Goal: Transaction & Acquisition: Book appointment/travel/reservation

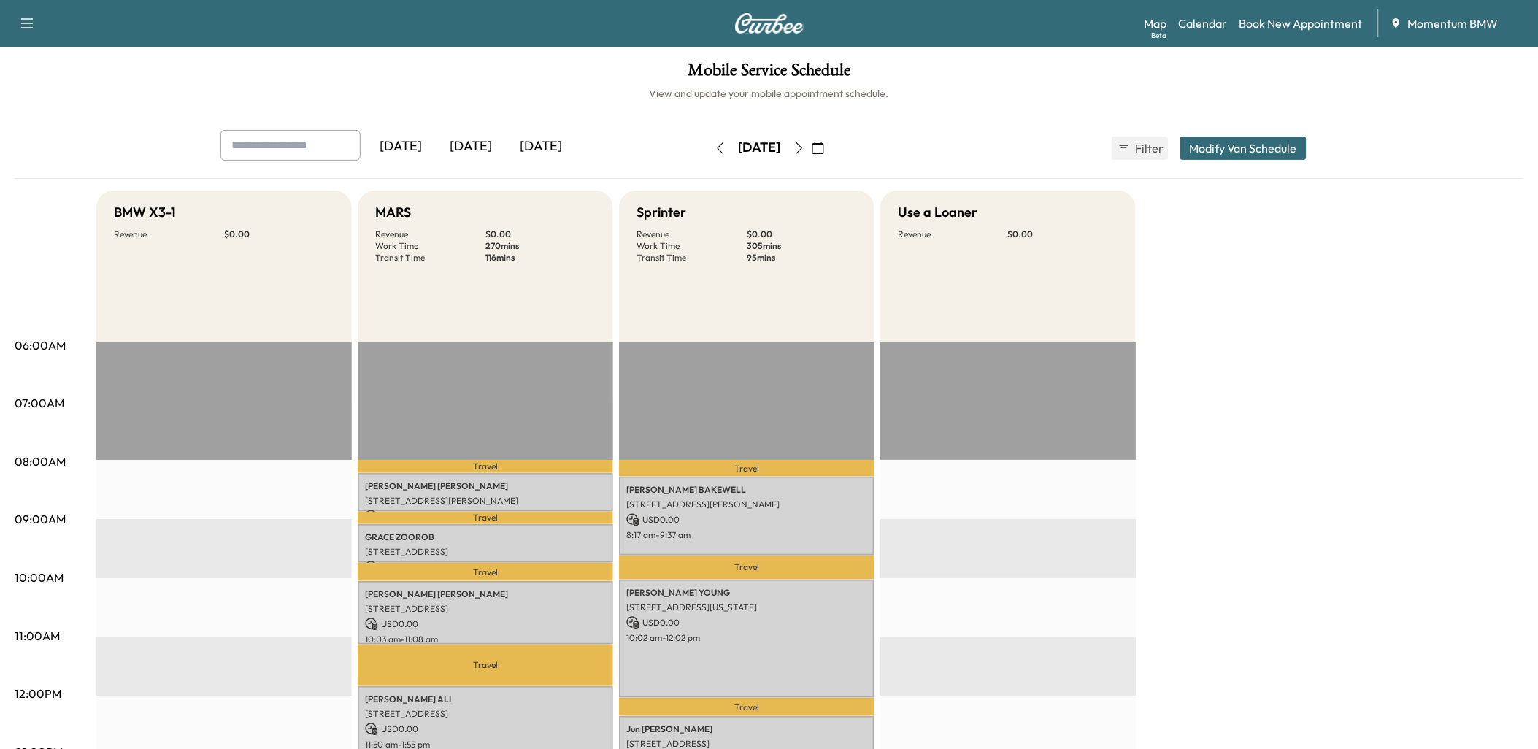
click at [714, 147] on icon "button" at bounding box center [720, 148] width 12 height 12
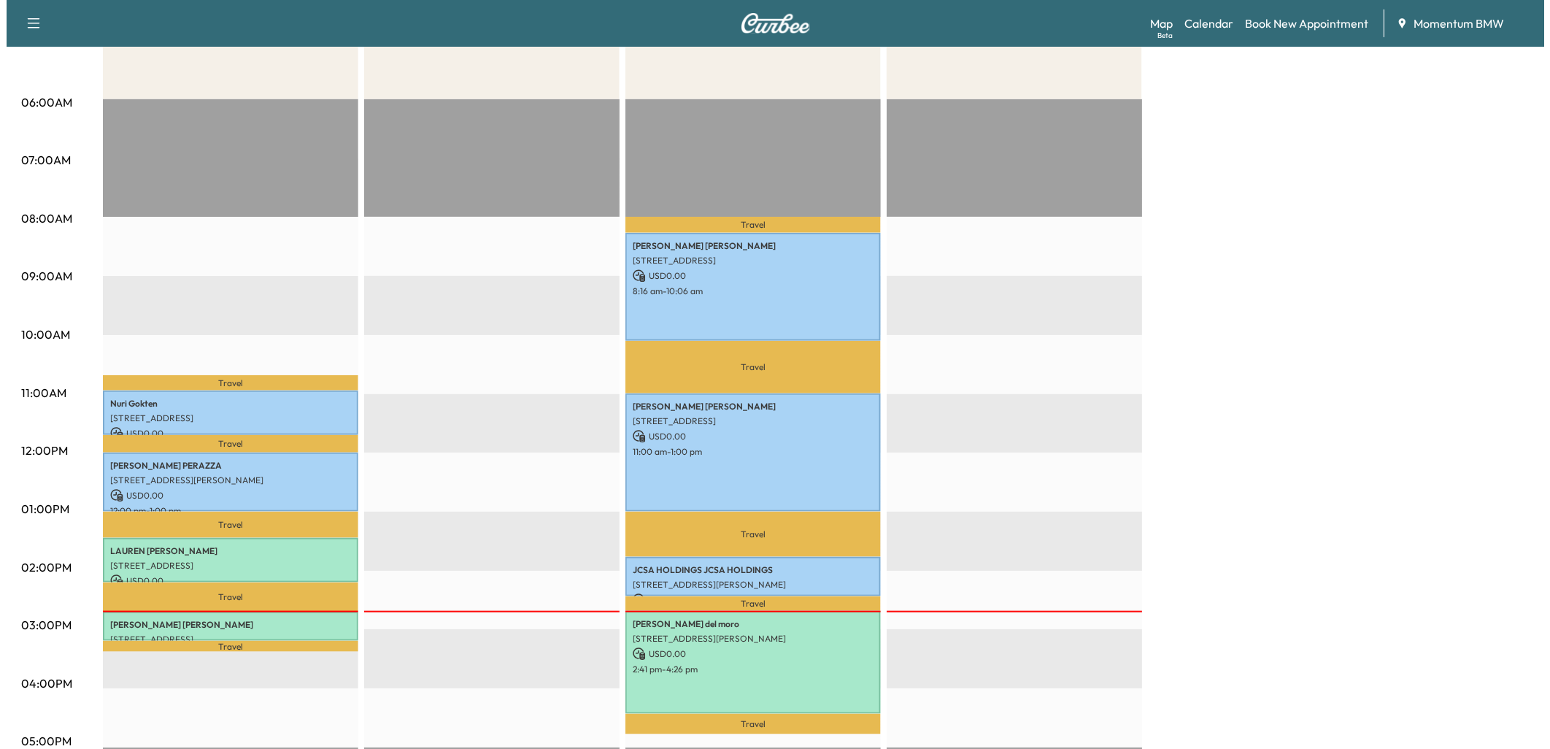
scroll to position [324, 0]
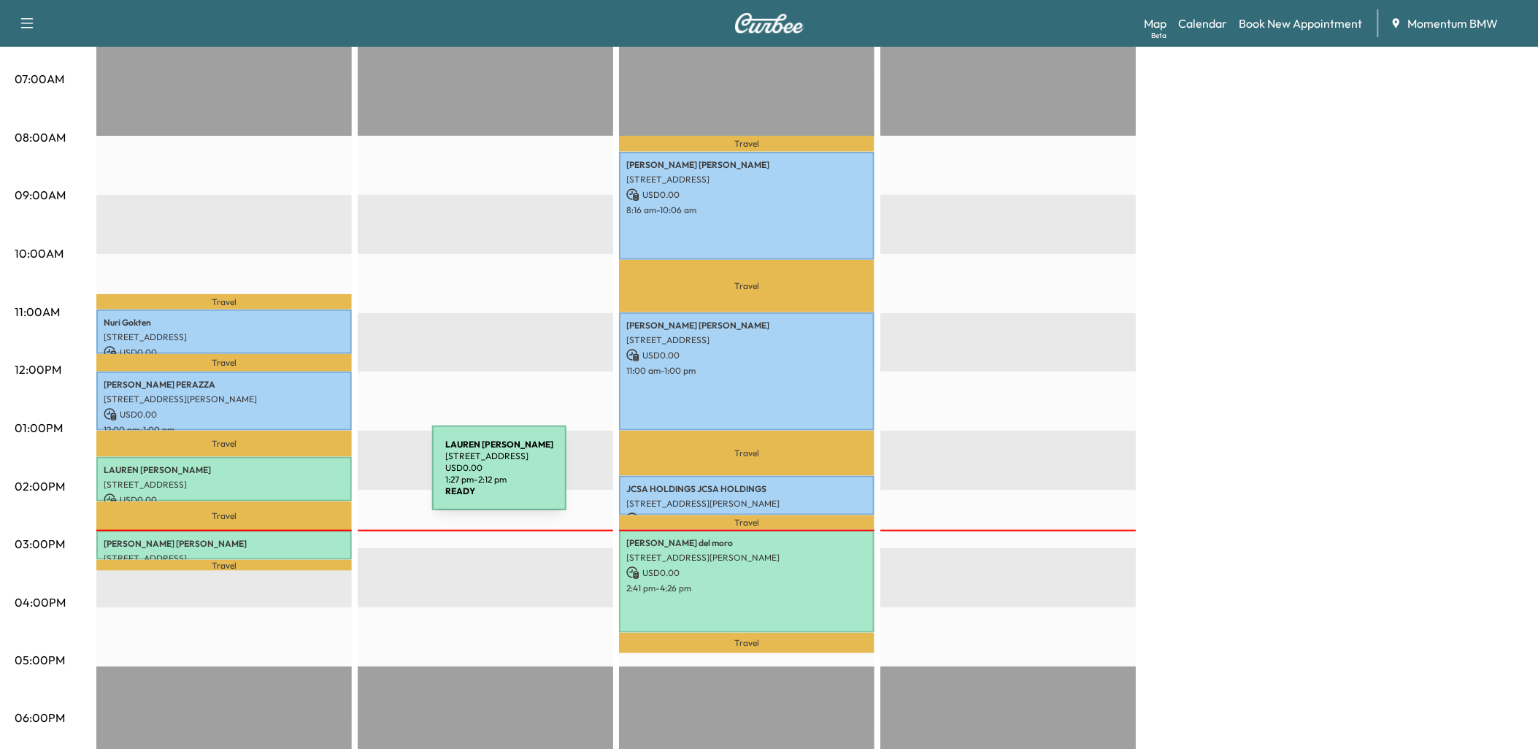
click at [324, 471] on div "[PERSON_NAME] [STREET_ADDRESS] USD 0.00 1:27 pm - 2:12 pm" at bounding box center [223, 479] width 255 height 45
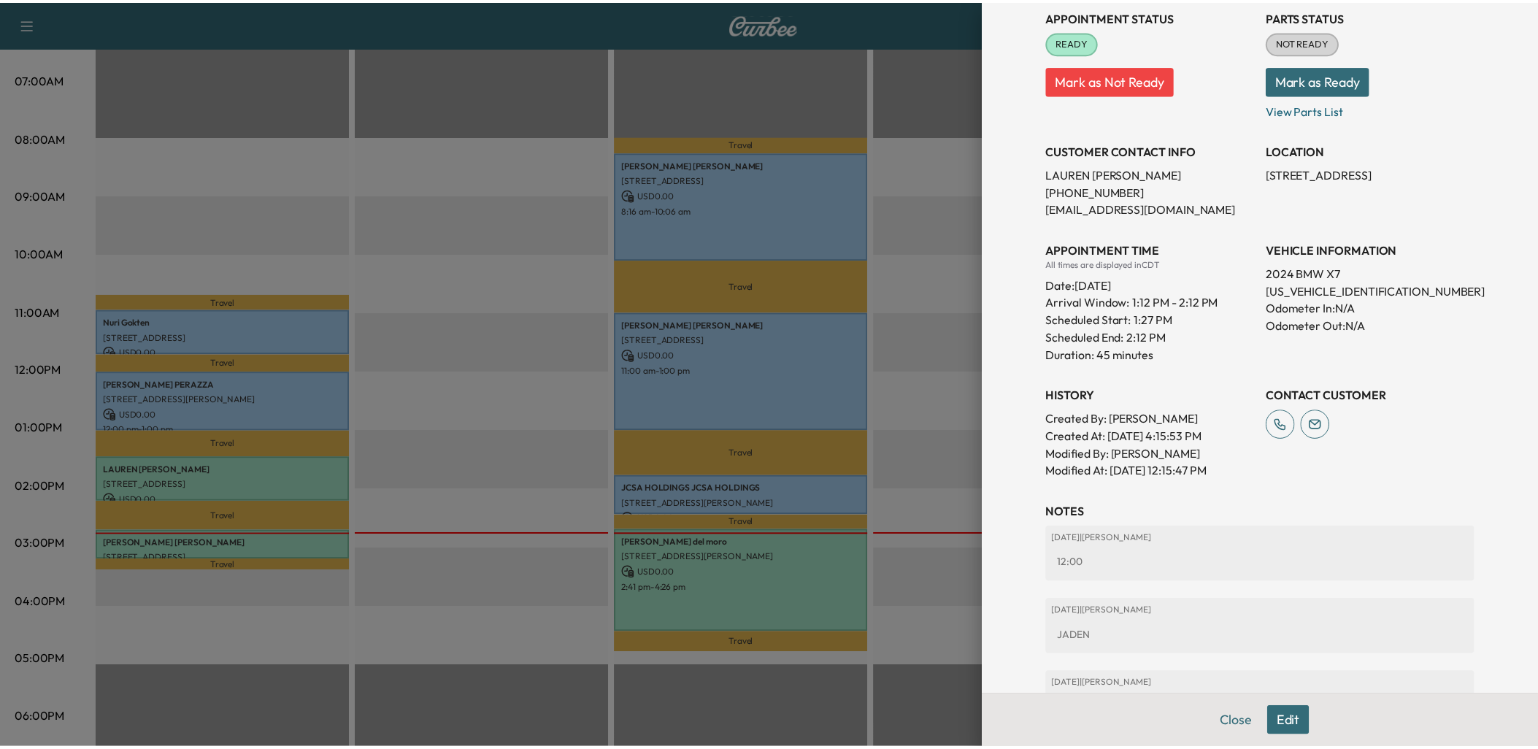
scroll to position [162, 0]
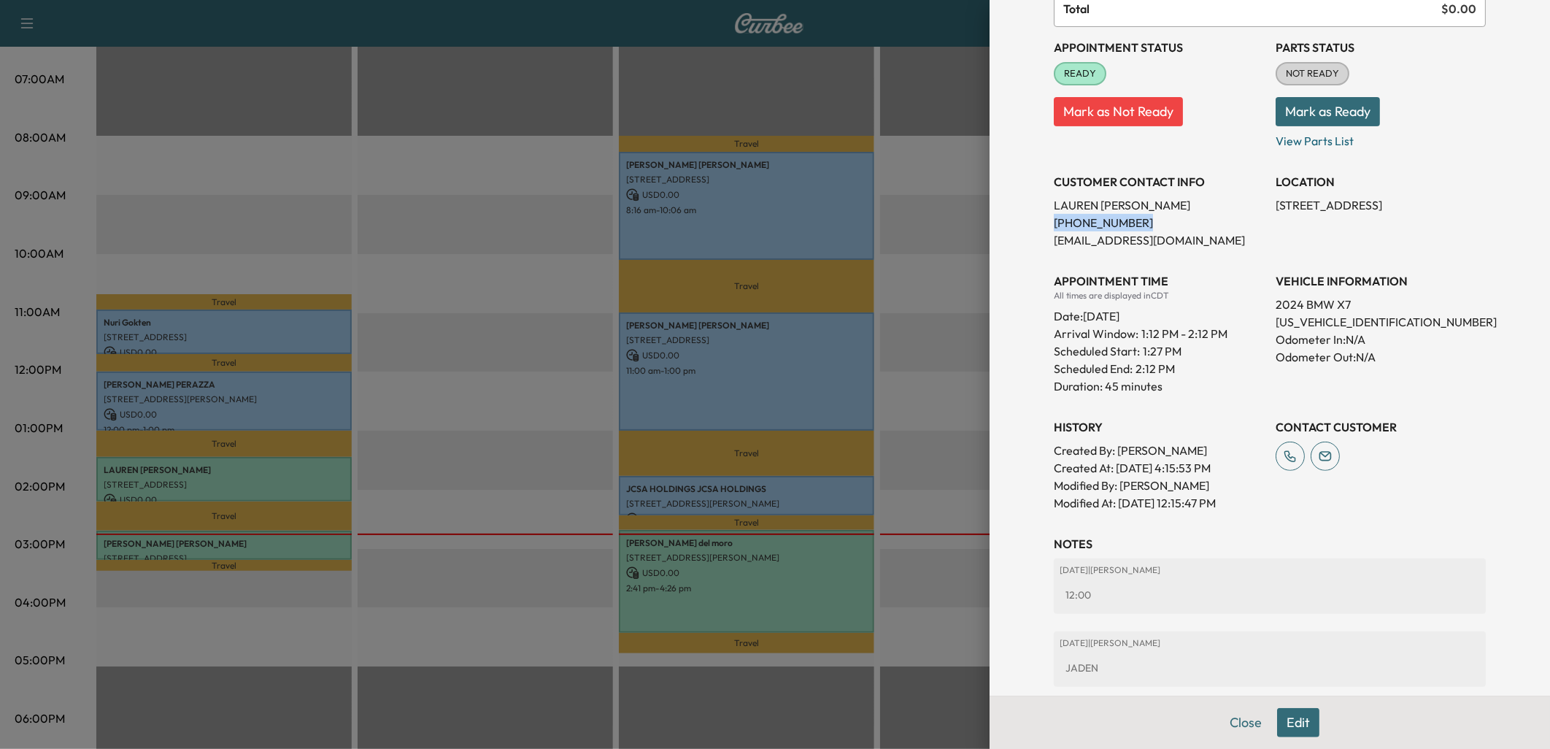
drag, startPoint x: 1037, startPoint y: 222, endPoint x: 1114, endPoint y: 220, distance: 77.4
click at [1114, 220] on div "Appointment Details Services 252 - Annual Oil Service $ 0.00 X3 - BMW X3-1 $ 0.…" at bounding box center [1269, 348] width 467 height 1021
copy p "[PHONE_NUMBER]"
drag, startPoint x: 1229, startPoint y: 717, endPoint x: 1160, endPoint y: 703, distance: 70.0
click at [1229, 716] on button "Close" at bounding box center [1245, 722] width 51 height 29
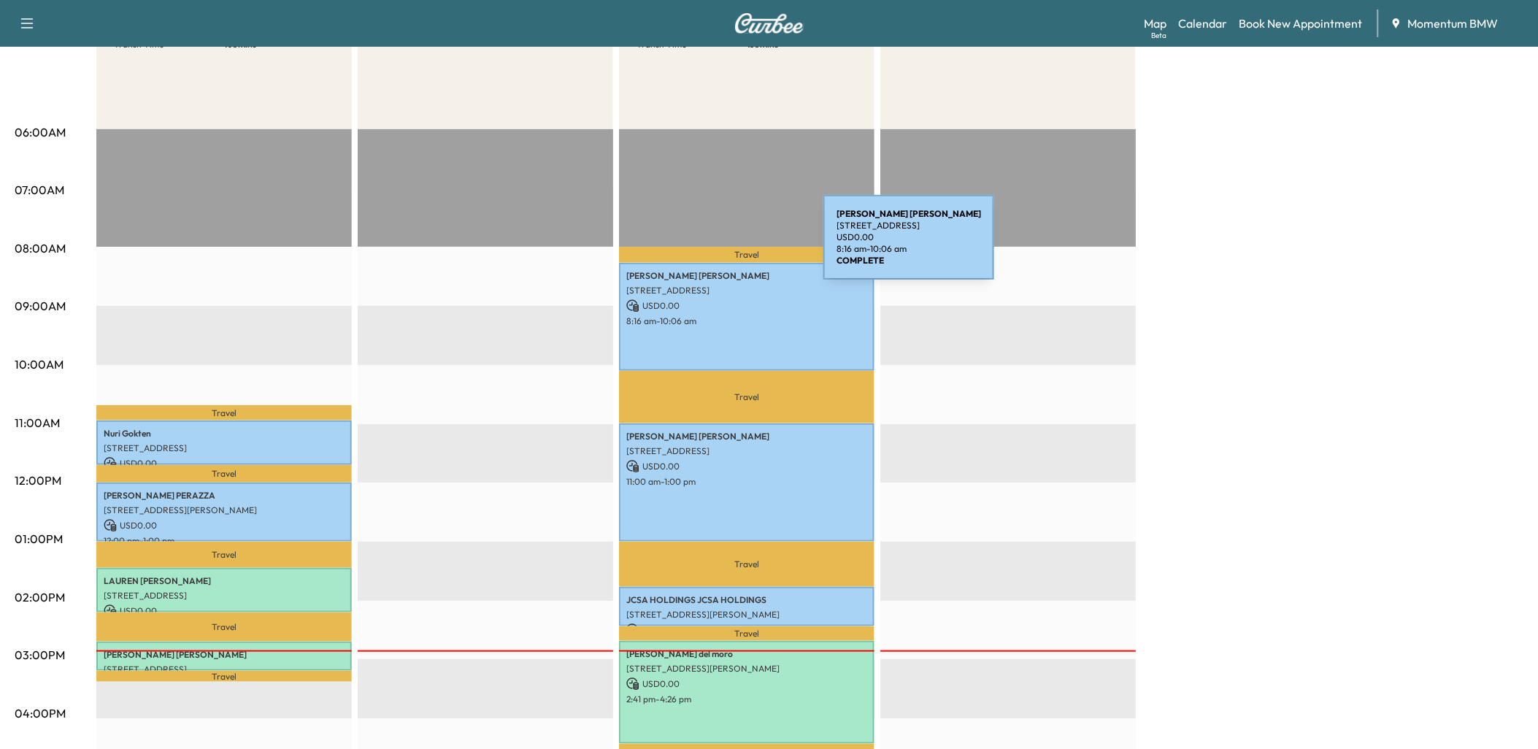
scroll to position [0, 0]
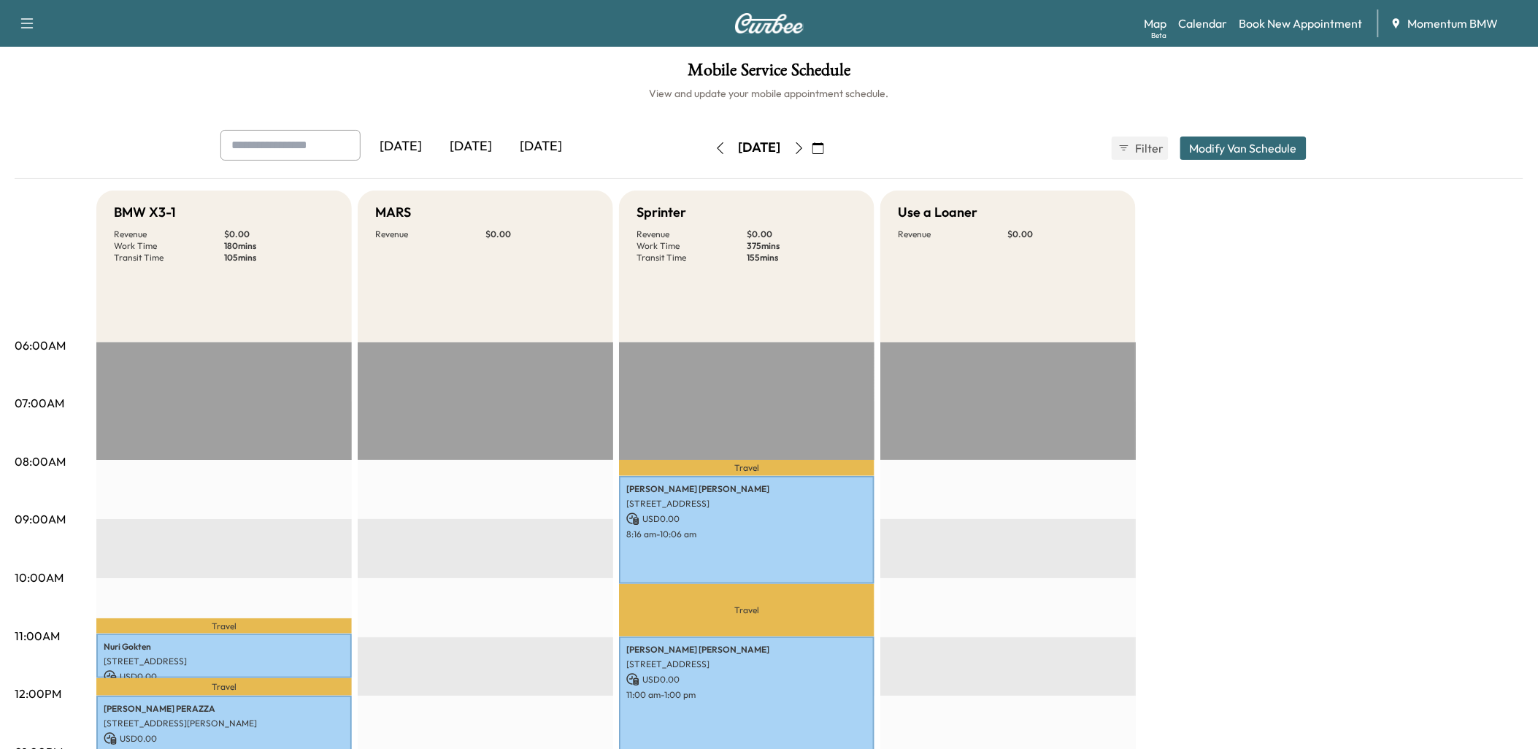
click at [805, 144] on icon "button" at bounding box center [799, 148] width 12 height 12
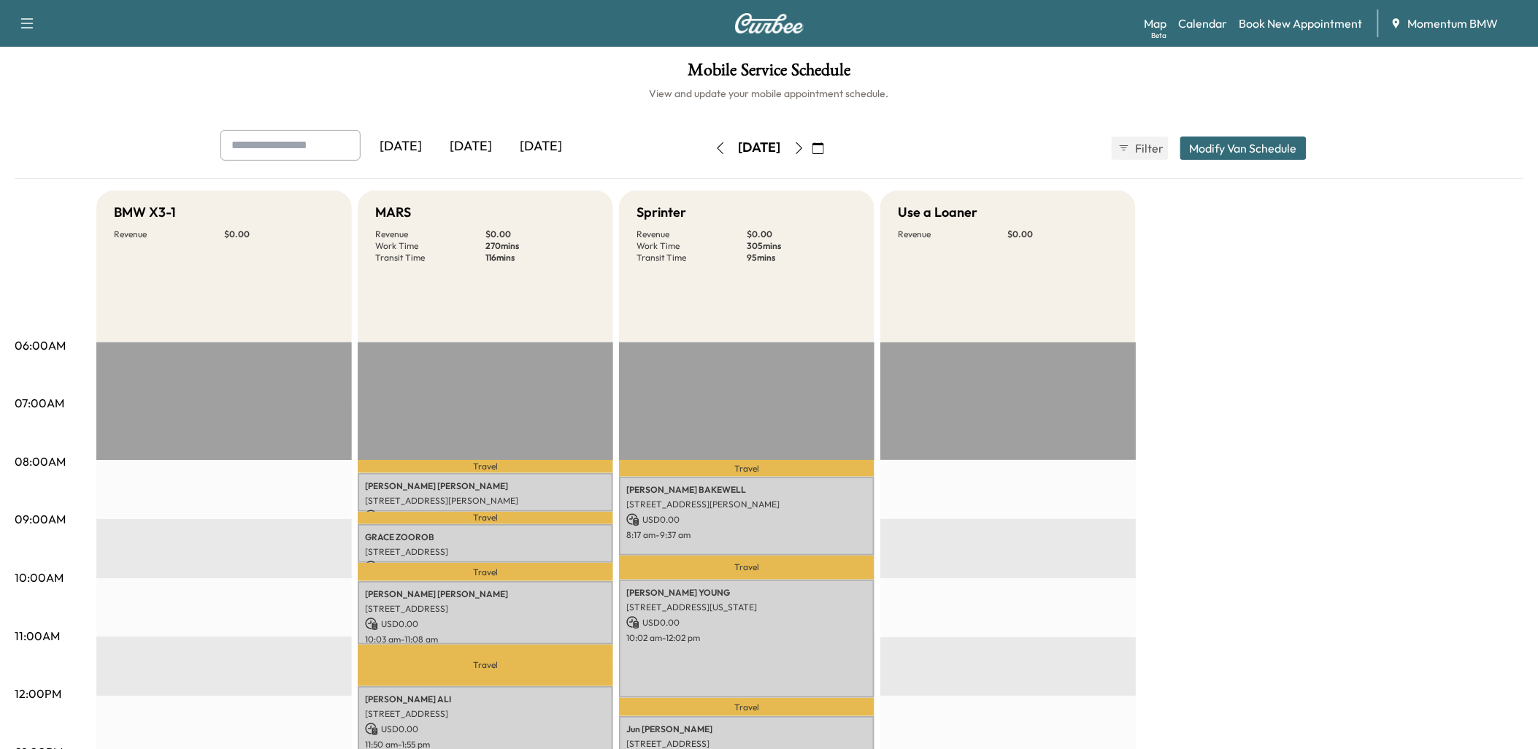
click at [805, 144] on icon "button" at bounding box center [799, 148] width 12 height 12
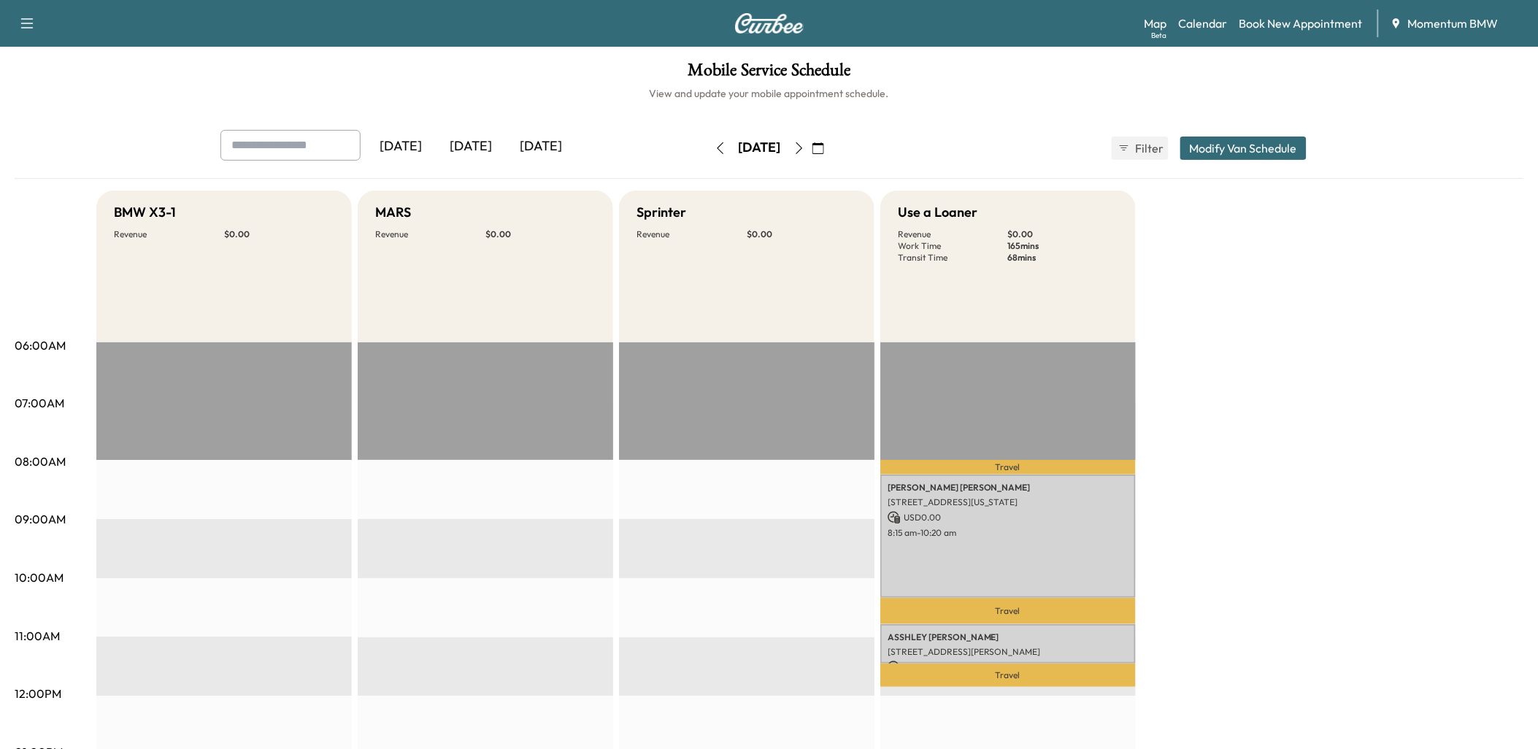
click at [714, 146] on icon "button" at bounding box center [720, 148] width 12 height 12
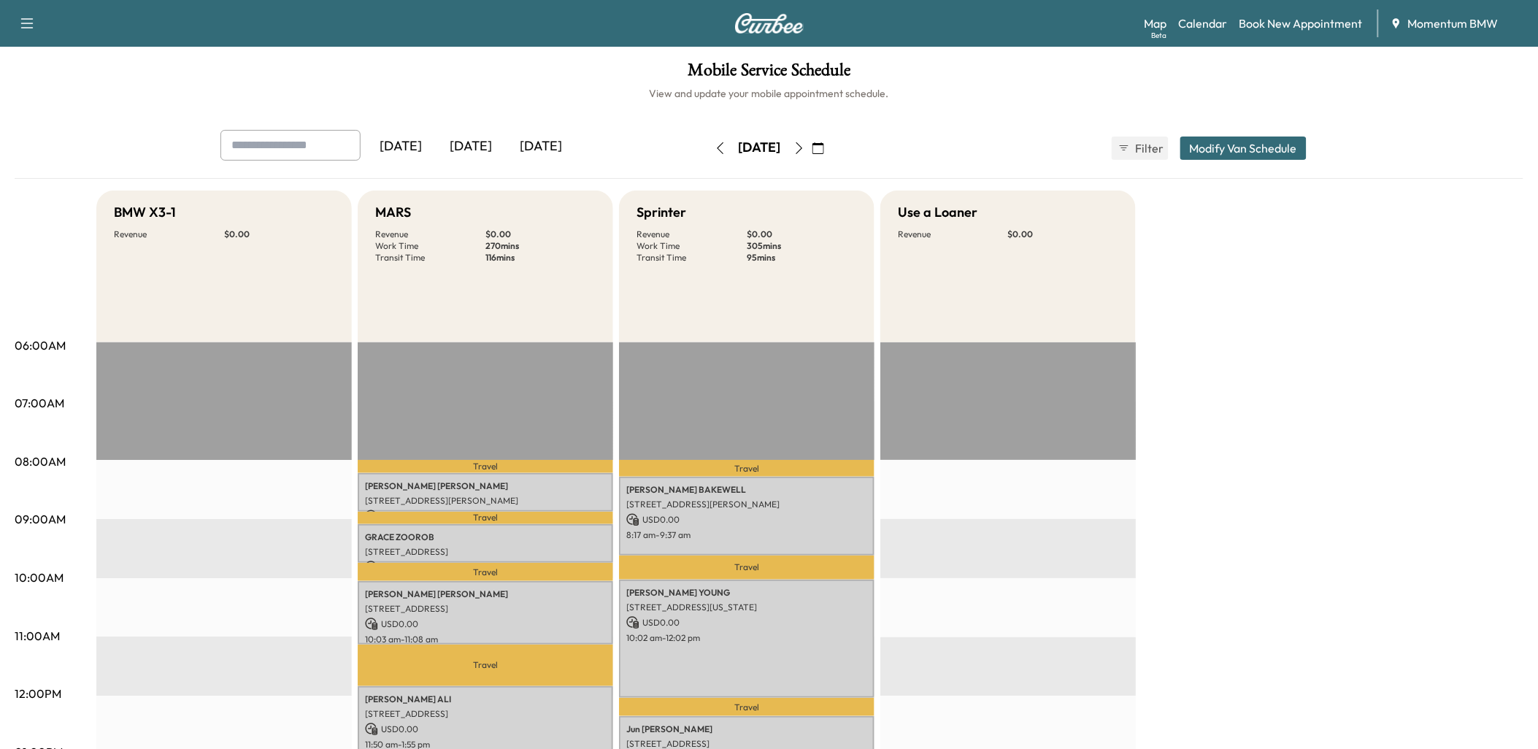
click at [708, 146] on button "button" at bounding box center [720, 147] width 25 height 23
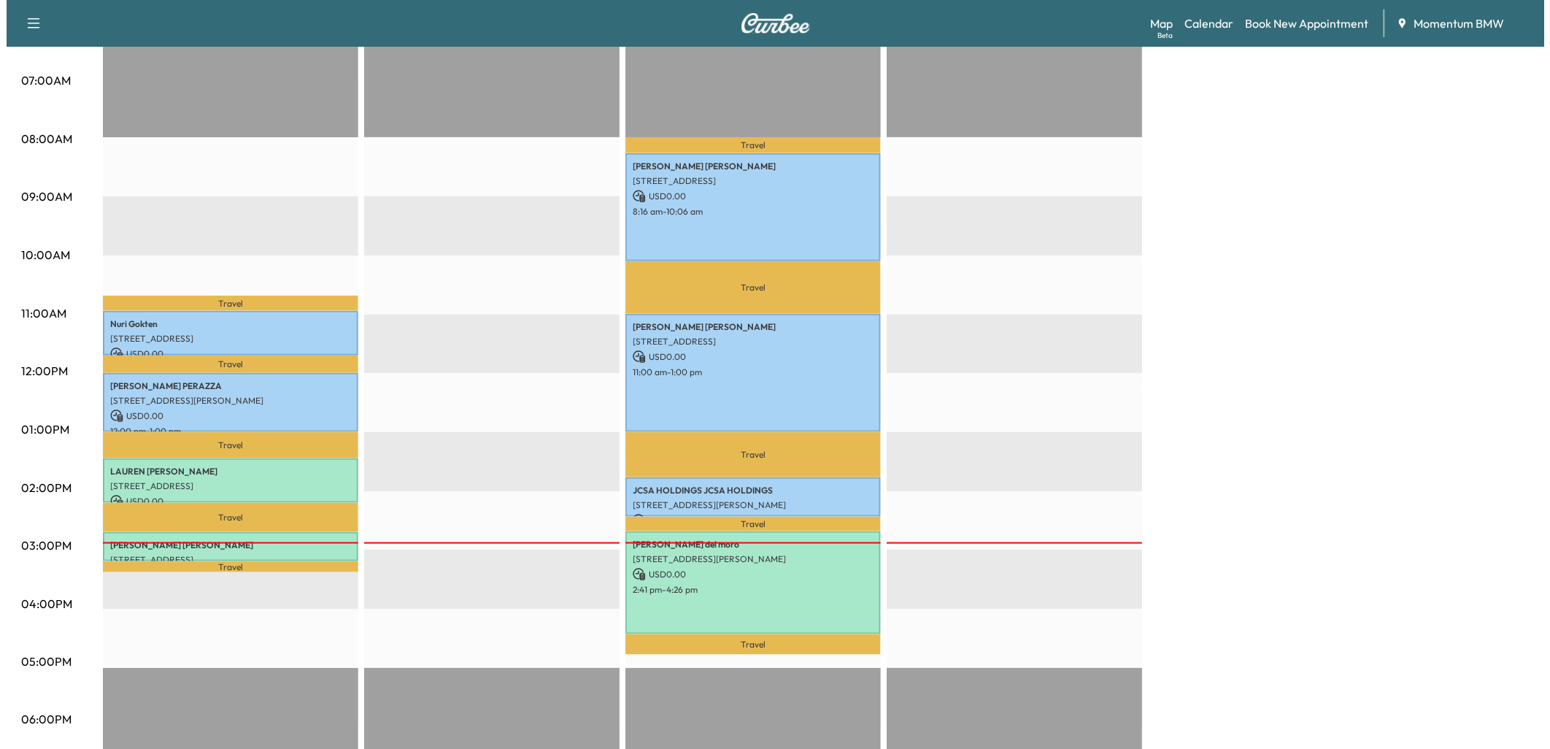
scroll to position [324, 0]
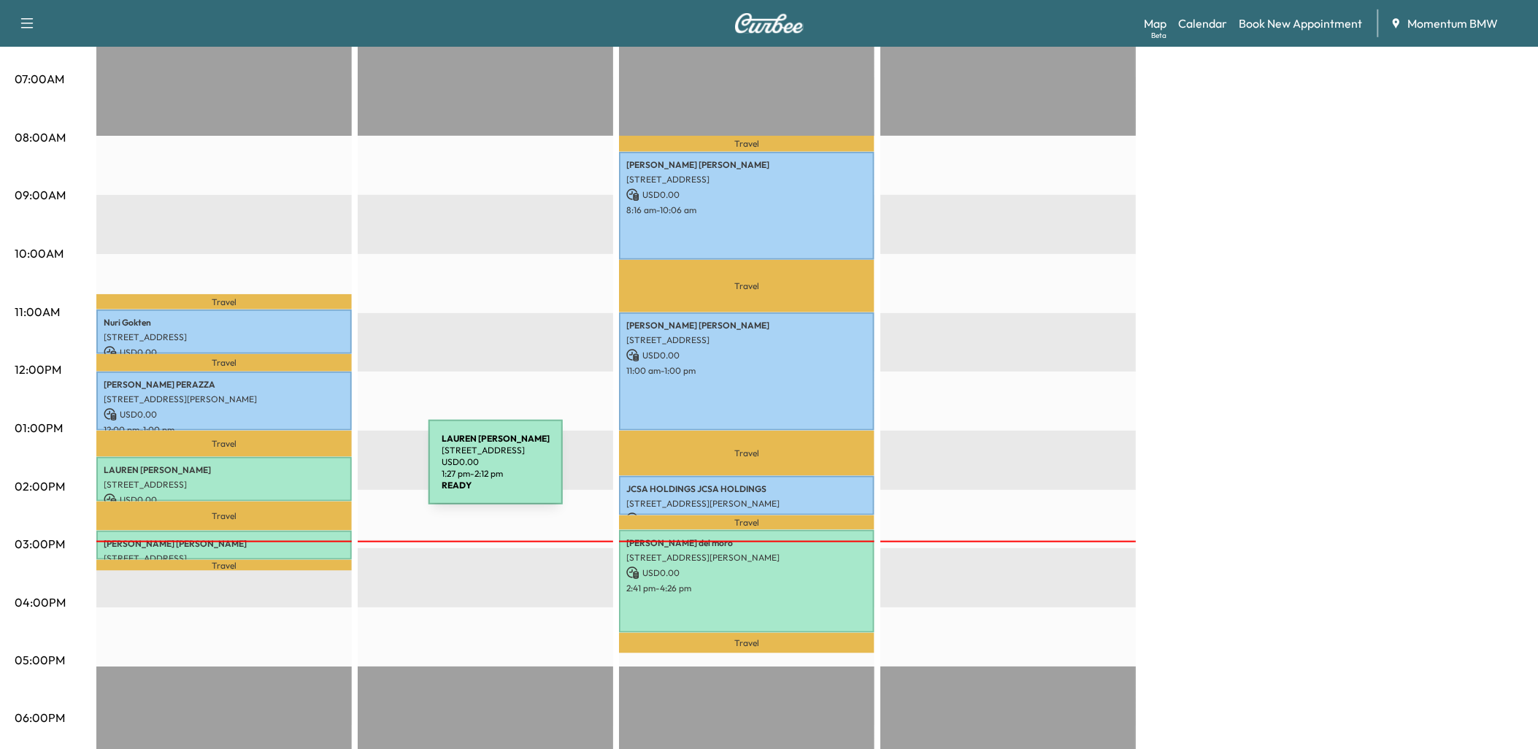
click at [319, 471] on div "[PERSON_NAME] [STREET_ADDRESS] USD 0.00 1:27 pm - 2:12 pm" at bounding box center [223, 479] width 255 height 45
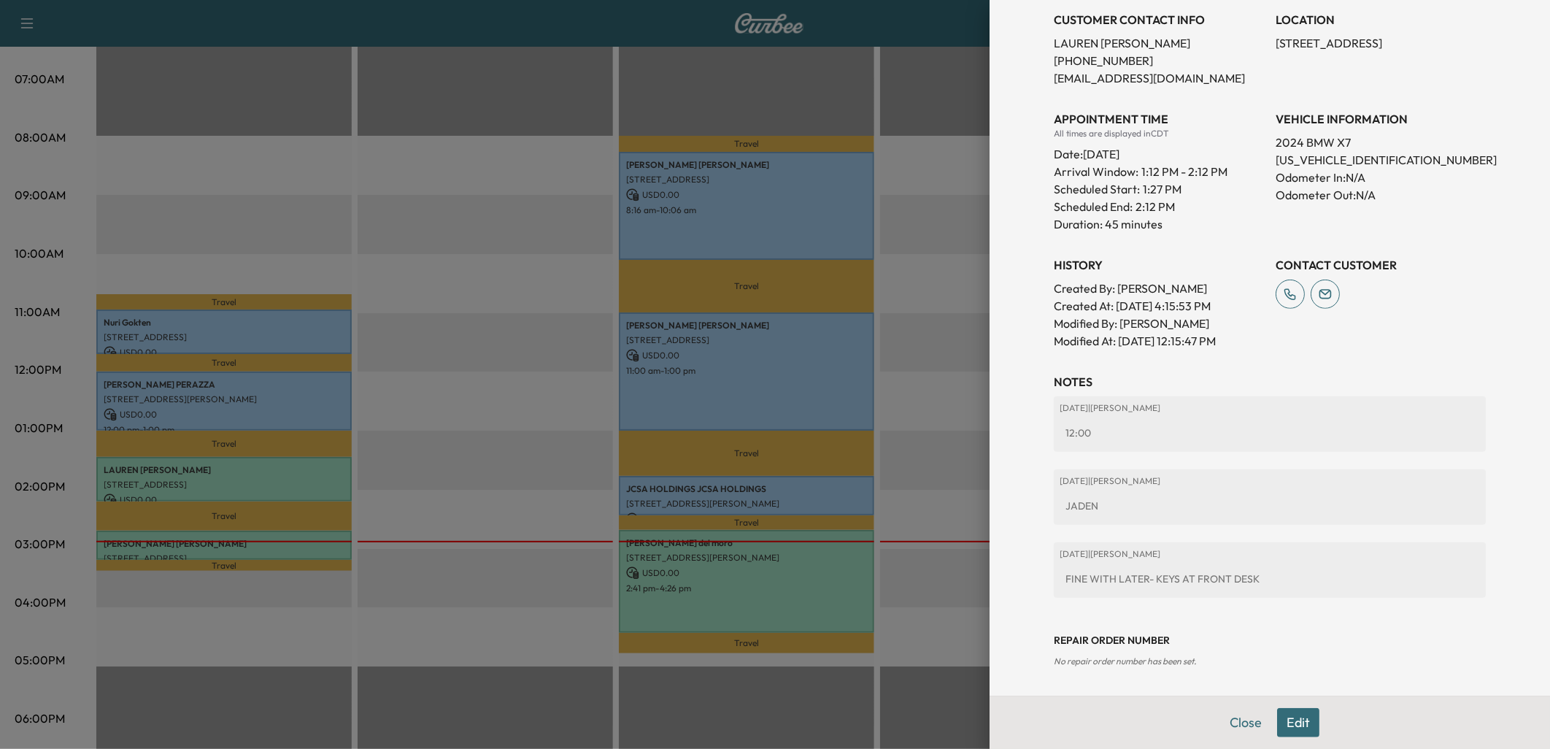
scroll to position [325, 0]
click at [1287, 723] on button "Edit" at bounding box center [1298, 722] width 42 height 29
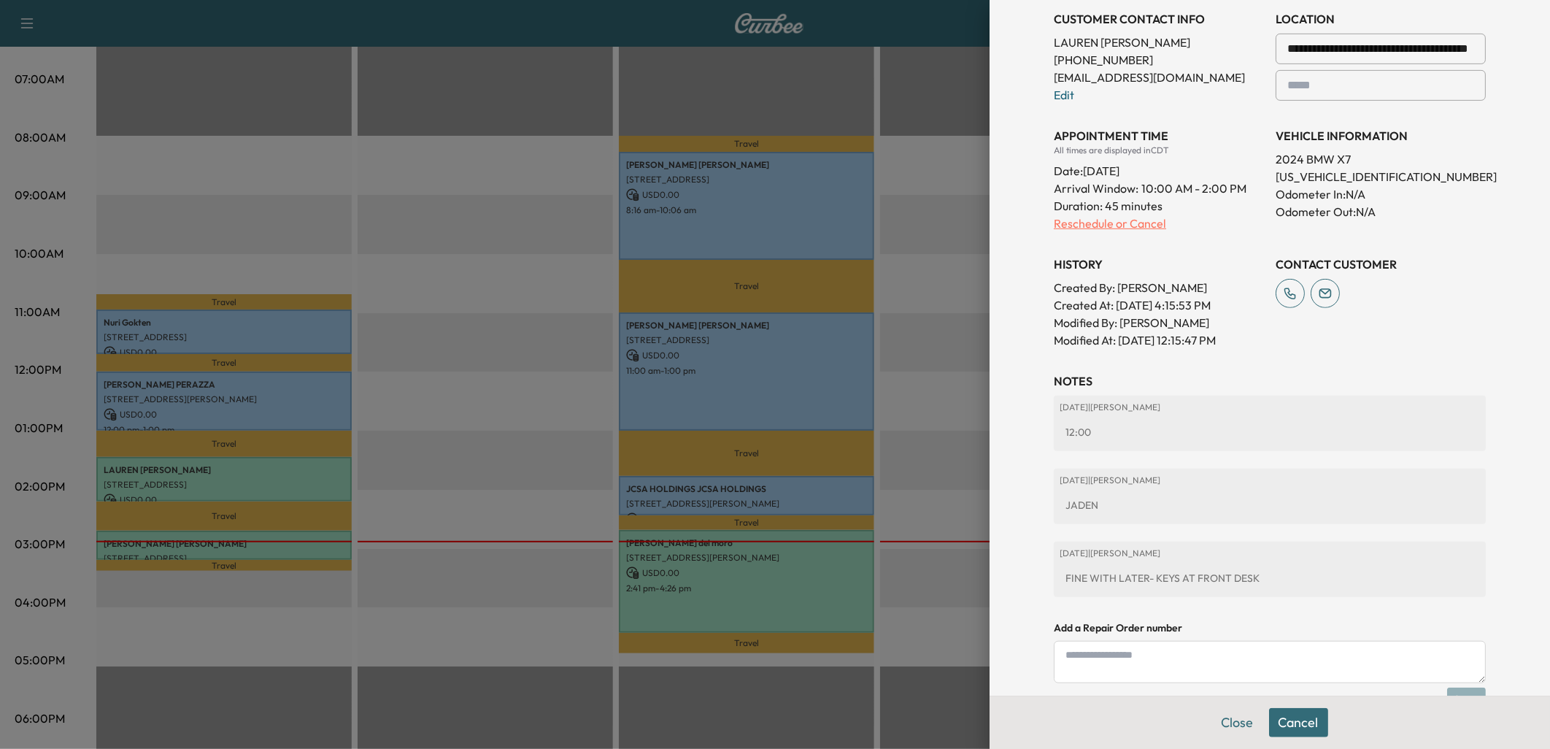
click at [1104, 222] on p "Reschedule or Cancel" at bounding box center [1159, 224] width 210 height 18
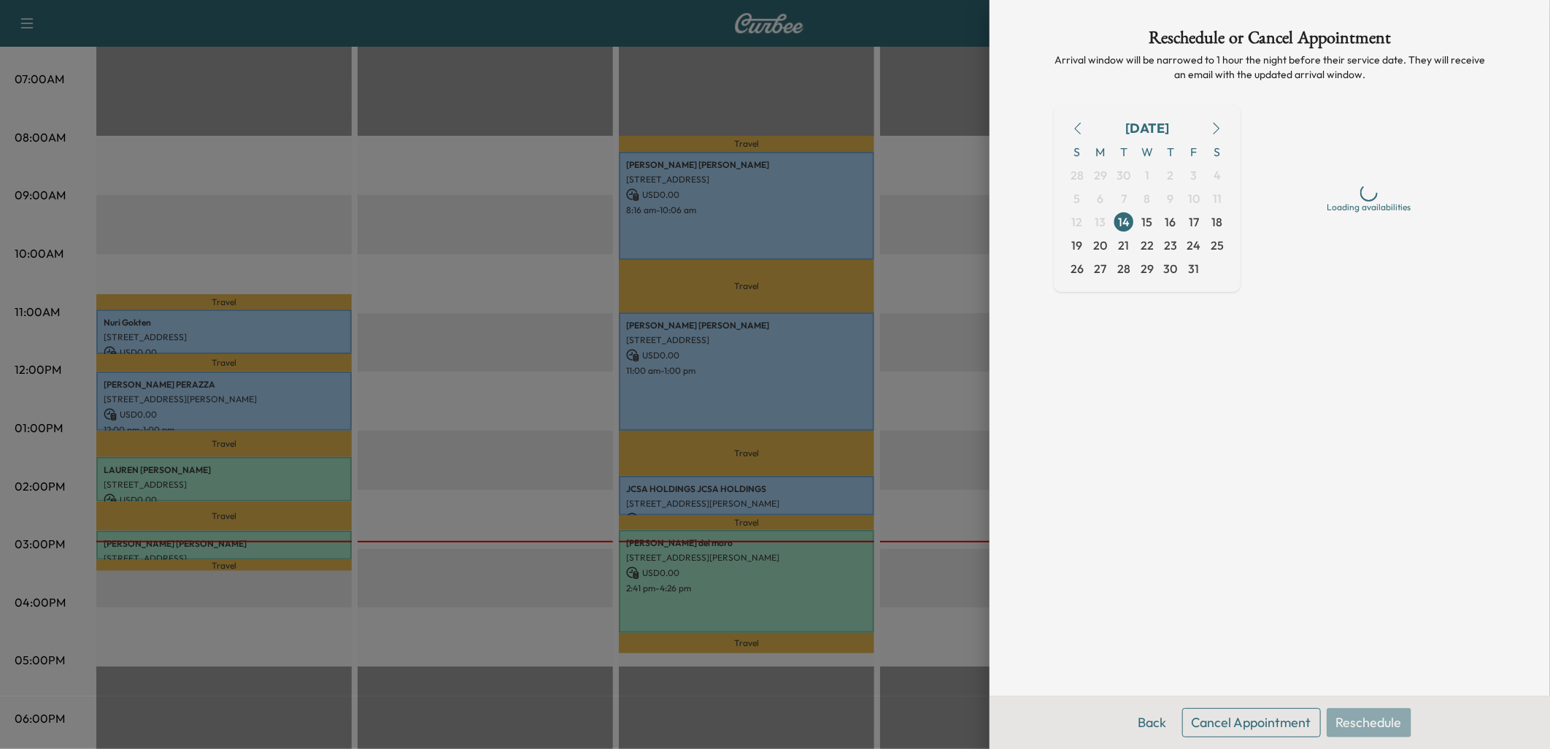
scroll to position [0, 0]
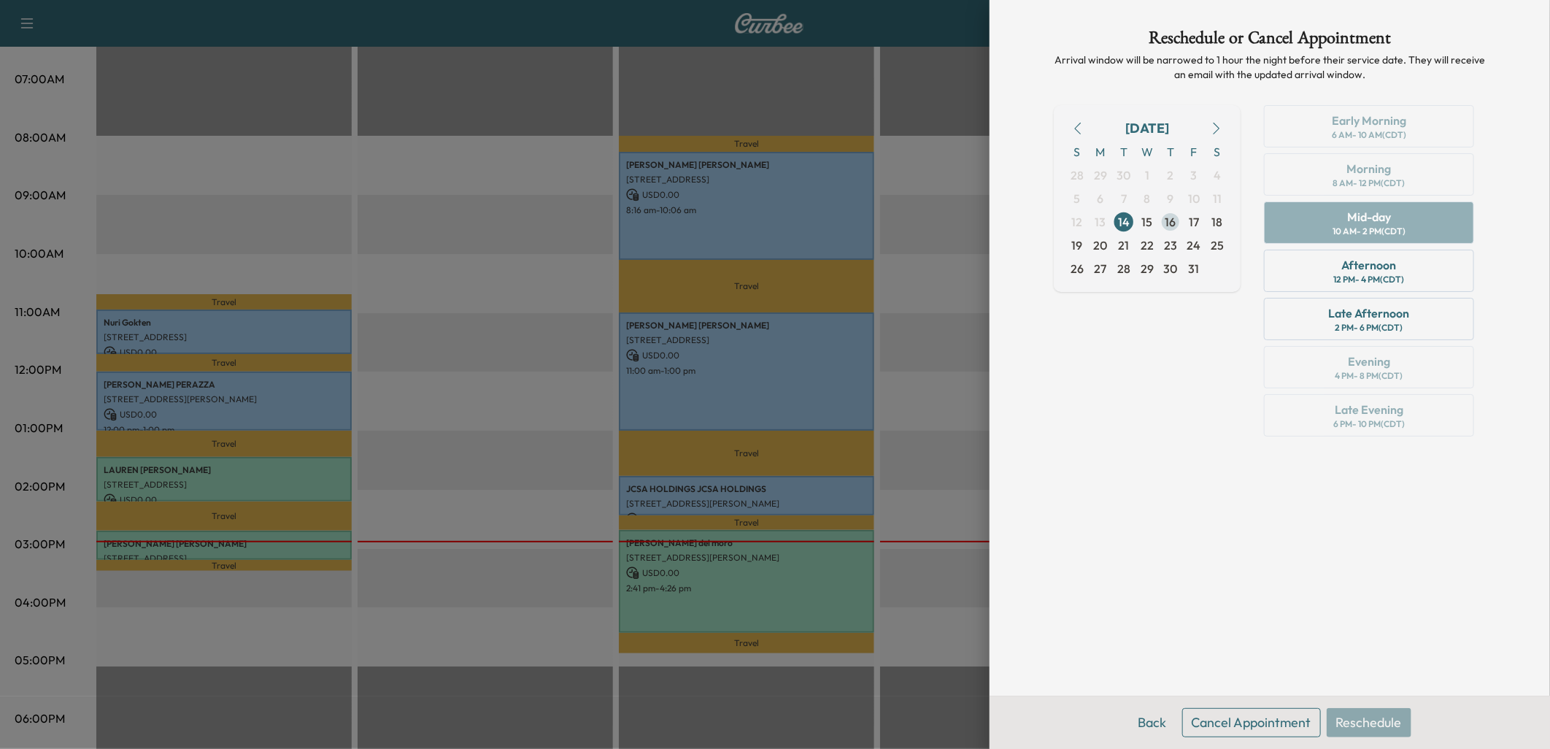
click at [1173, 222] on span "16" at bounding box center [1170, 222] width 11 height 18
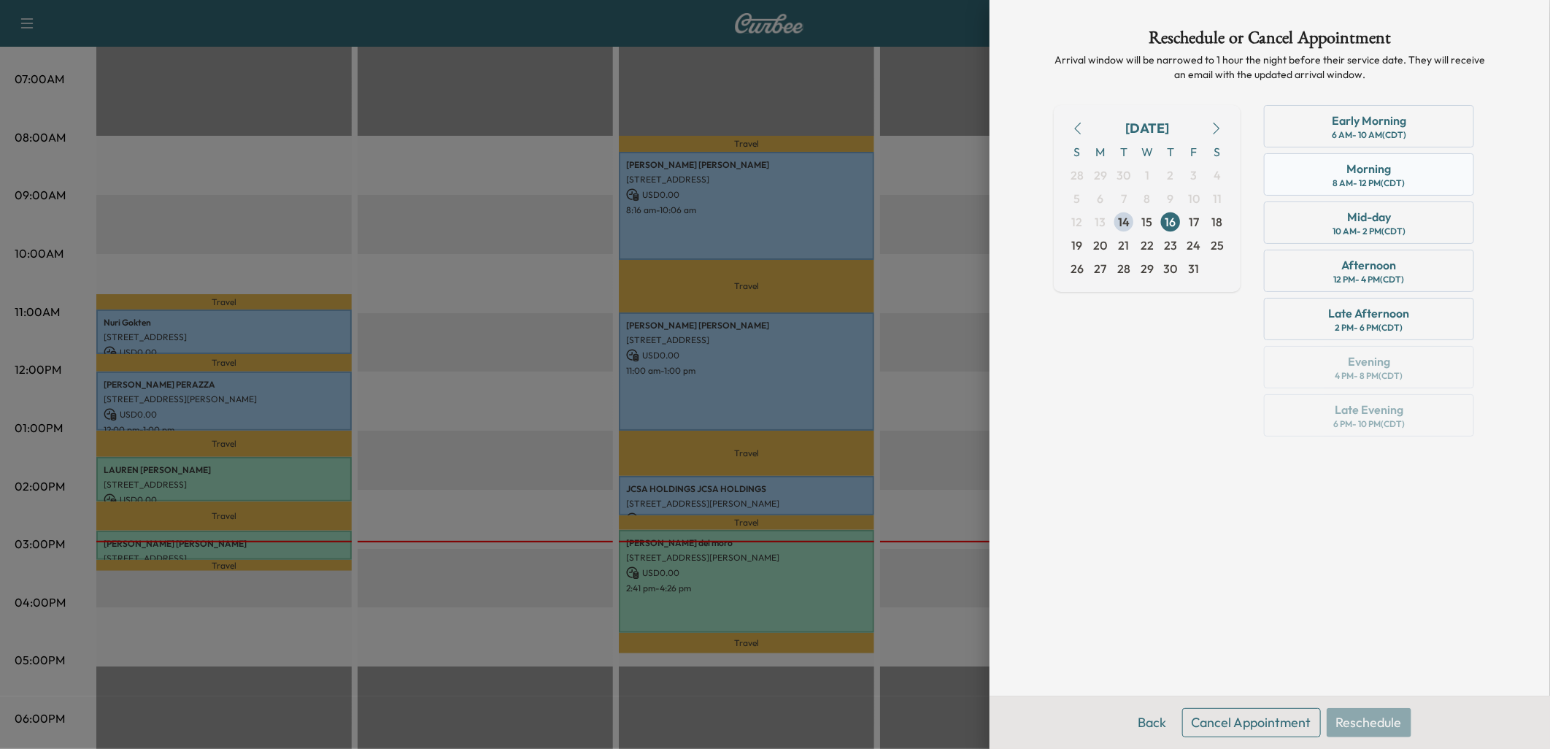
click at [1354, 170] on div "Morning" at bounding box center [1369, 169] width 45 height 18
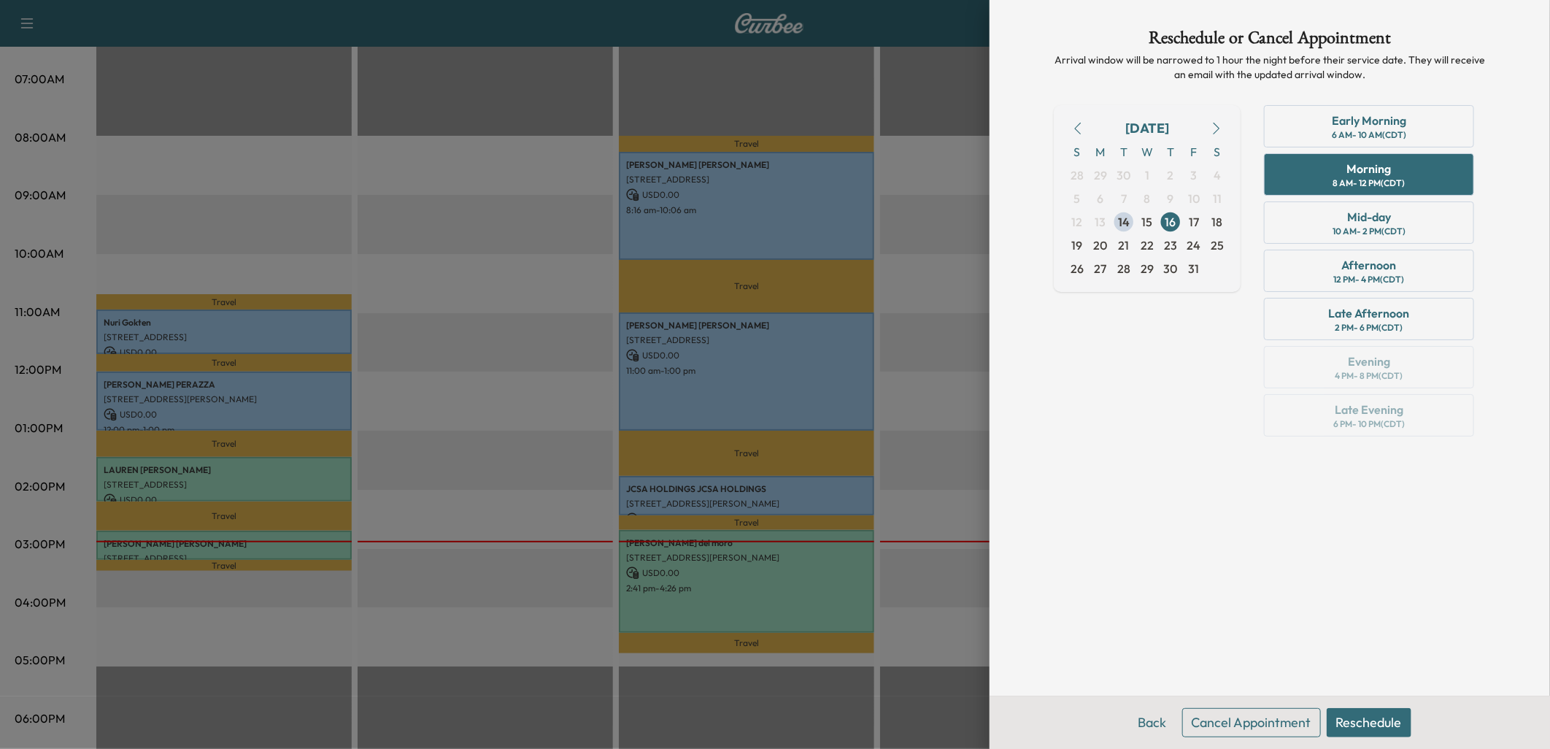
click at [1380, 720] on button "Reschedule" at bounding box center [1369, 722] width 85 height 29
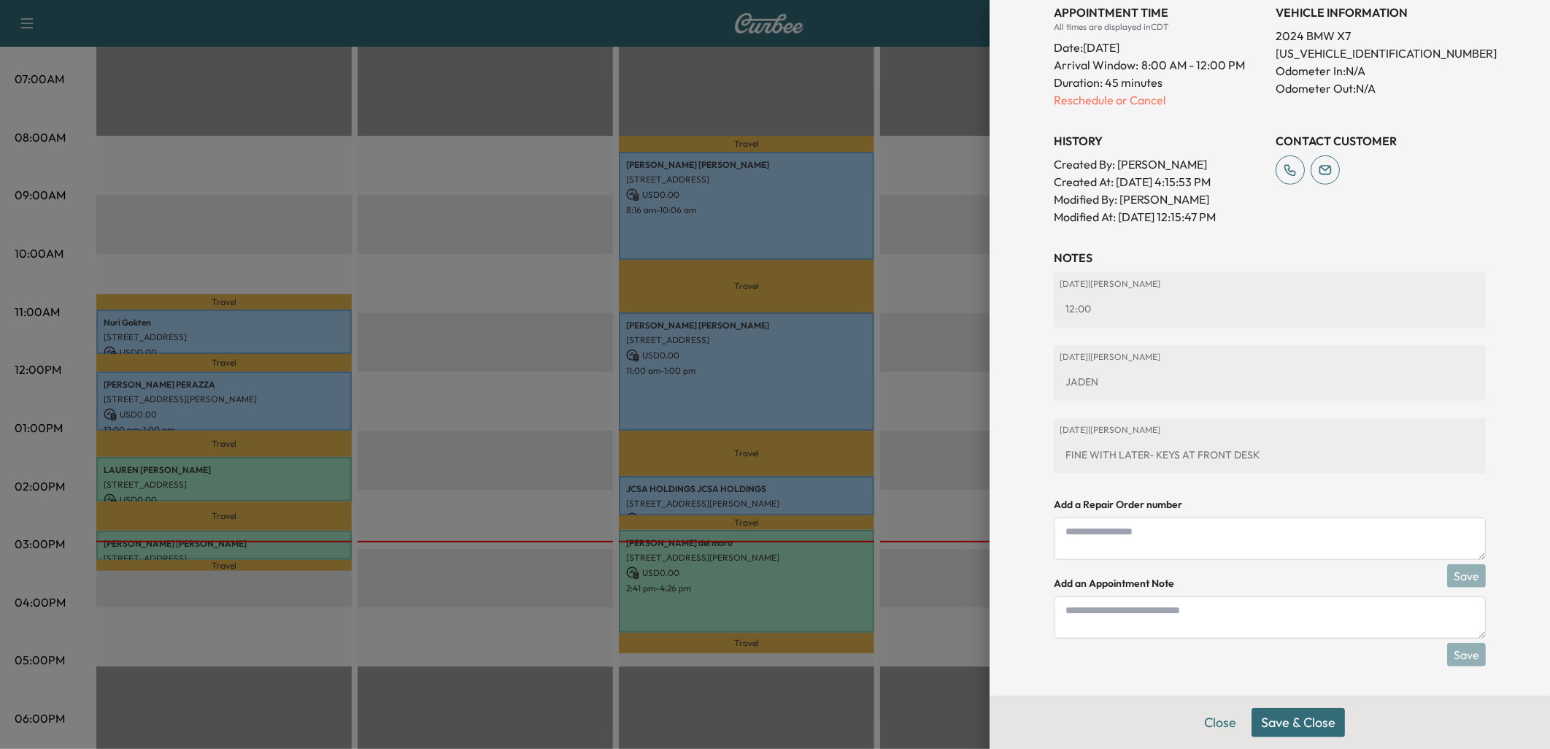
scroll to position [480, 0]
drag, startPoint x: 1076, startPoint y: 618, endPoint x: 1092, endPoint y: 616, distance: 16.2
click at [1089, 617] on textarea at bounding box center [1270, 617] width 432 height 42
type textarea "**********"
click at [1457, 652] on button "Save" at bounding box center [1466, 654] width 39 height 23
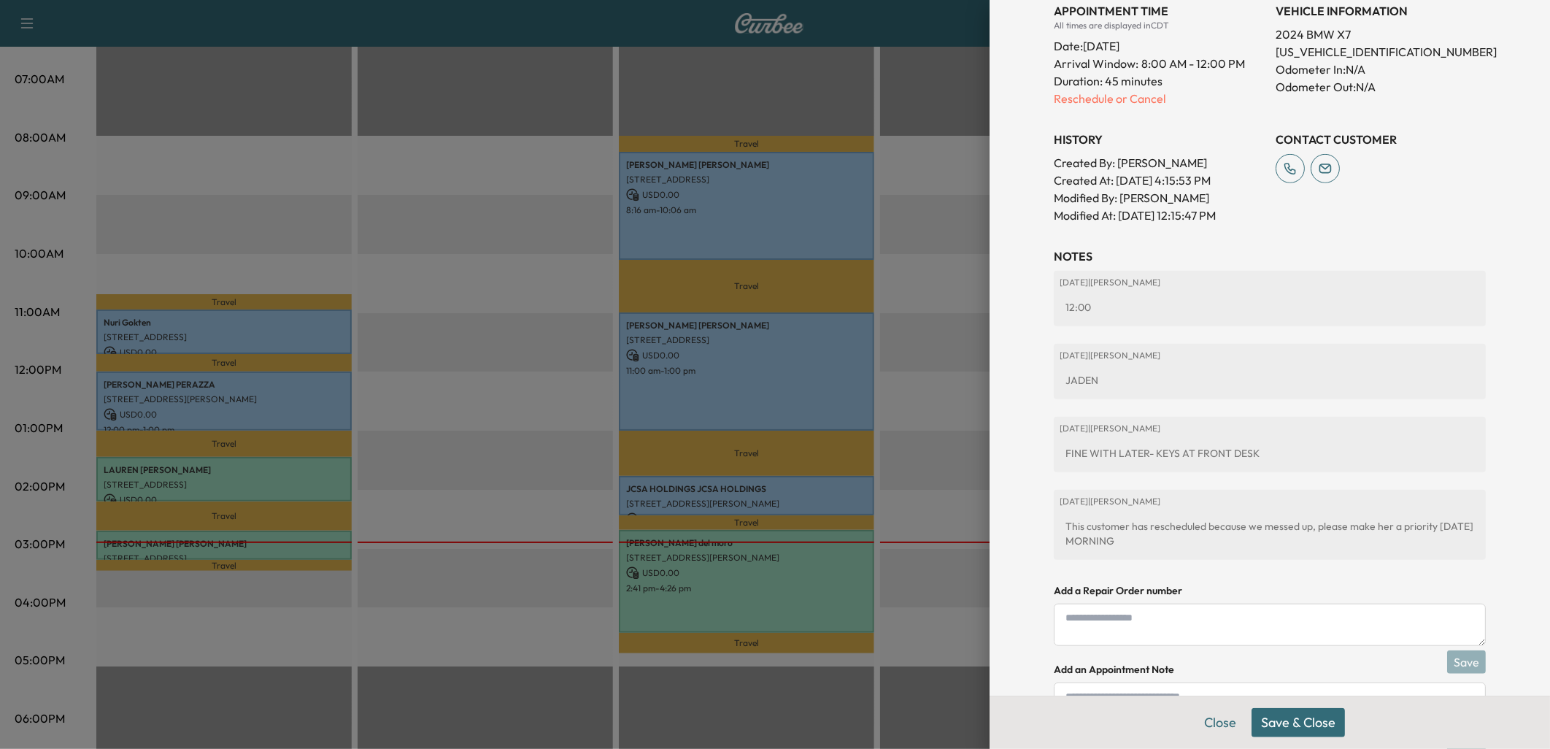
click at [1281, 717] on button "Save & Close" at bounding box center [1298, 722] width 93 height 29
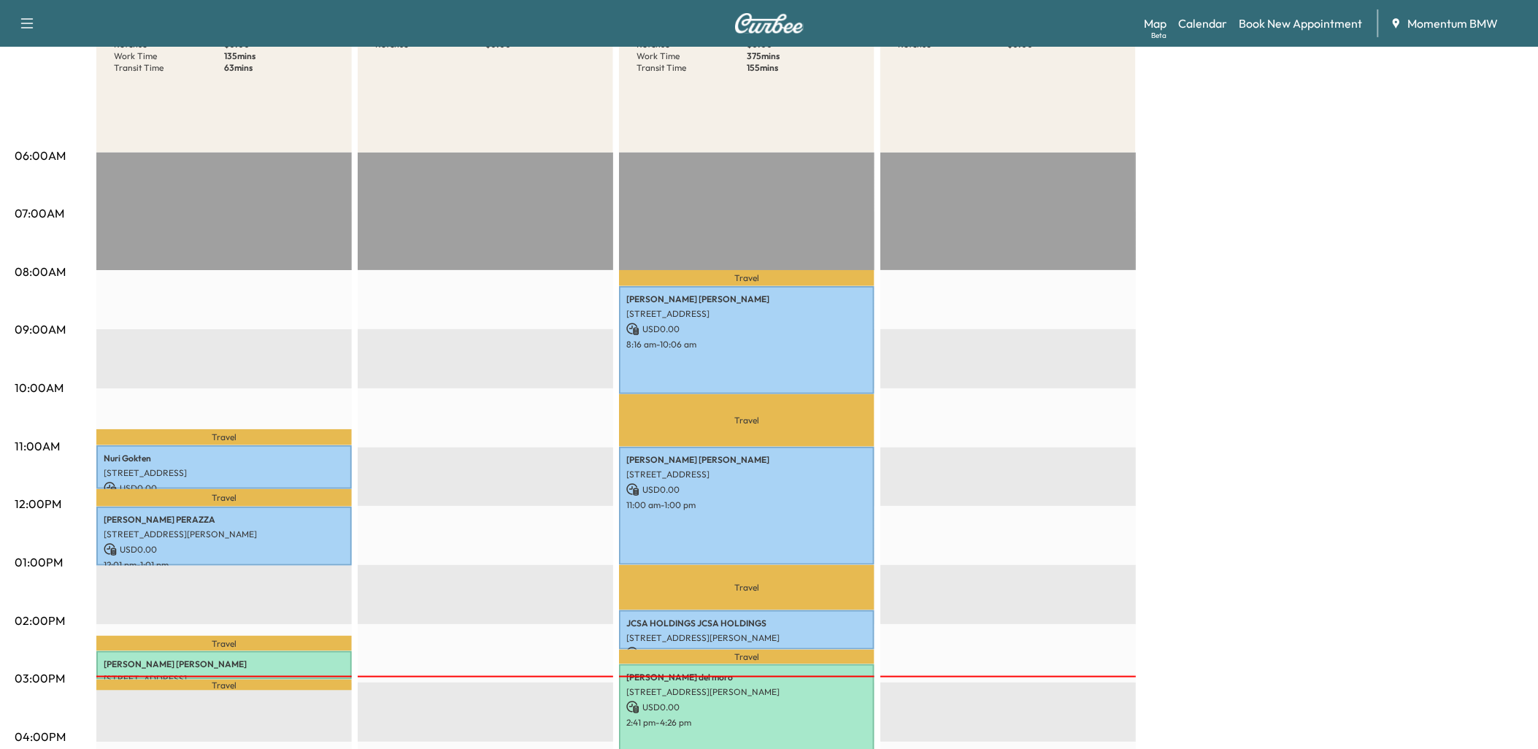
scroll to position [0, 0]
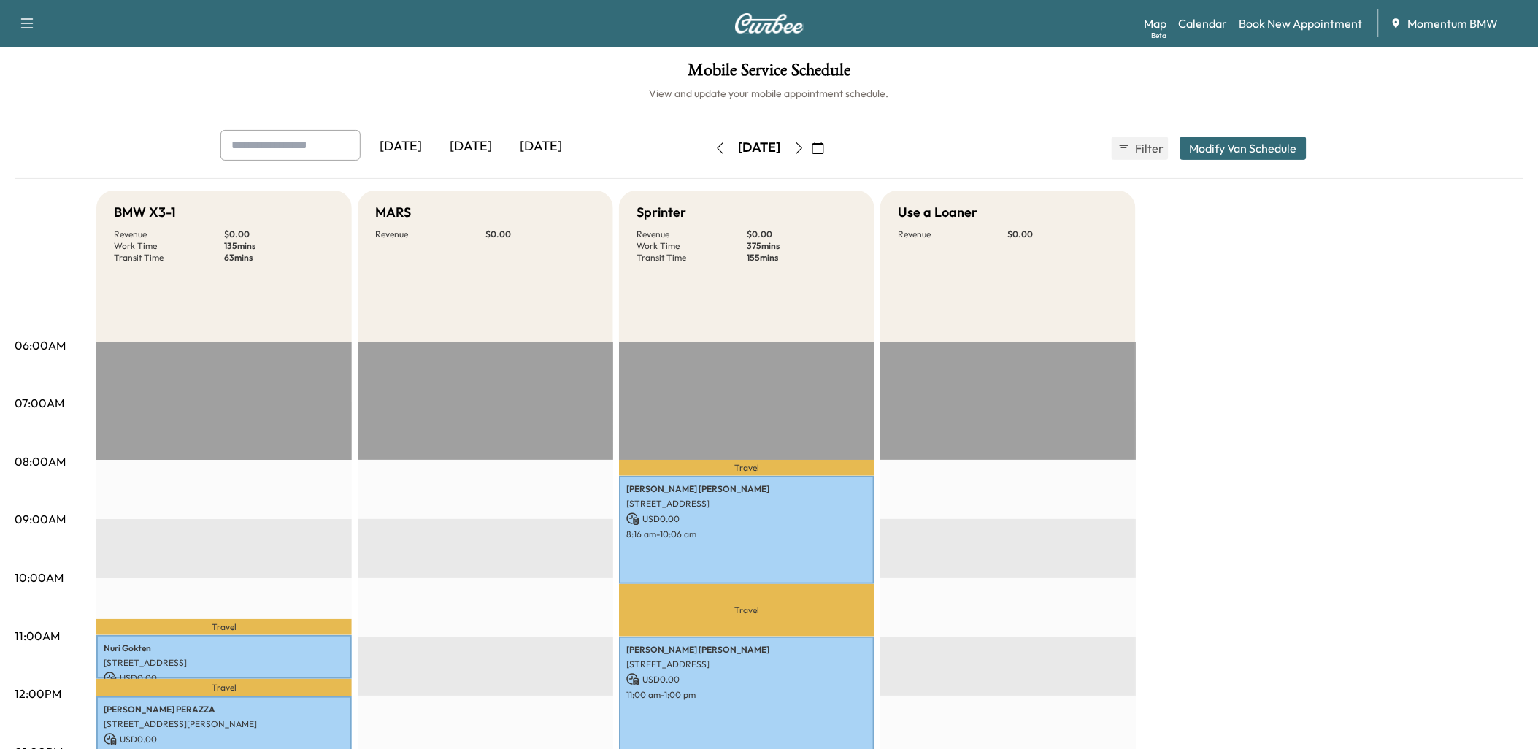
click at [805, 147] on icon "button" at bounding box center [799, 148] width 12 height 12
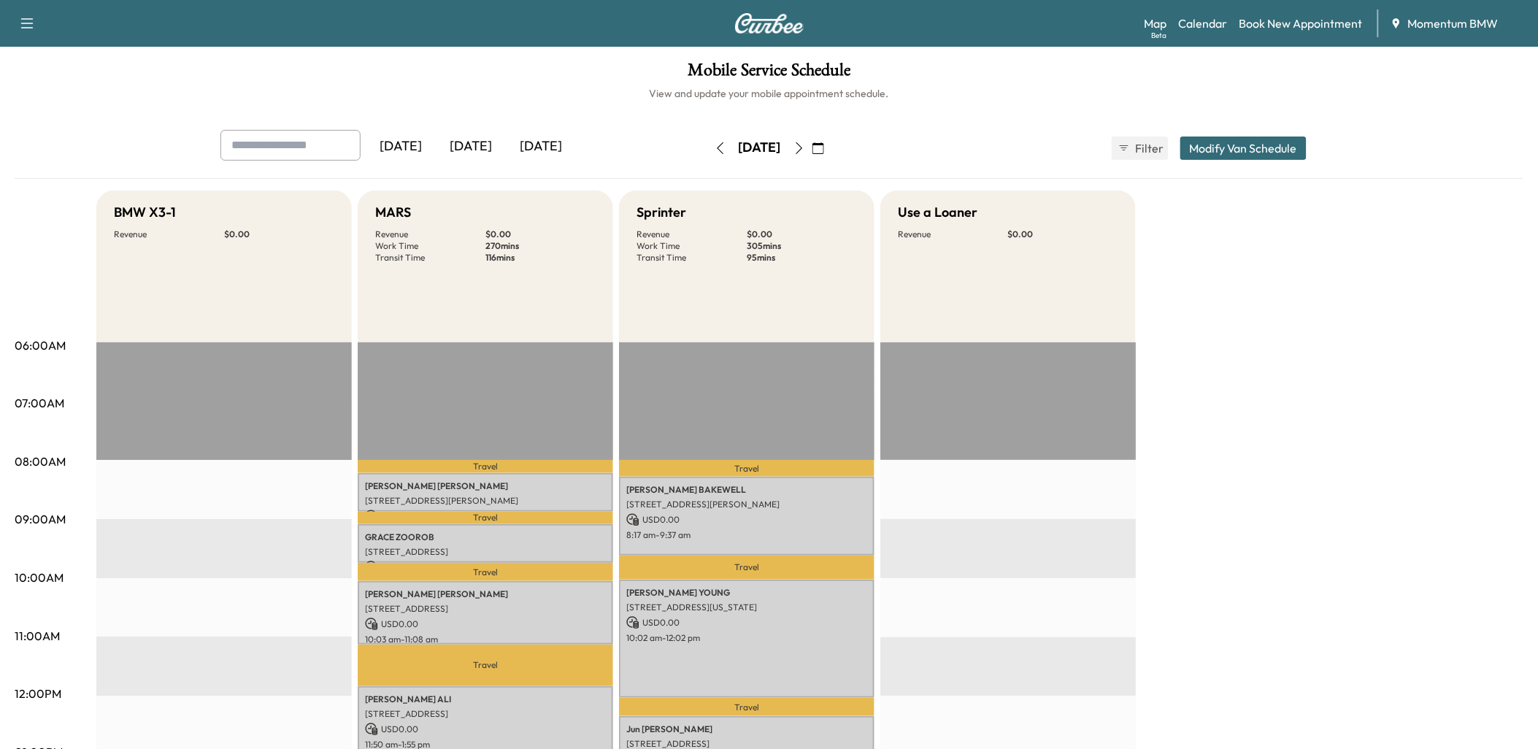
click at [805, 147] on icon "button" at bounding box center [799, 148] width 12 height 12
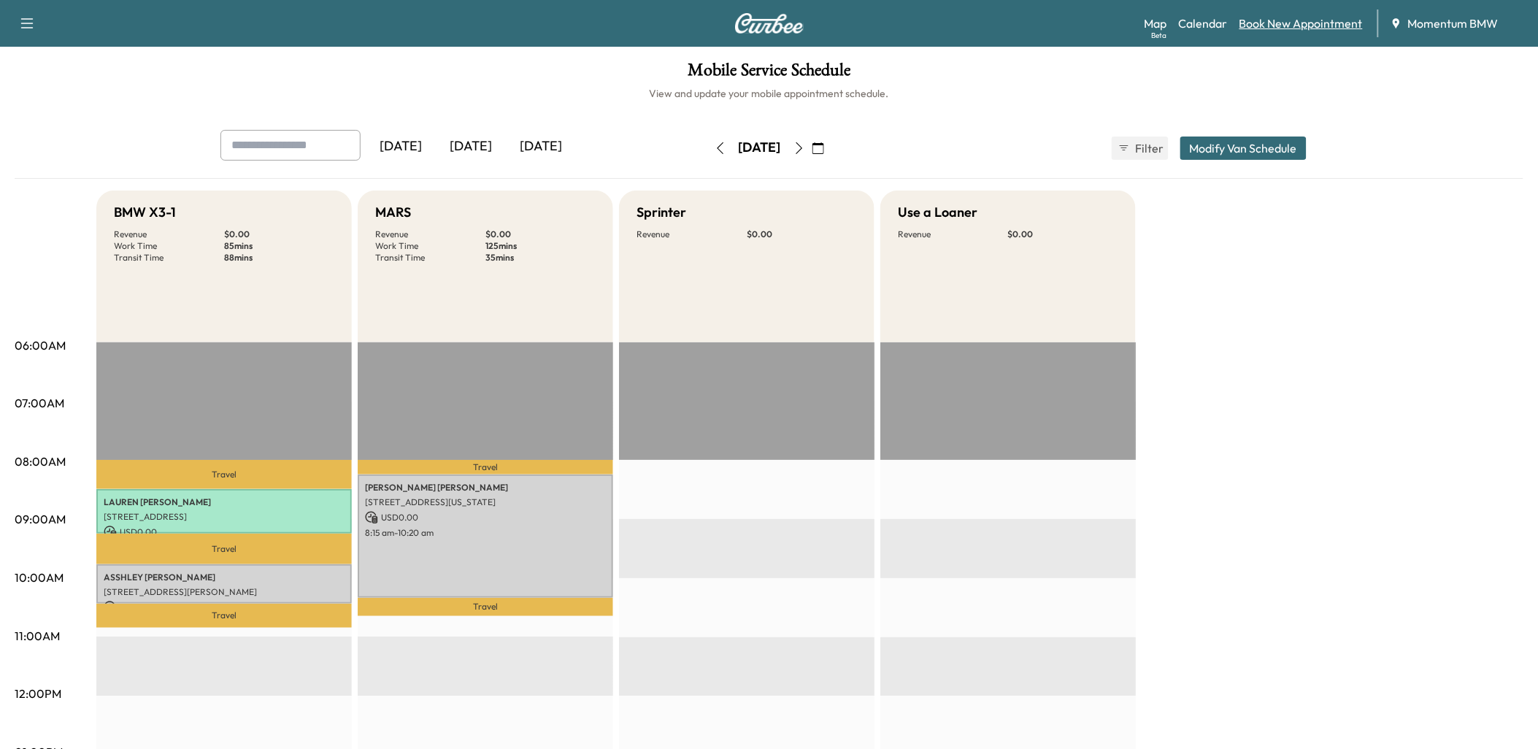
click at [1280, 23] on link "Book New Appointment" at bounding box center [1300, 24] width 123 height 18
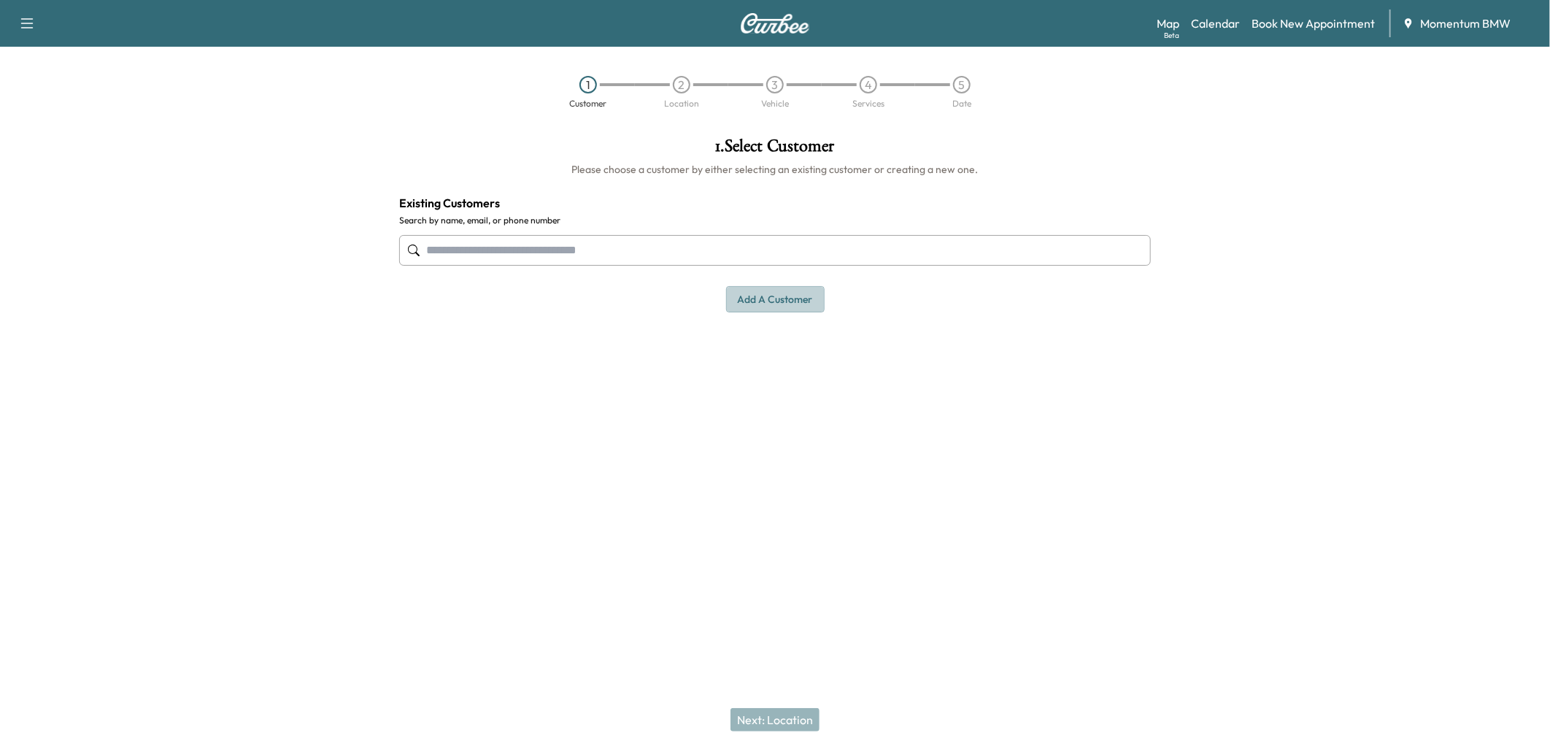
click at [765, 304] on button "Add a customer" at bounding box center [775, 299] width 99 height 27
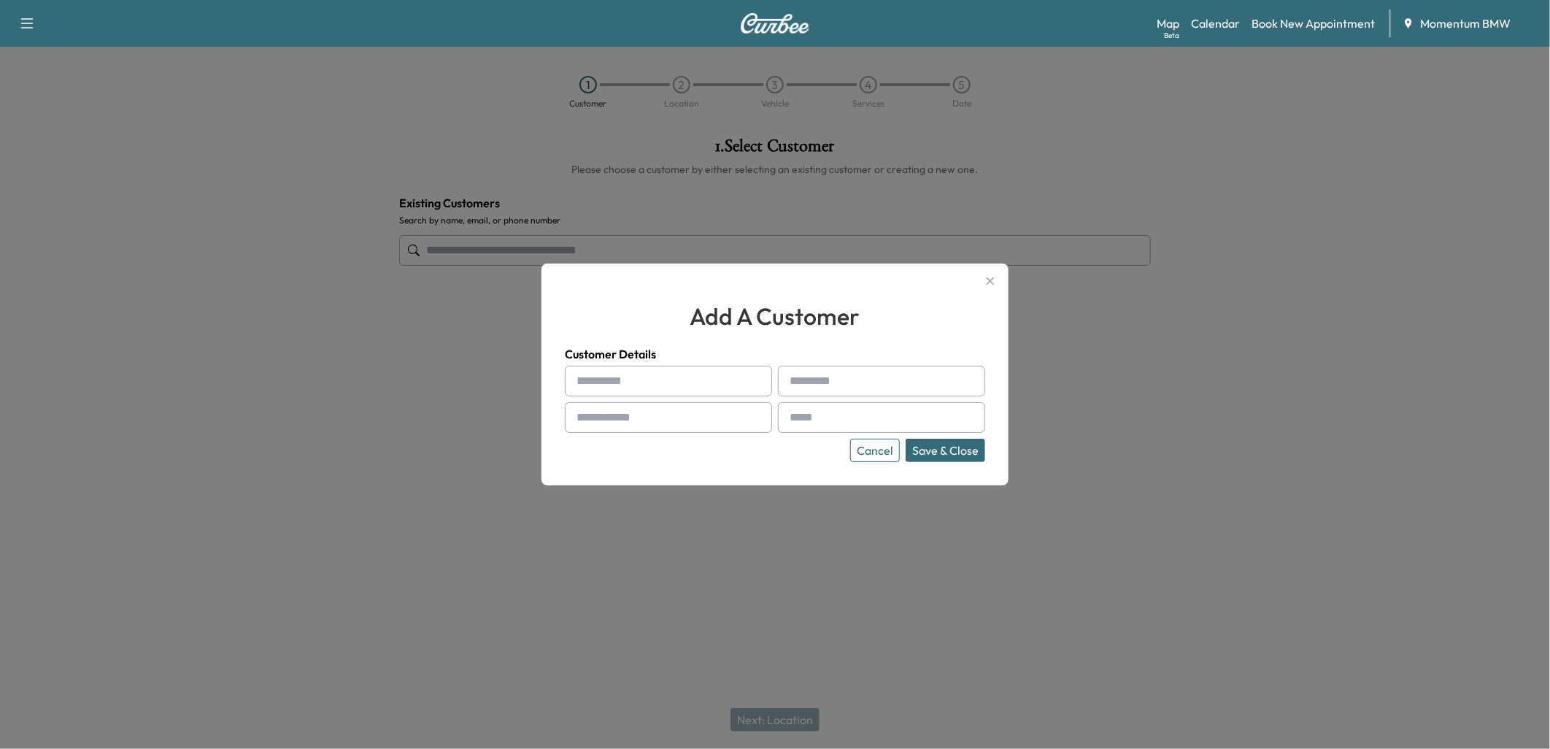
click at [593, 379] on input "text" at bounding box center [668, 381] width 207 height 31
paste input "****"
type input "****"
click at [814, 381] on input "text" at bounding box center [881, 381] width 207 height 31
paste input "******"
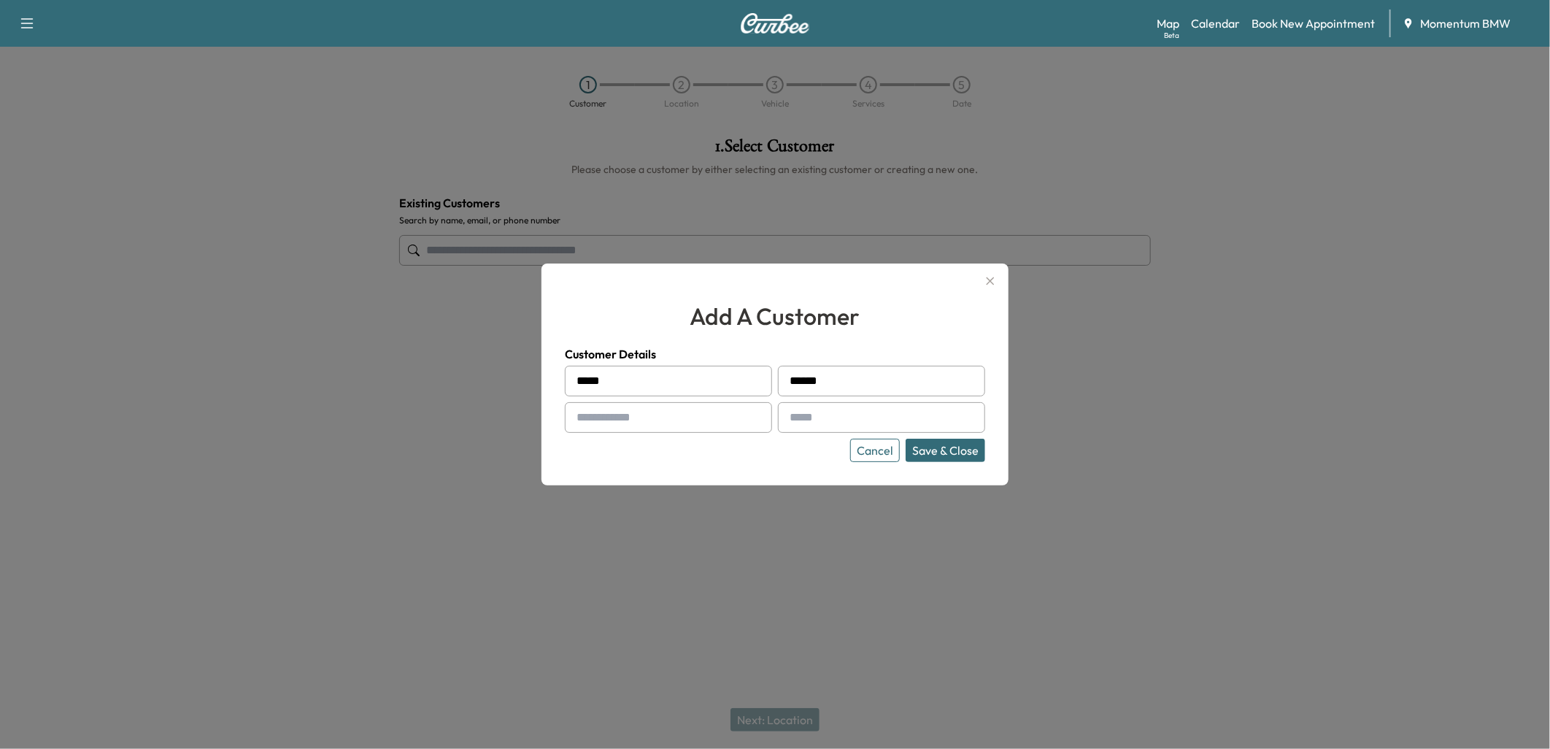
type input "******"
drag, startPoint x: 683, startPoint y: 412, endPoint x: 677, endPoint y: 399, distance: 13.7
click at [683, 412] on input "text" at bounding box center [668, 417] width 207 height 31
paste input "**********"
type input "**********"
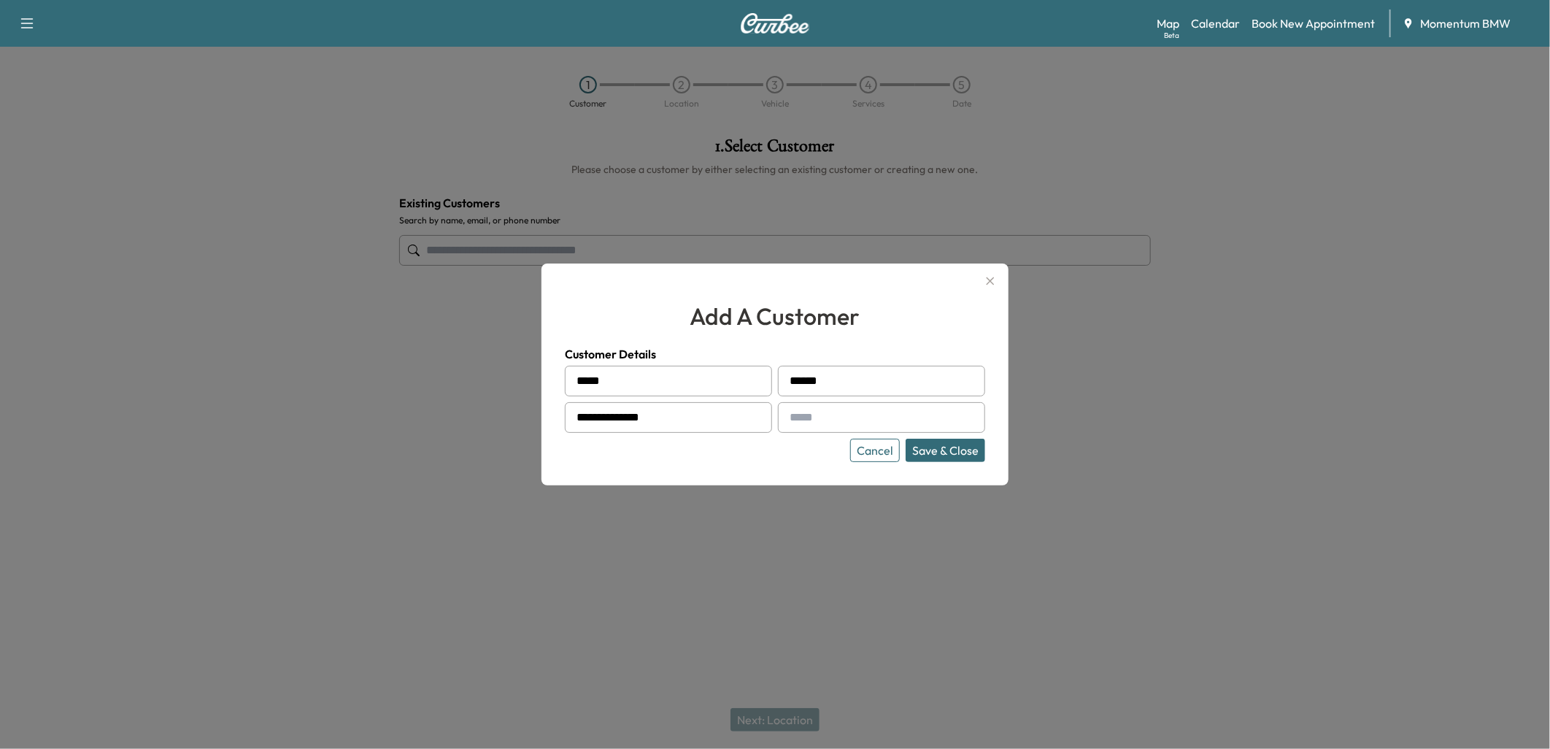
click at [828, 423] on input "text" at bounding box center [881, 417] width 207 height 31
paste input "**********"
type input "**********"
click at [950, 453] on button "Save & Close" at bounding box center [946, 450] width 80 height 23
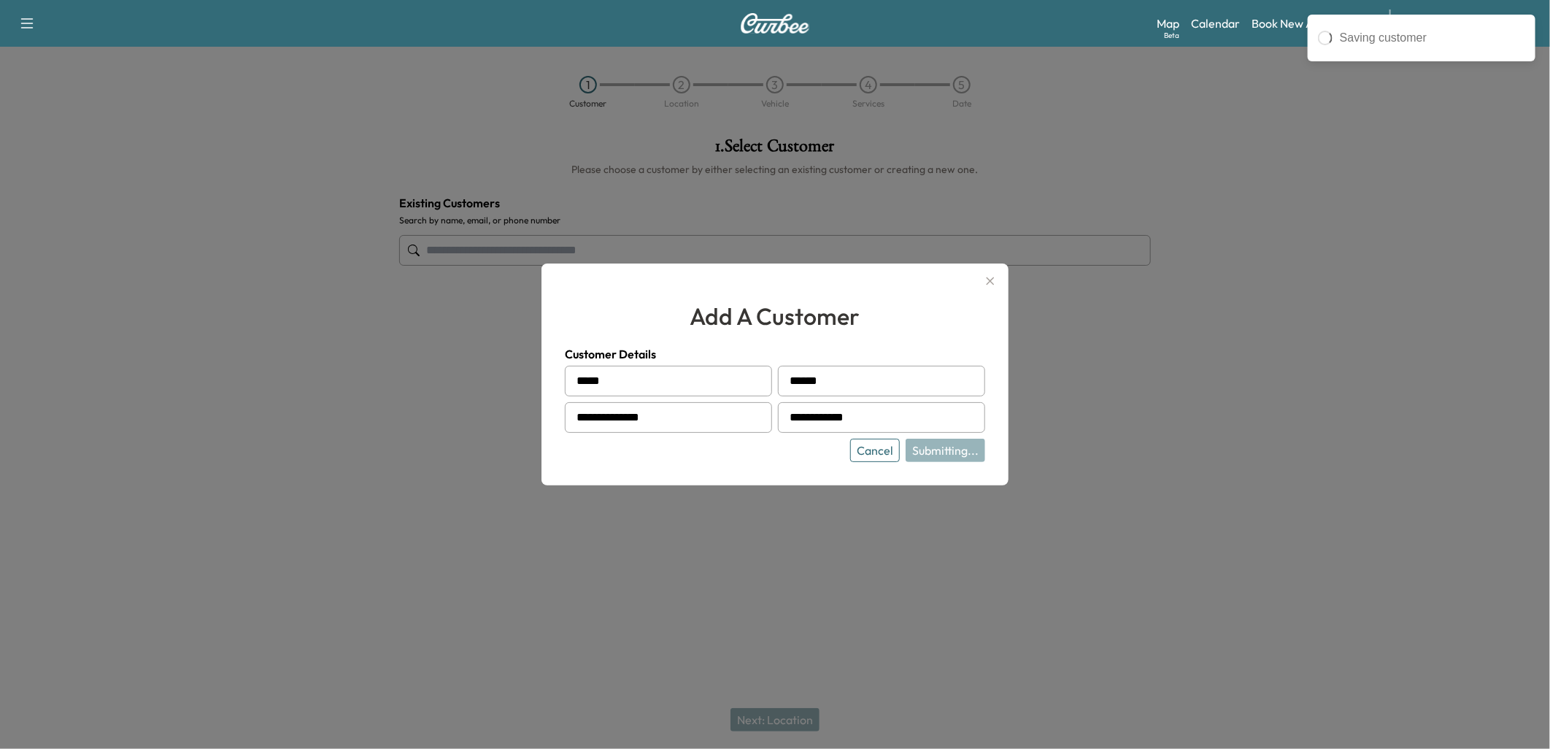
type input "**********"
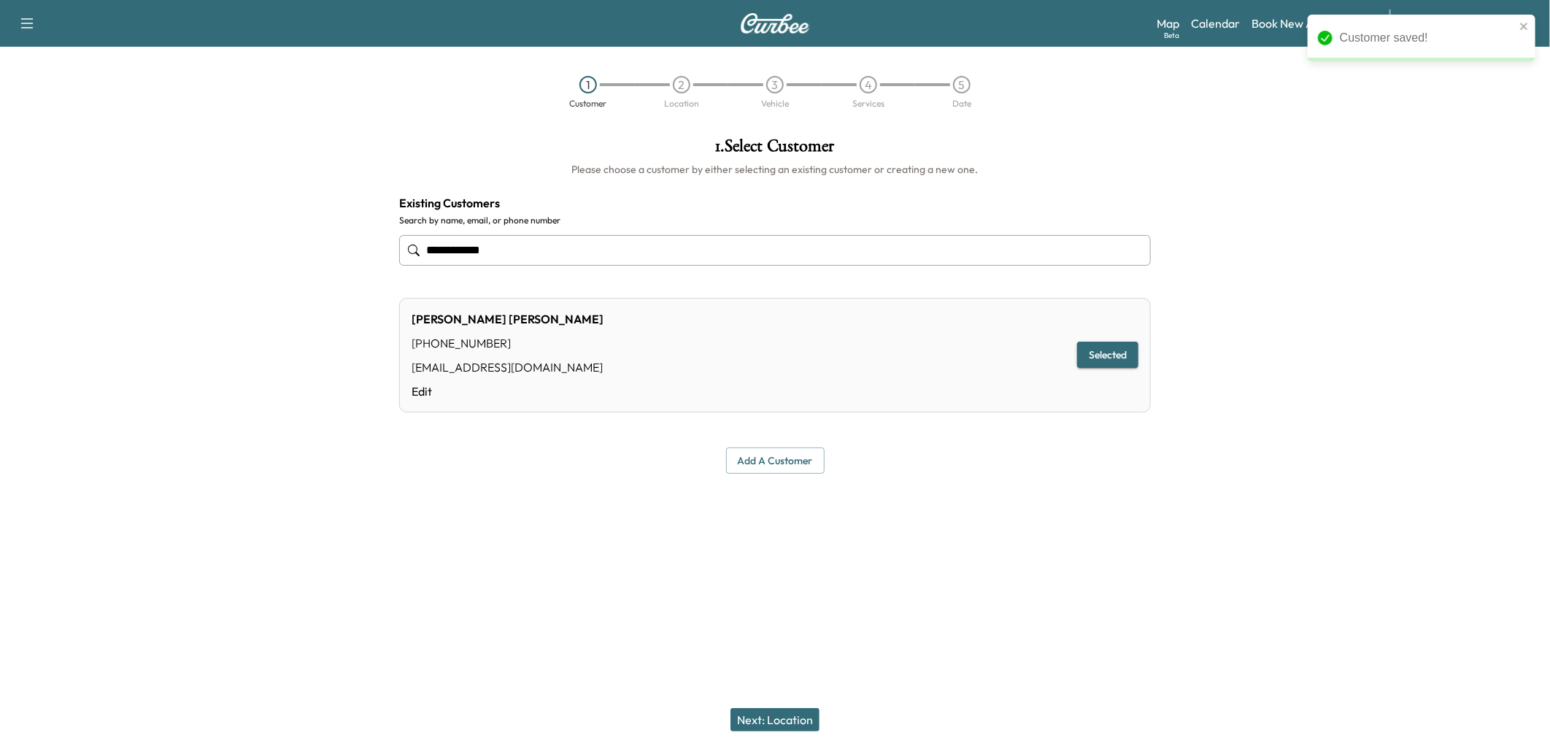
click at [778, 725] on button "Next: Location" at bounding box center [775, 719] width 89 height 23
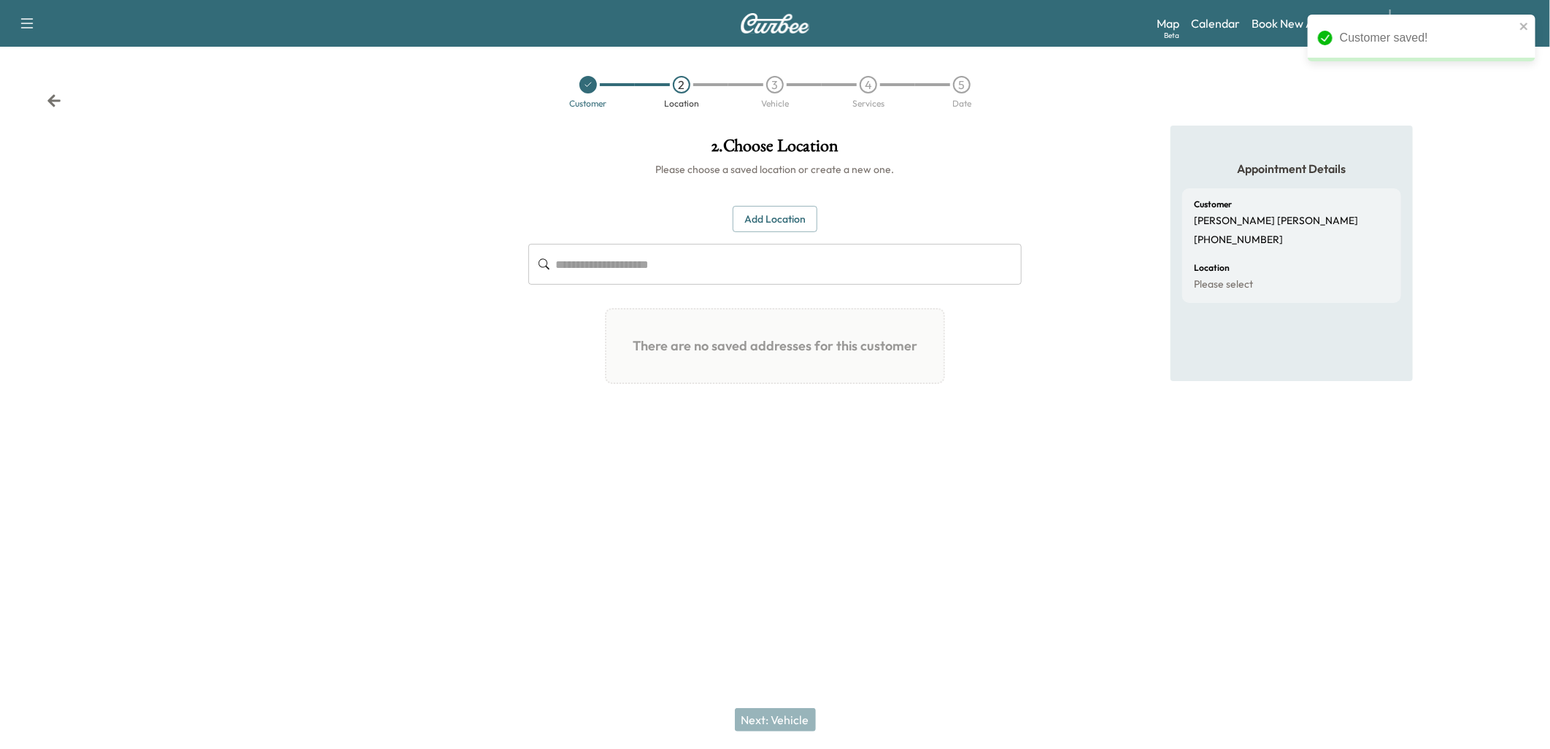
click at [786, 213] on button "Add Location" at bounding box center [775, 219] width 85 height 27
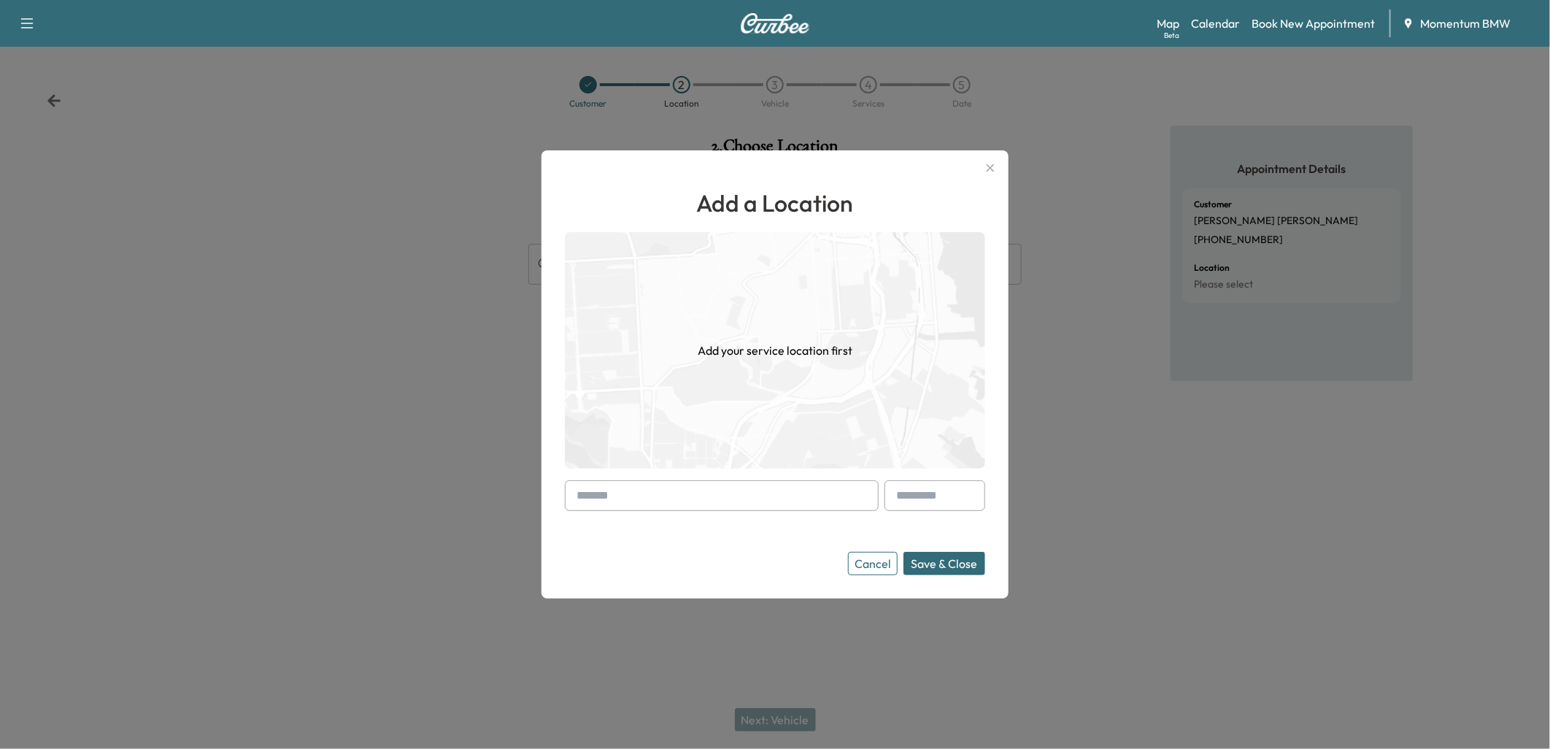
paste input "**********"
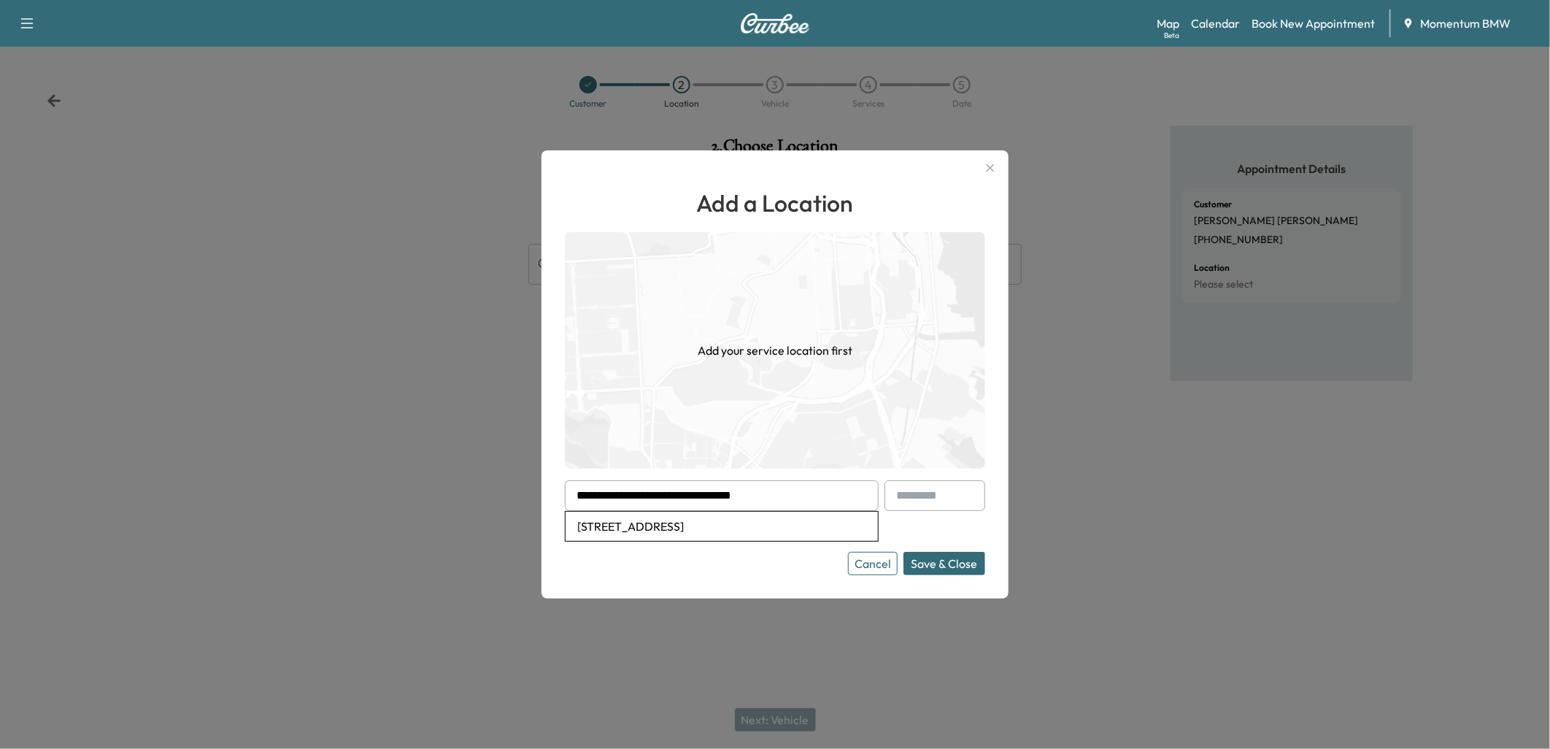
click at [684, 521] on li "[STREET_ADDRESS]" at bounding box center [722, 526] width 312 height 29
type input "**********"
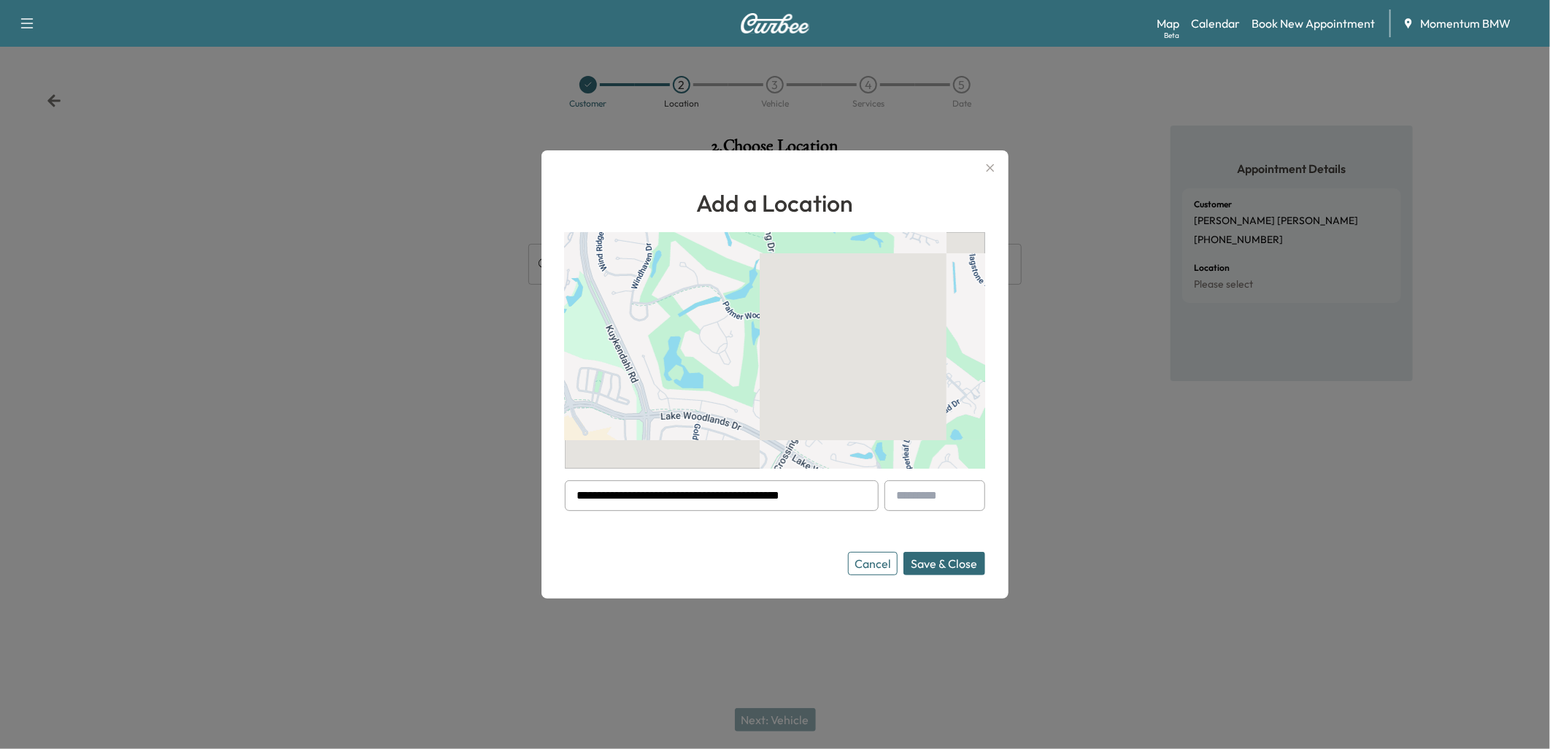
click at [937, 566] on button "Save & Close" at bounding box center [944, 563] width 82 height 23
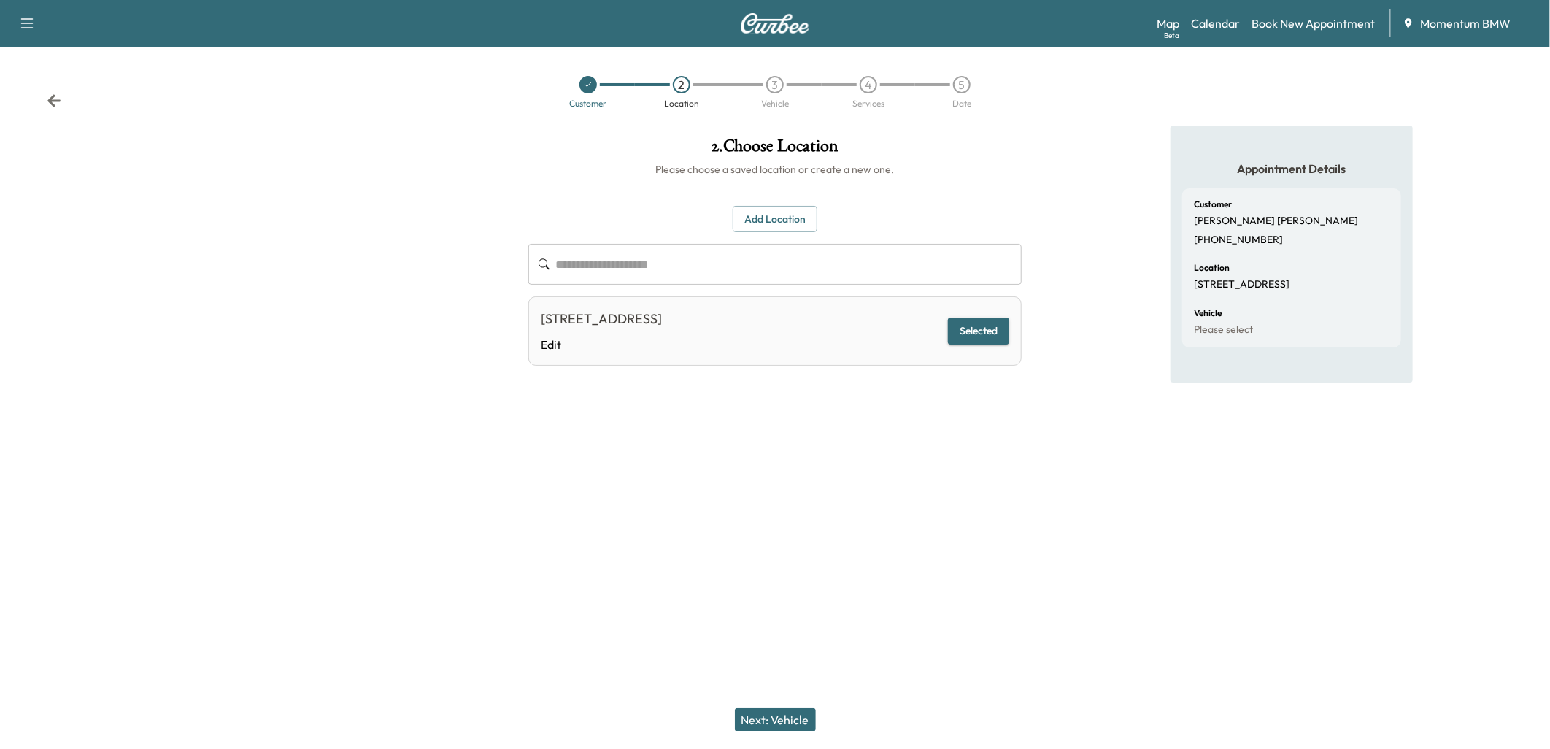
click at [790, 720] on button "Next: Vehicle" at bounding box center [775, 719] width 81 height 23
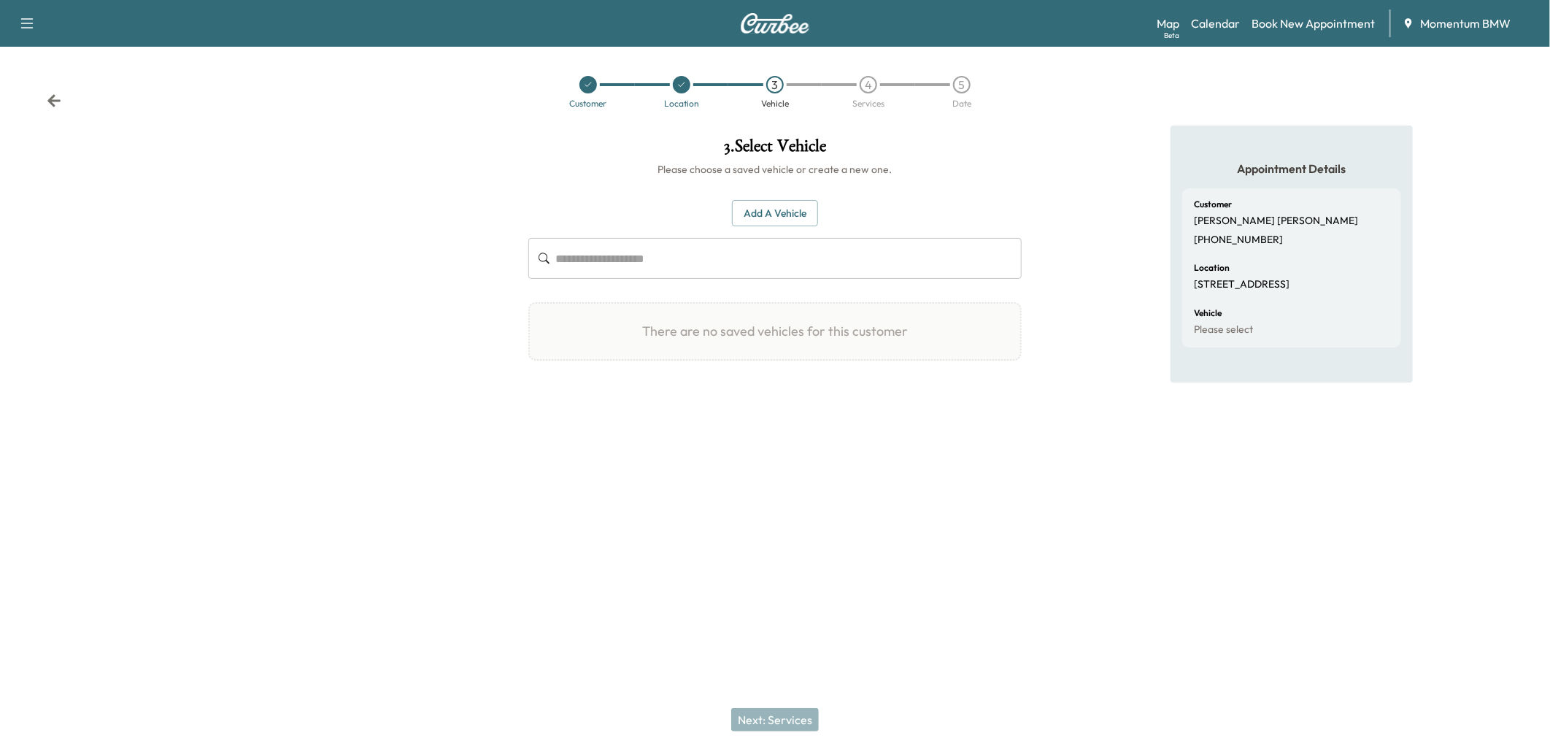
click at [789, 212] on button "Add a Vehicle" at bounding box center [775, 213] width 86 height 27
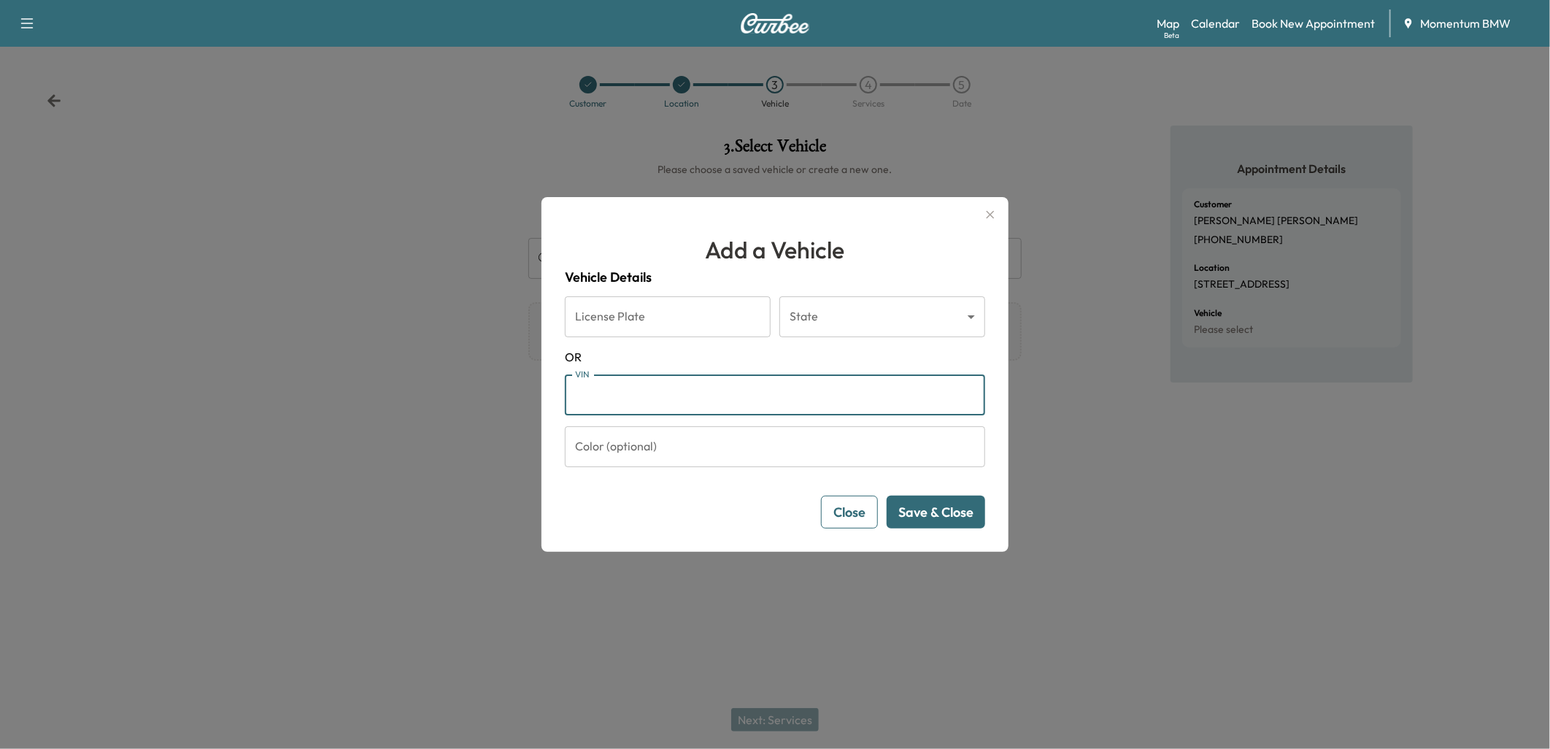
paste input "**********"
type input "**********"
click at [944, 523] on button "Save & Close" at bounding box center [936, 512] width 99 height 33
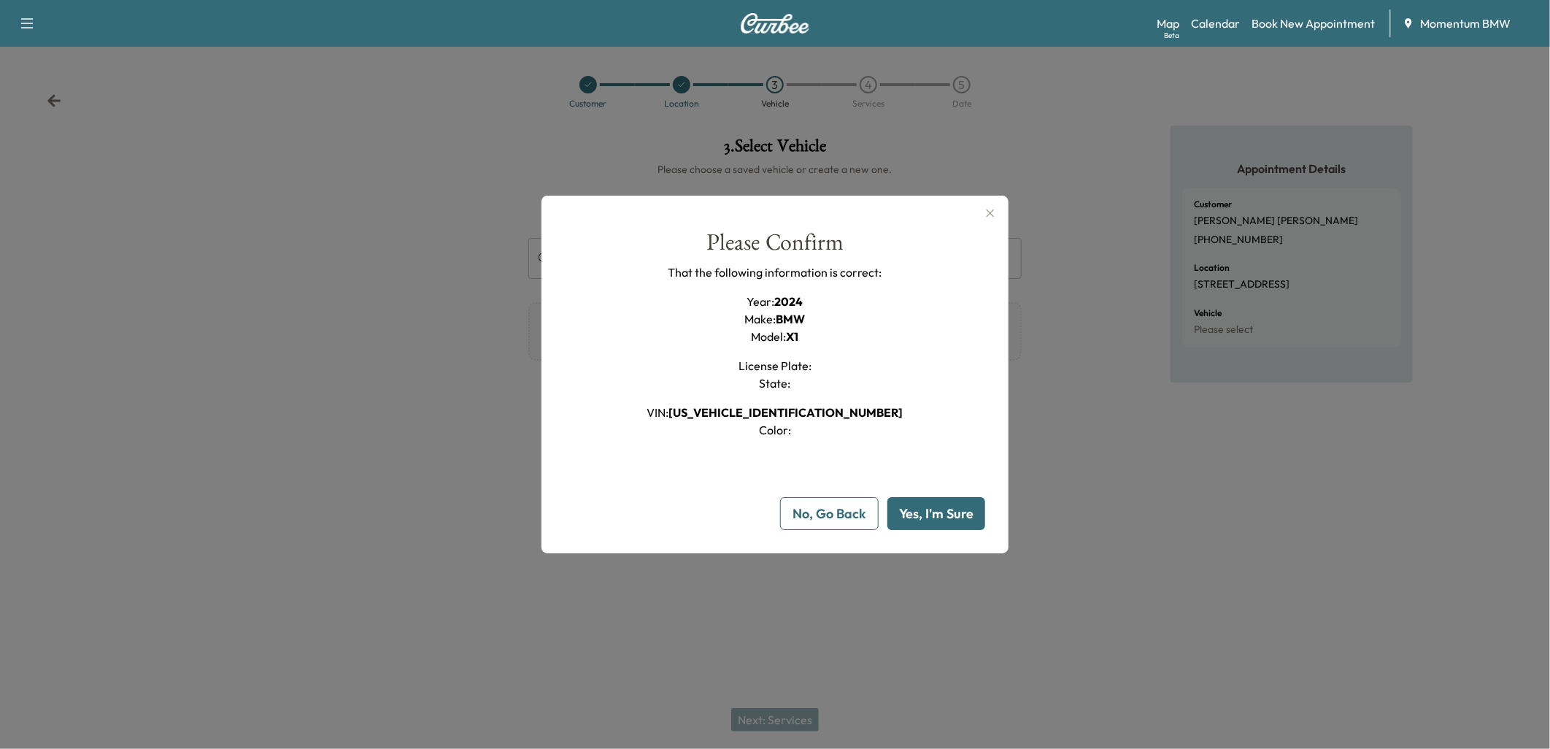
click at [944, 523] on button "Yes, I'm Sure" at bounding box center [936, 513] width 98 height 33
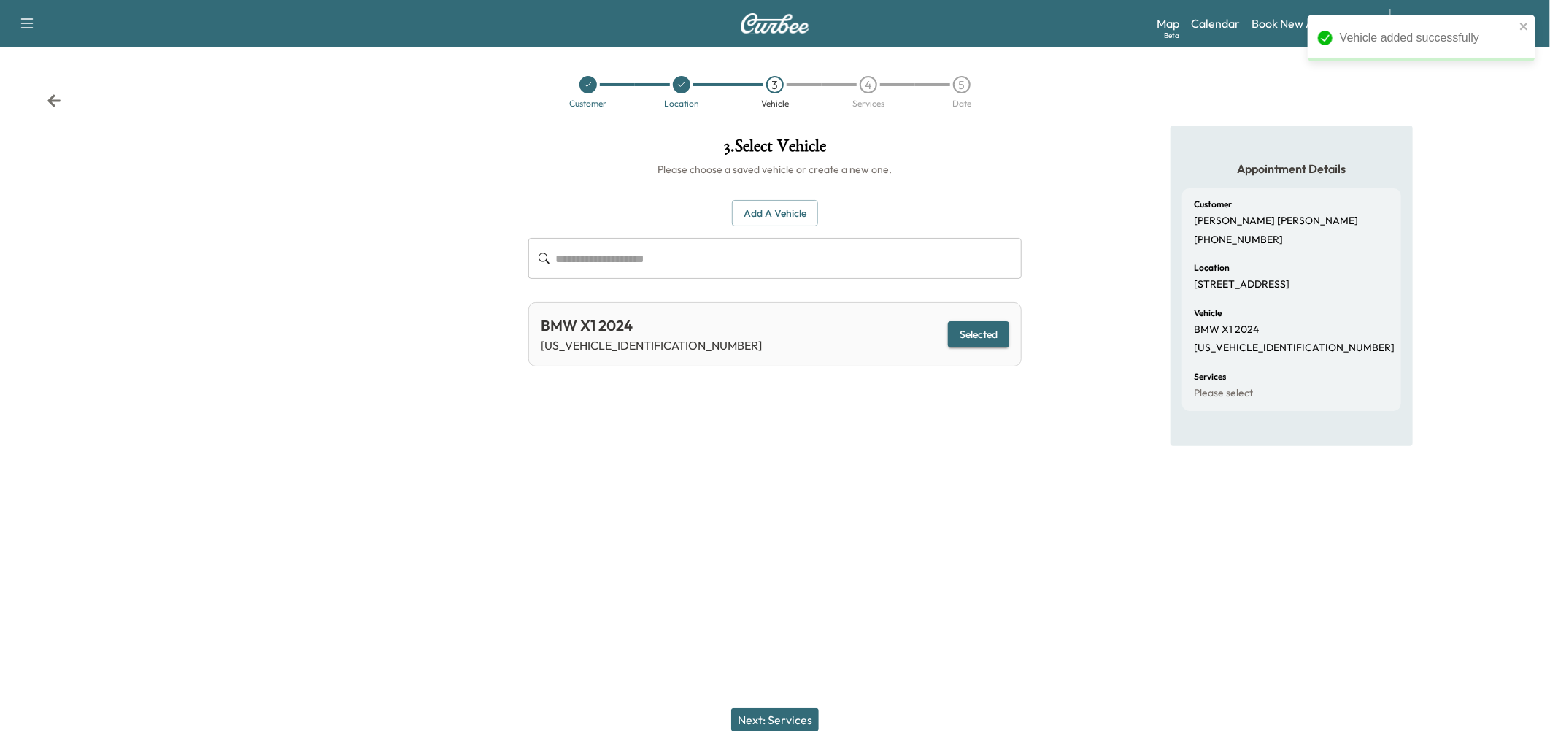
click at [790, 722] on button "Next: Services" at bounding box center [775, 719] width 88 height 23
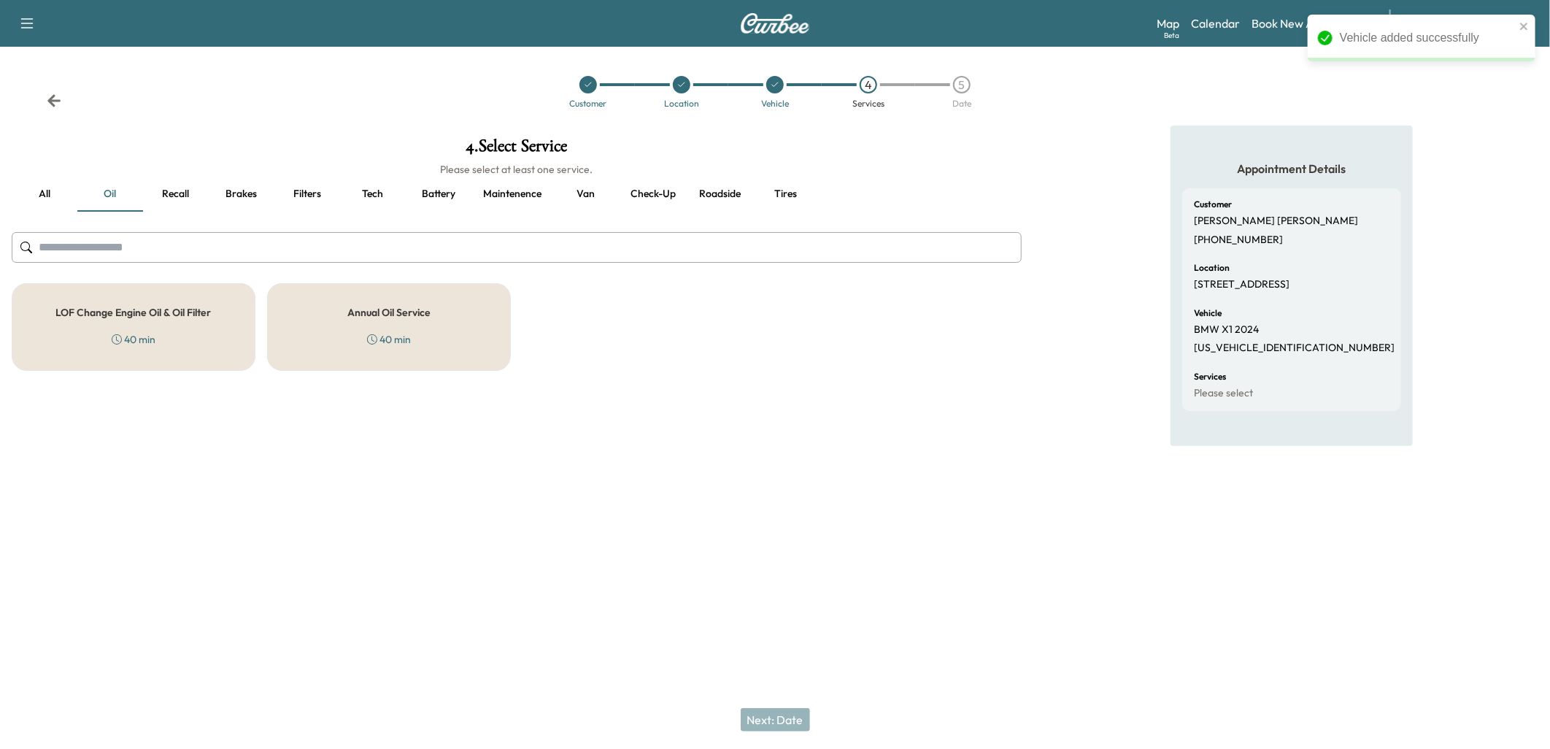
click at [127, 317] on h5 "LOF Change Engine Oil & Oil Filter" at bounding box center [133, 312] width 155 height 10
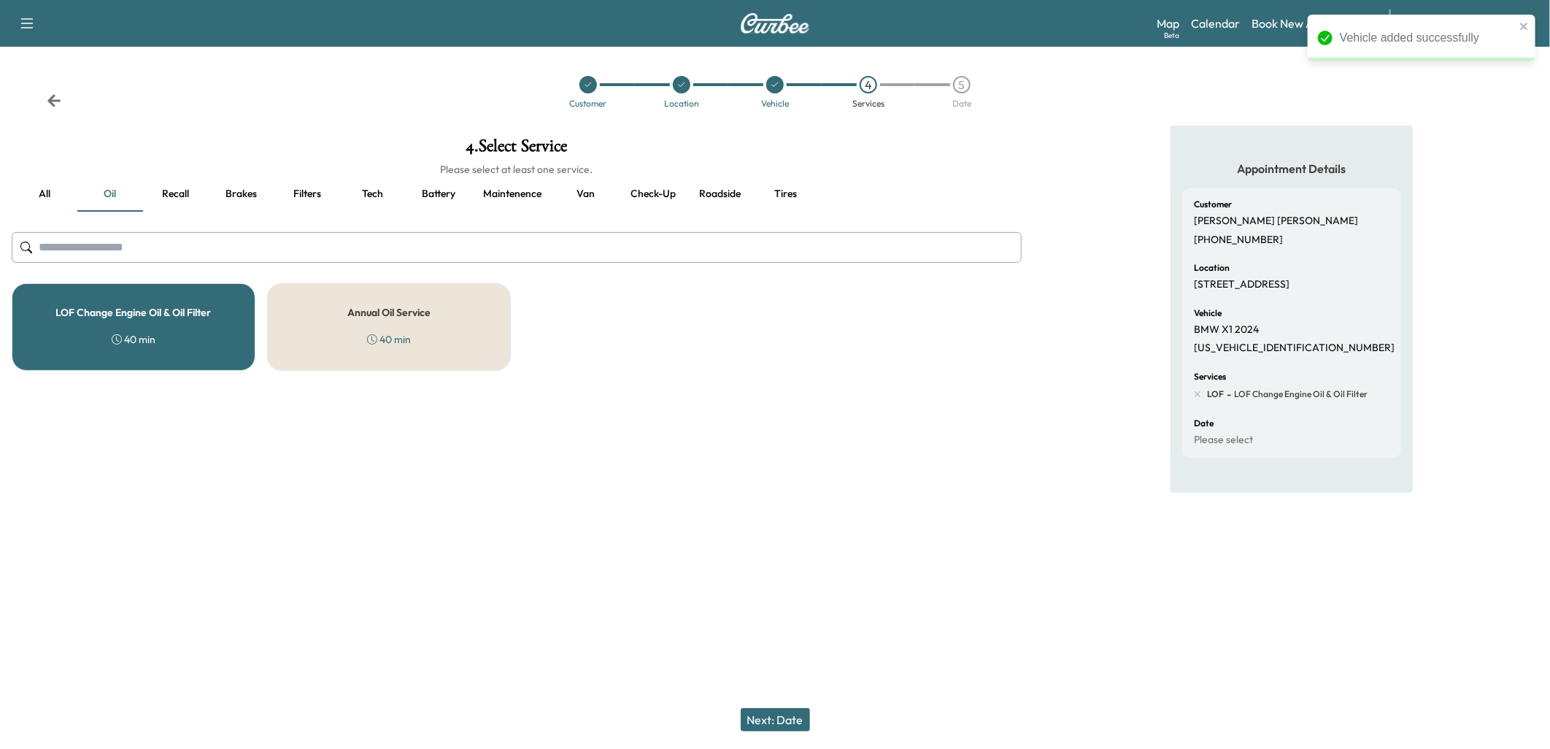
click at [362, 355] on div "Annual Oil Service 40 min" at bounding box center [389, 327] width 244 height 88
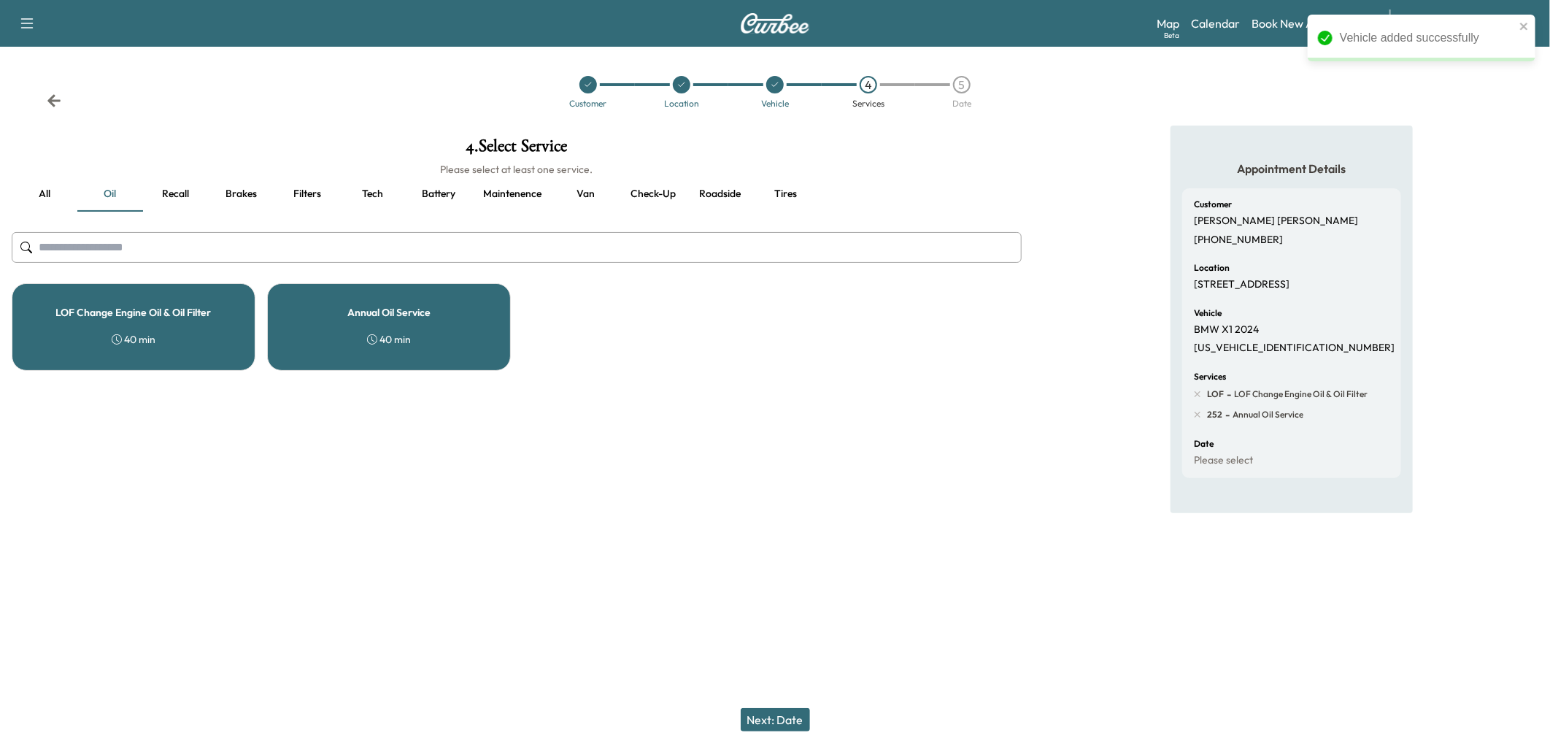
click at [225, 347] on div "LOF Change Engine Oil & Oil Filter 40 min" at bounding box center [134, 327] width 244 height 88
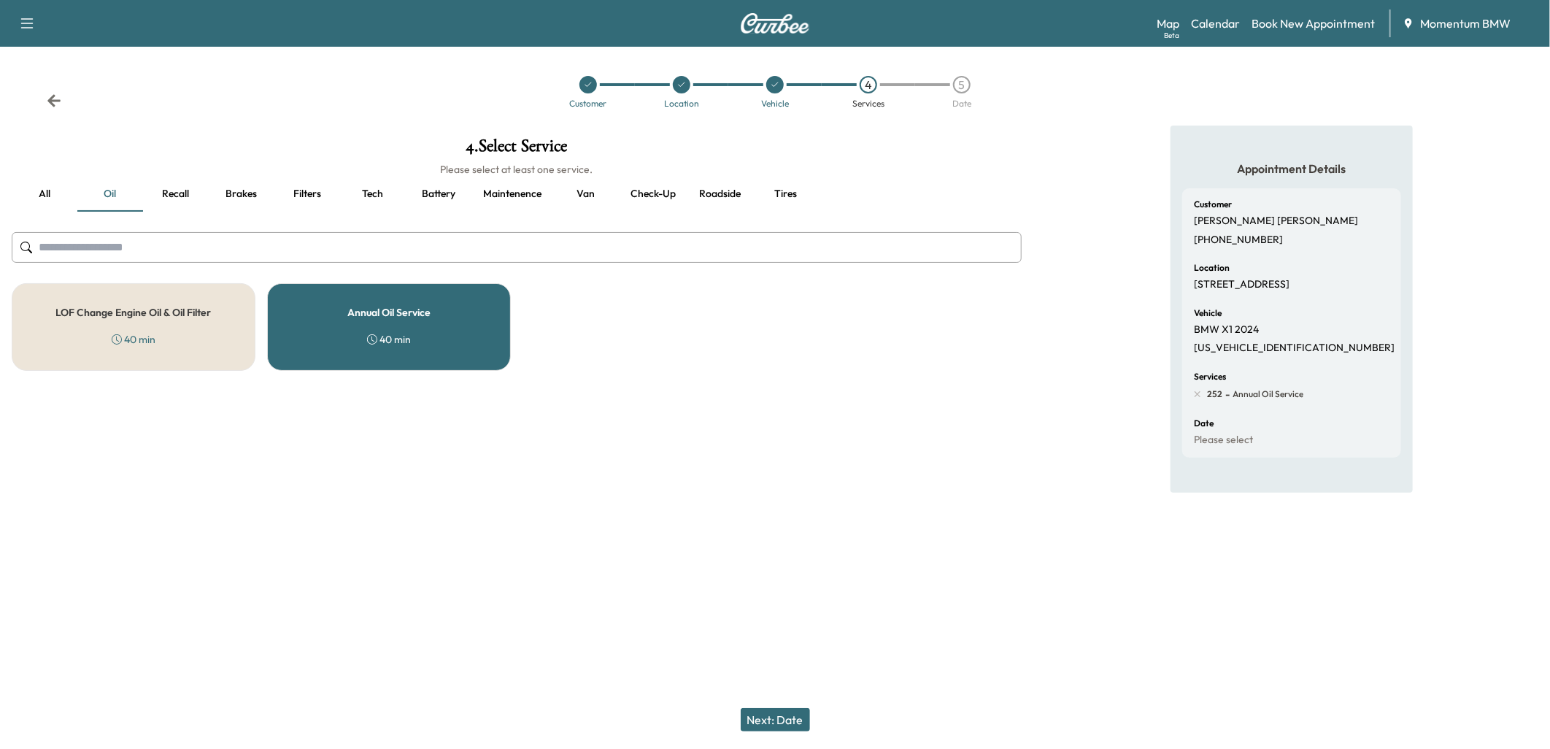
click at [782, 724] on button "Next: Date" at bounding box center [775, 719] width 69 height 23
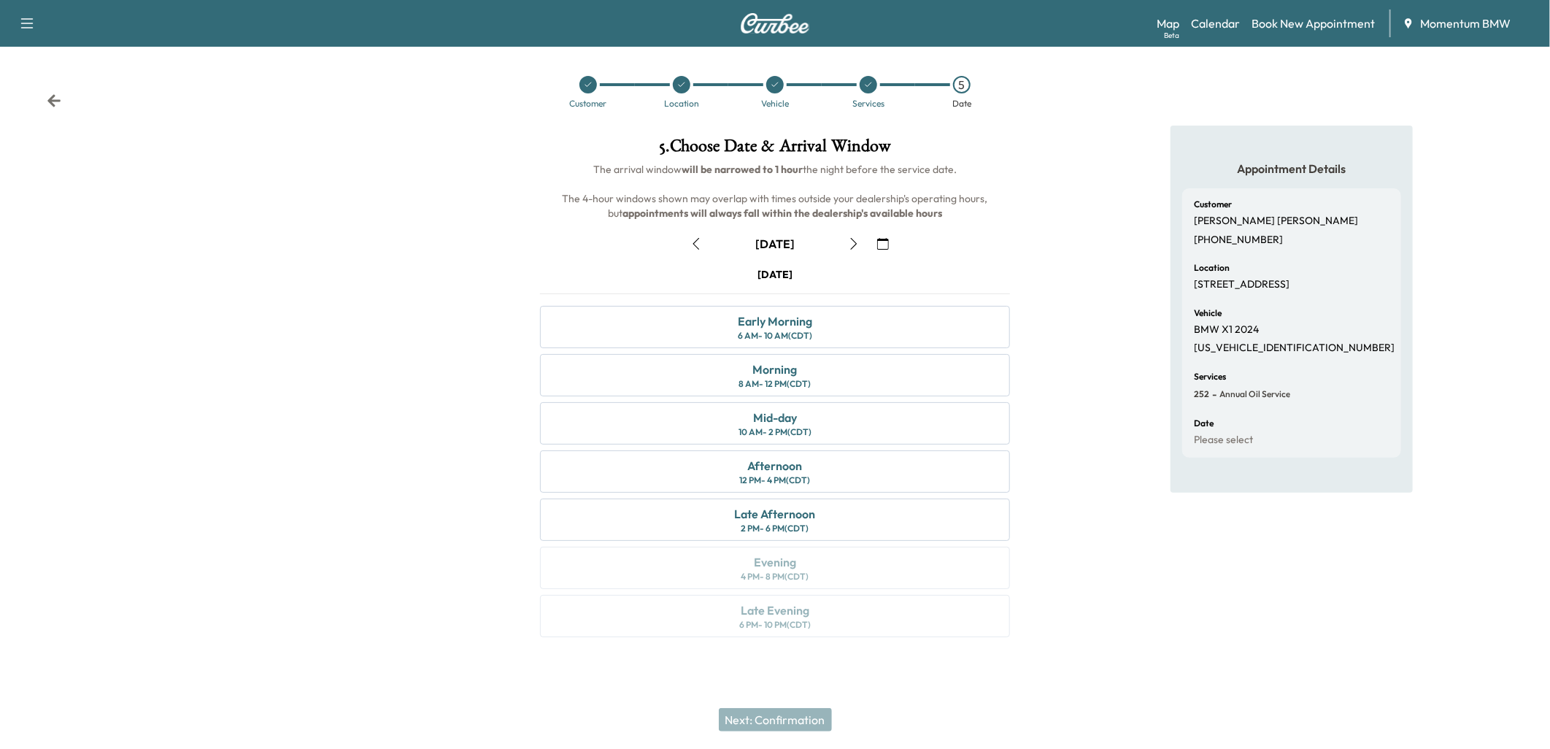
click at [855, 239] on icon "button" at bounding box center [854, 244] width 12 height 12
click at [828, 371] on div "Morning 8 AM - 12 PM (CDT)" at bounding box center [775, 375] width 470 height 42
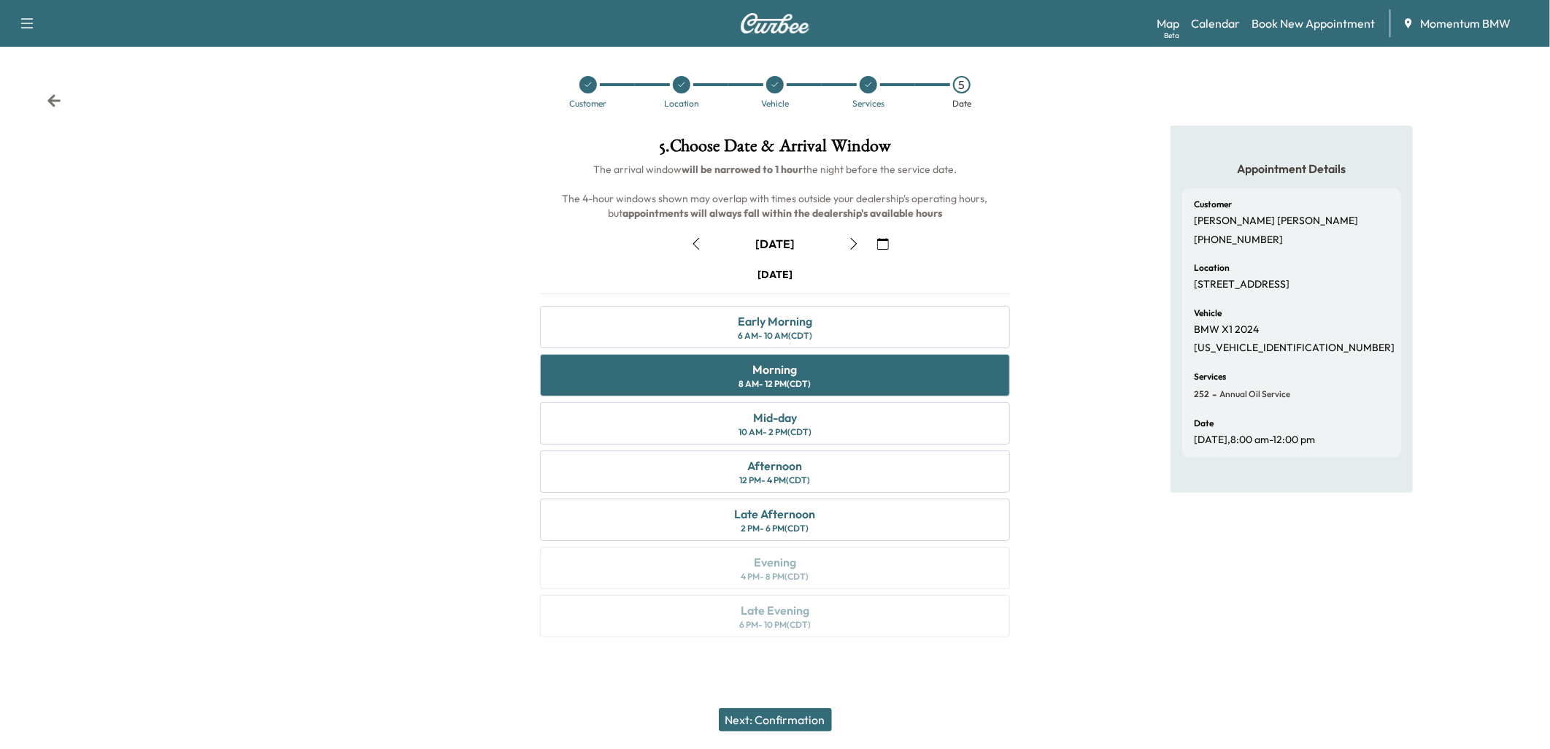
click at [789, 720] on button "Next: Confirmation" at bounding box center [775, 719] width 113 height 23
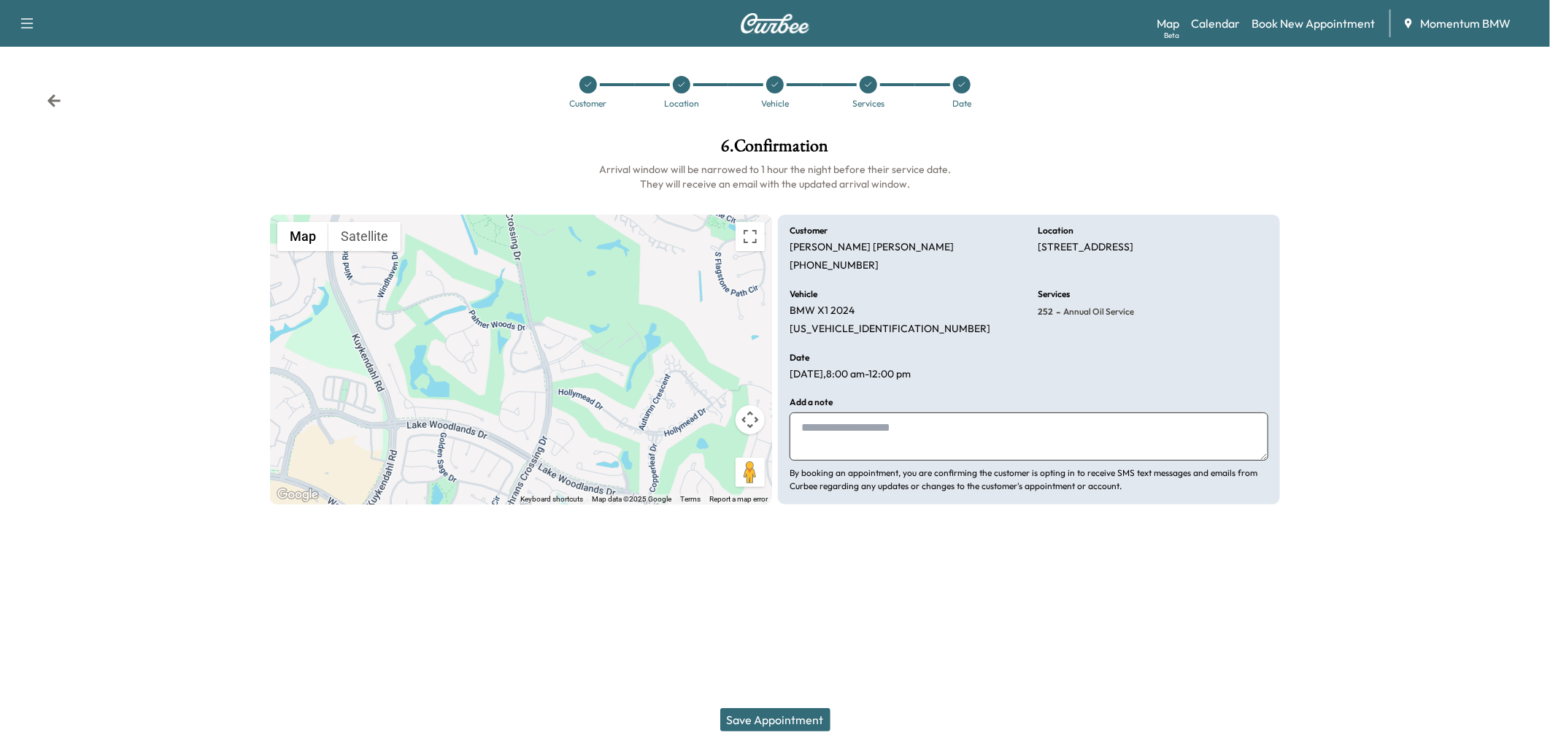
click at [833, 442] on textarea at bounding box center [1029, 436] width 479 height 48
type textarea "*"
type textarea "*******"
click at [779, 719] on button "Save Appointment" at bounding box center [775, 719] width 110 height 23
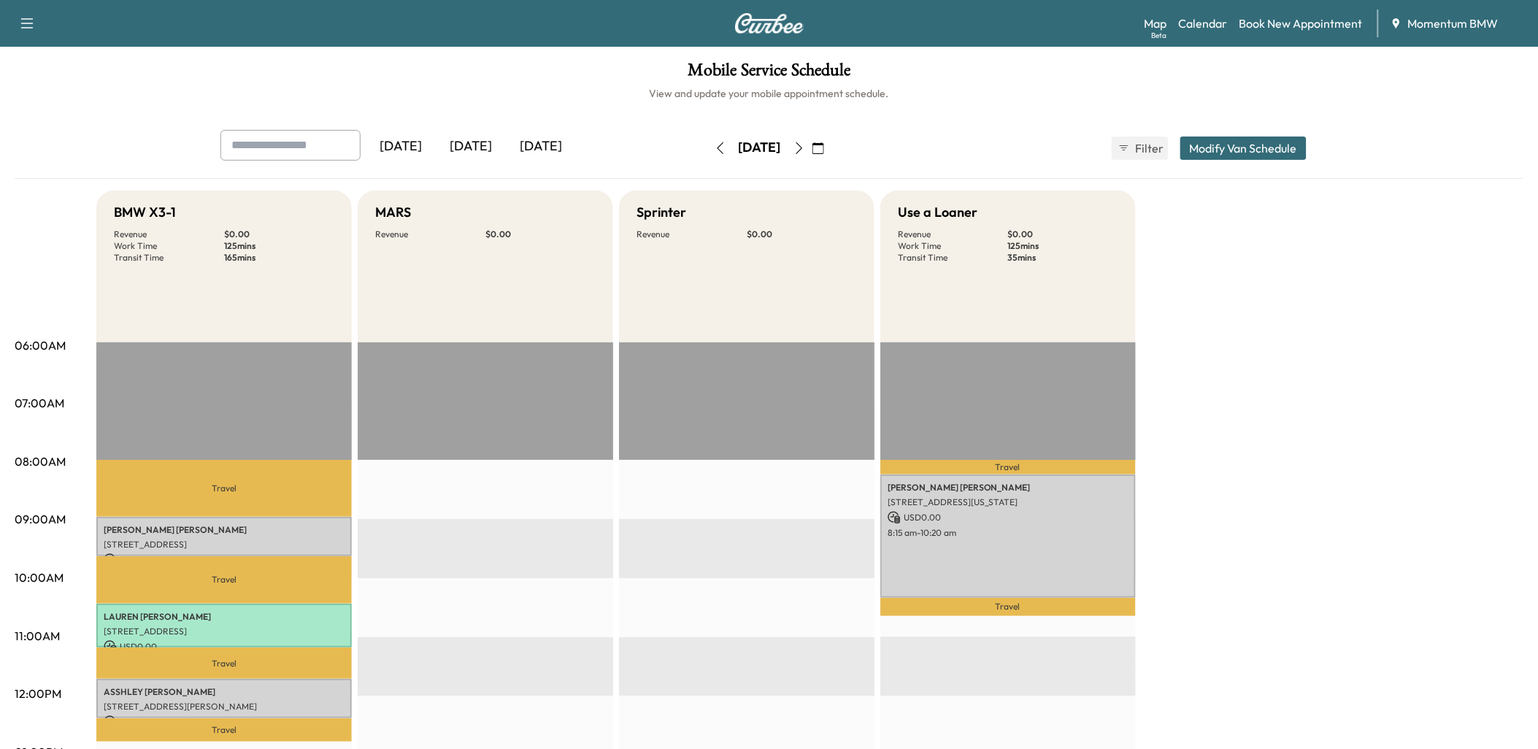
click at [714, 146] on icon "button" at bounding box center [720, 148] width 12 height 12
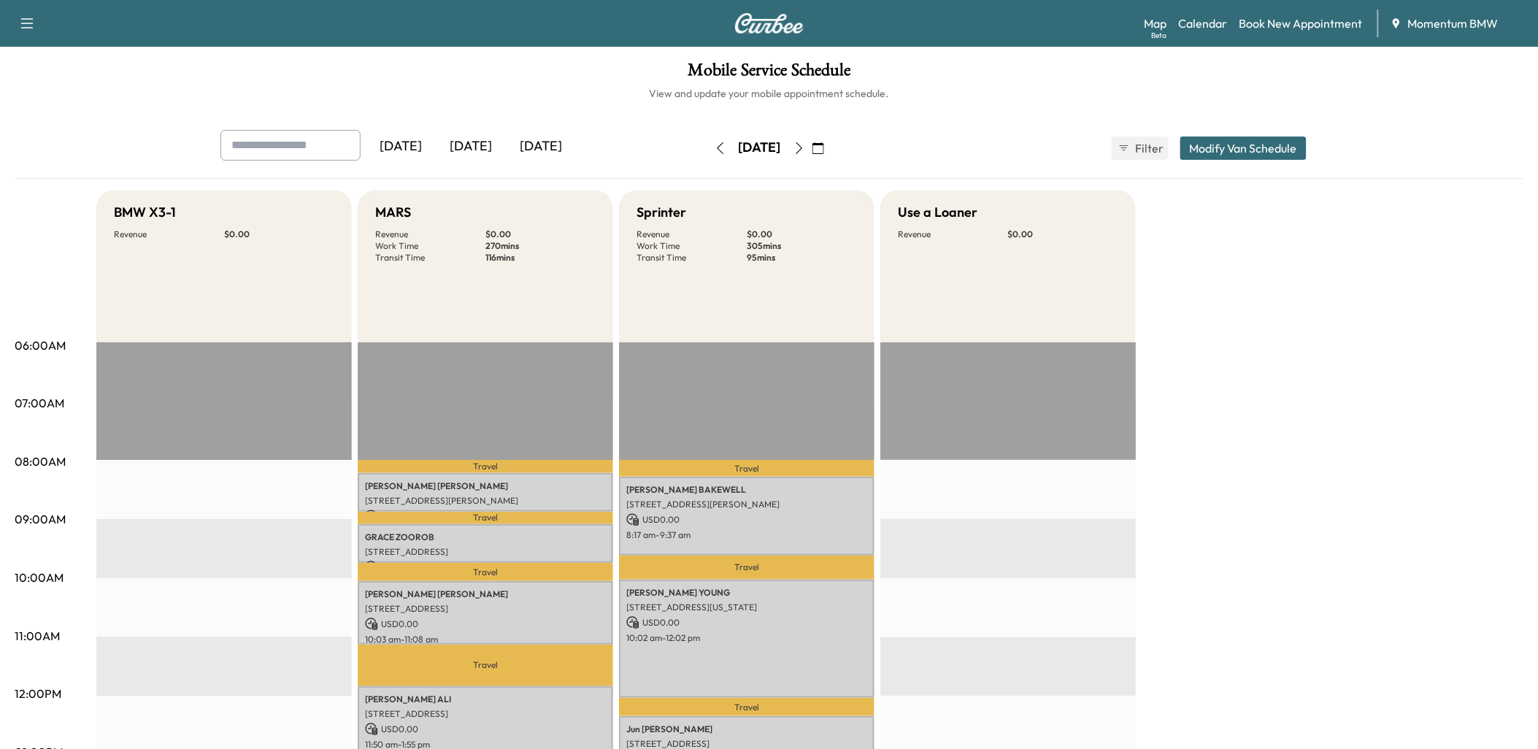
click at [802, 144] on icon "button" at bounding box center [798, 148] width 7 height 12
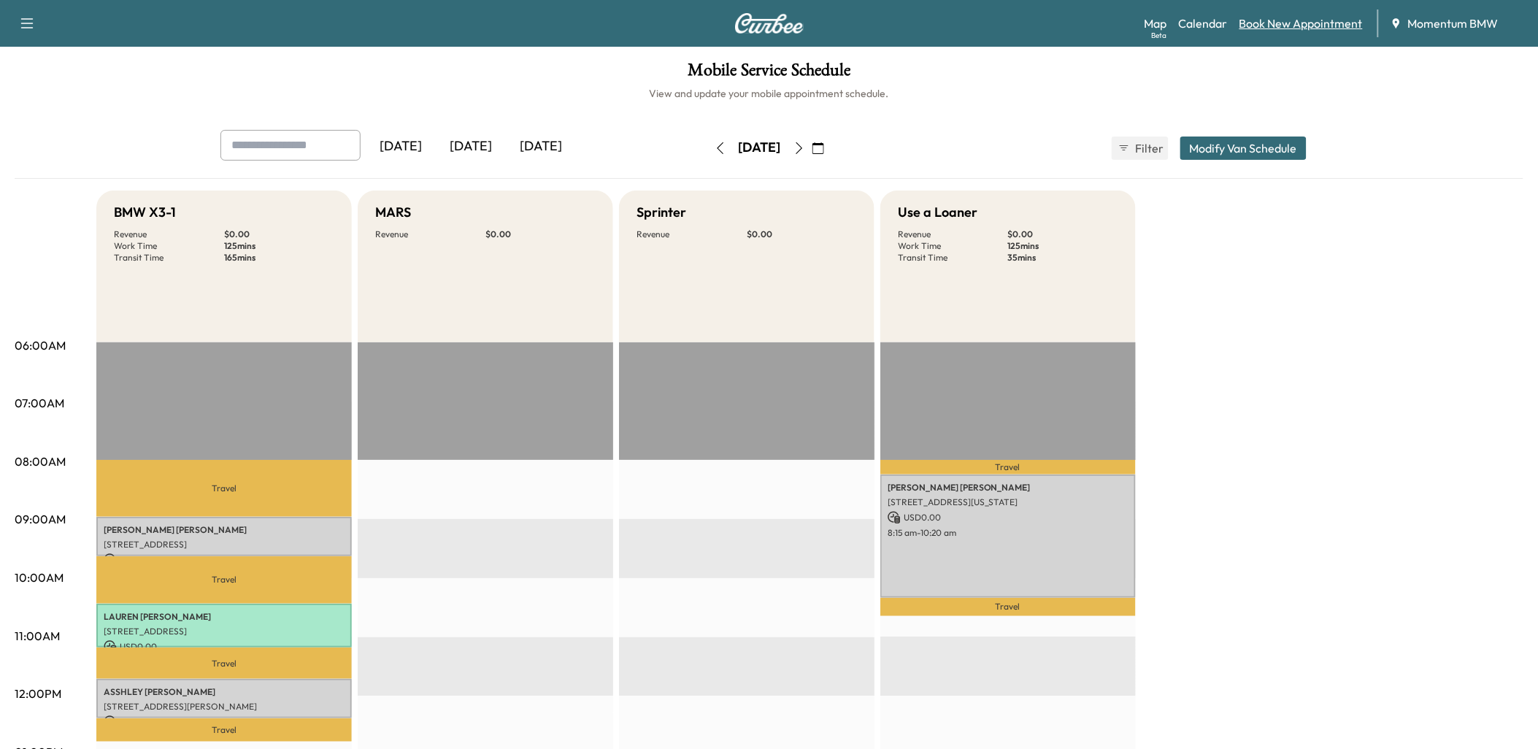
click at [1287, 22] on link "Book New Appointment" at bounding box center [1300, 24] width 123 height 18
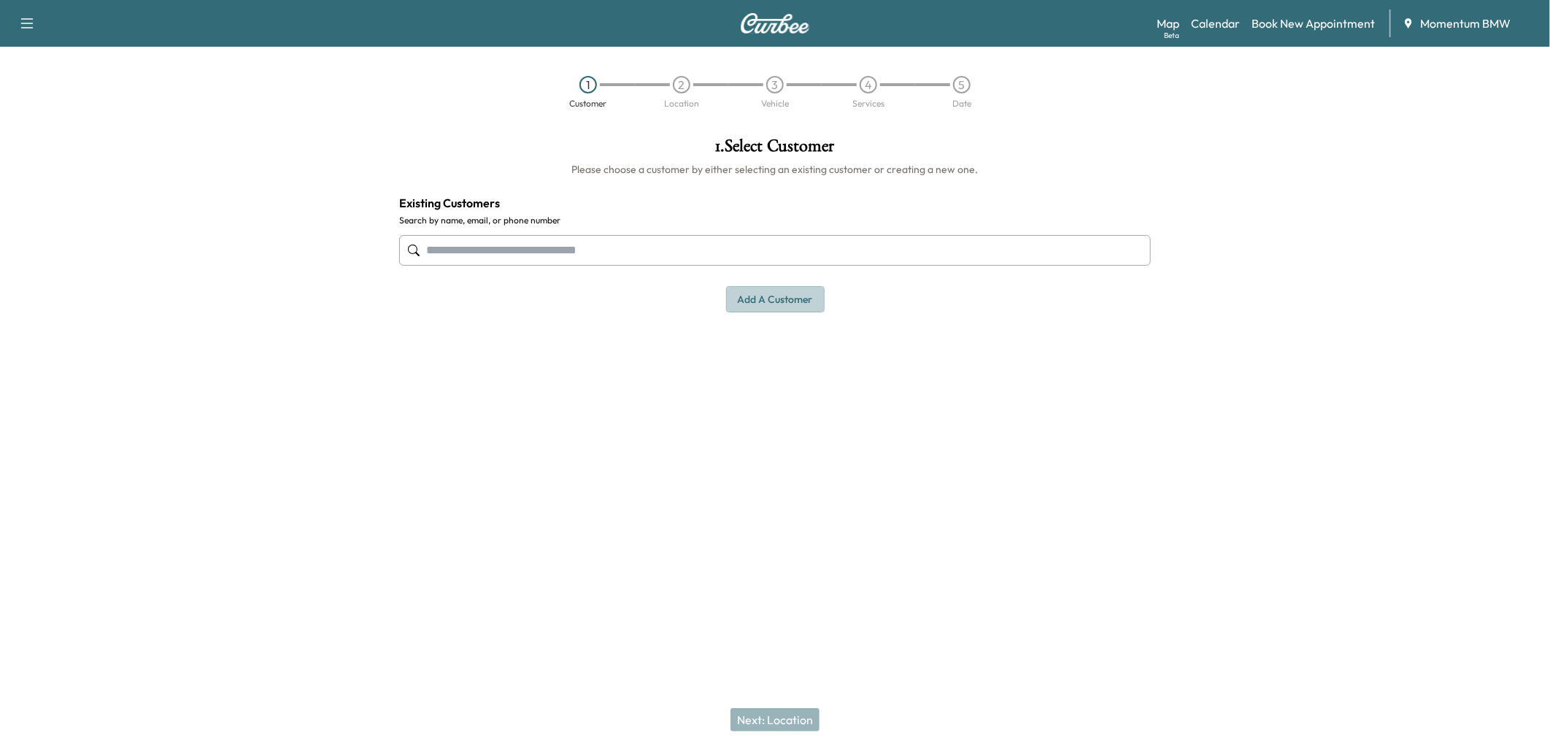
click at [793, 300] on button "Add a customer" at bounding box center [775, 299] width 99 height 27
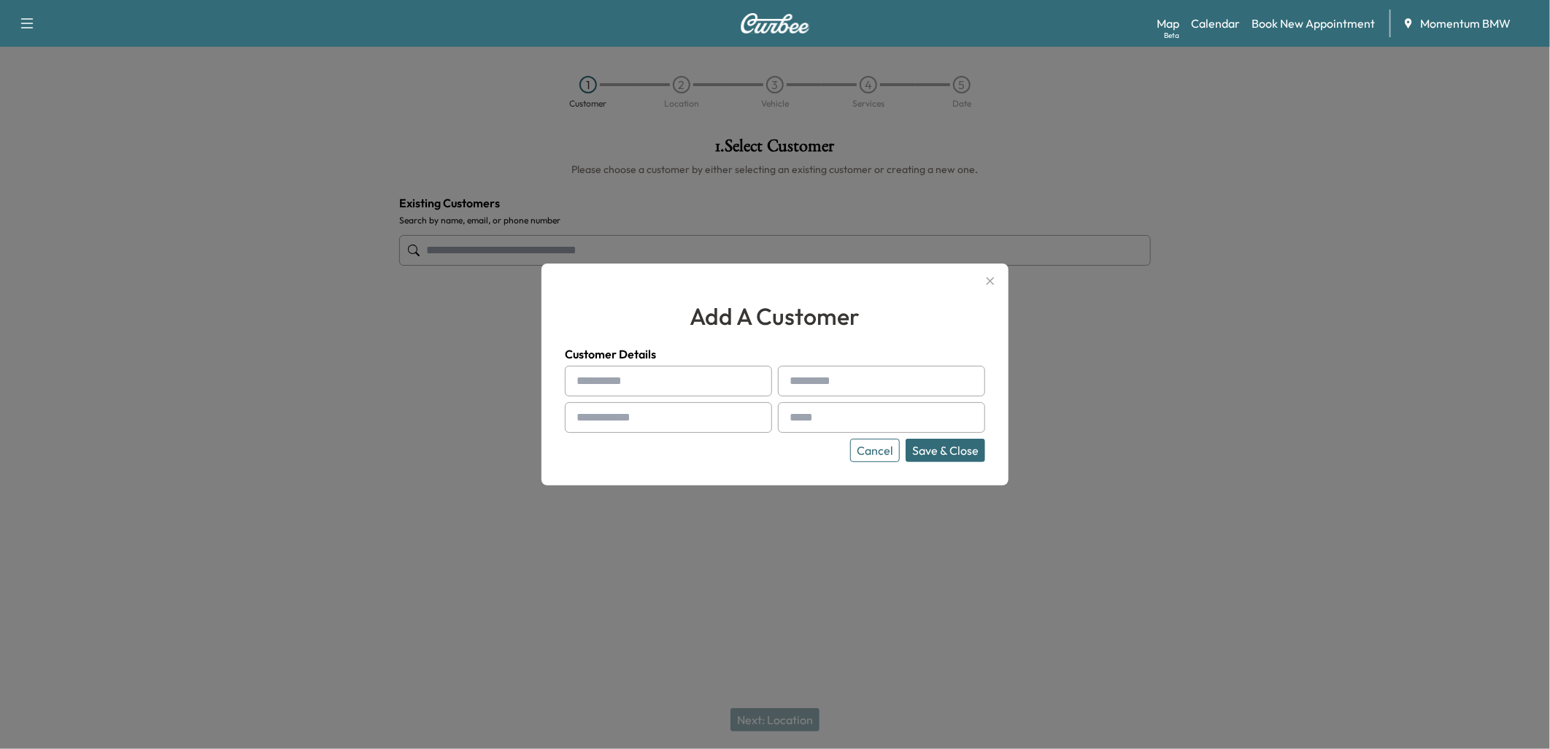
click at [878, 454] on button "Cancel" at bounding box center [875, 450] width 50 height 23
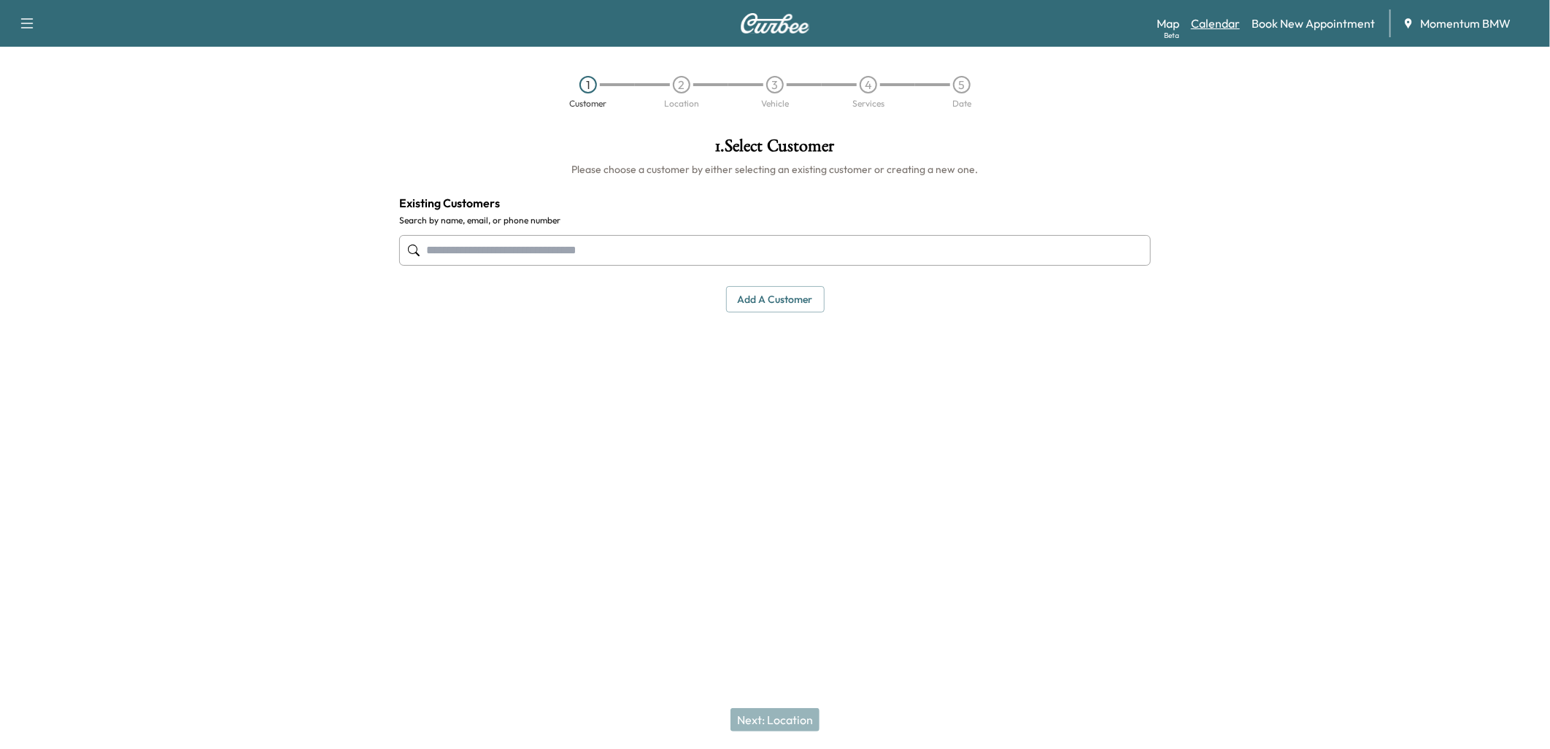
click at [1220, 20] on link "Calendar" at bounding box center [1215, 24] width 49 height 18
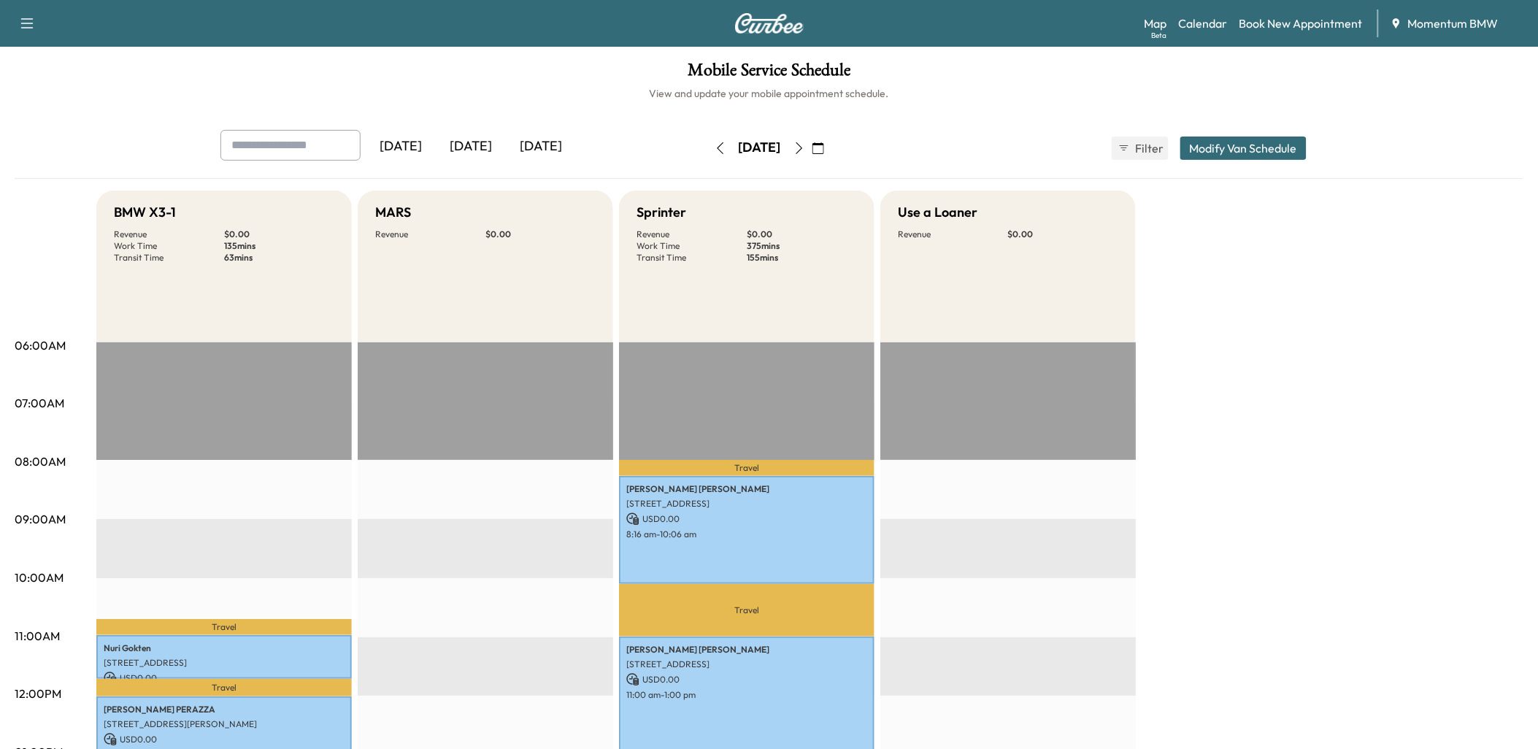
click at [805, 143] on icon "button" at bounding box center [799, 148] width 12 height 12
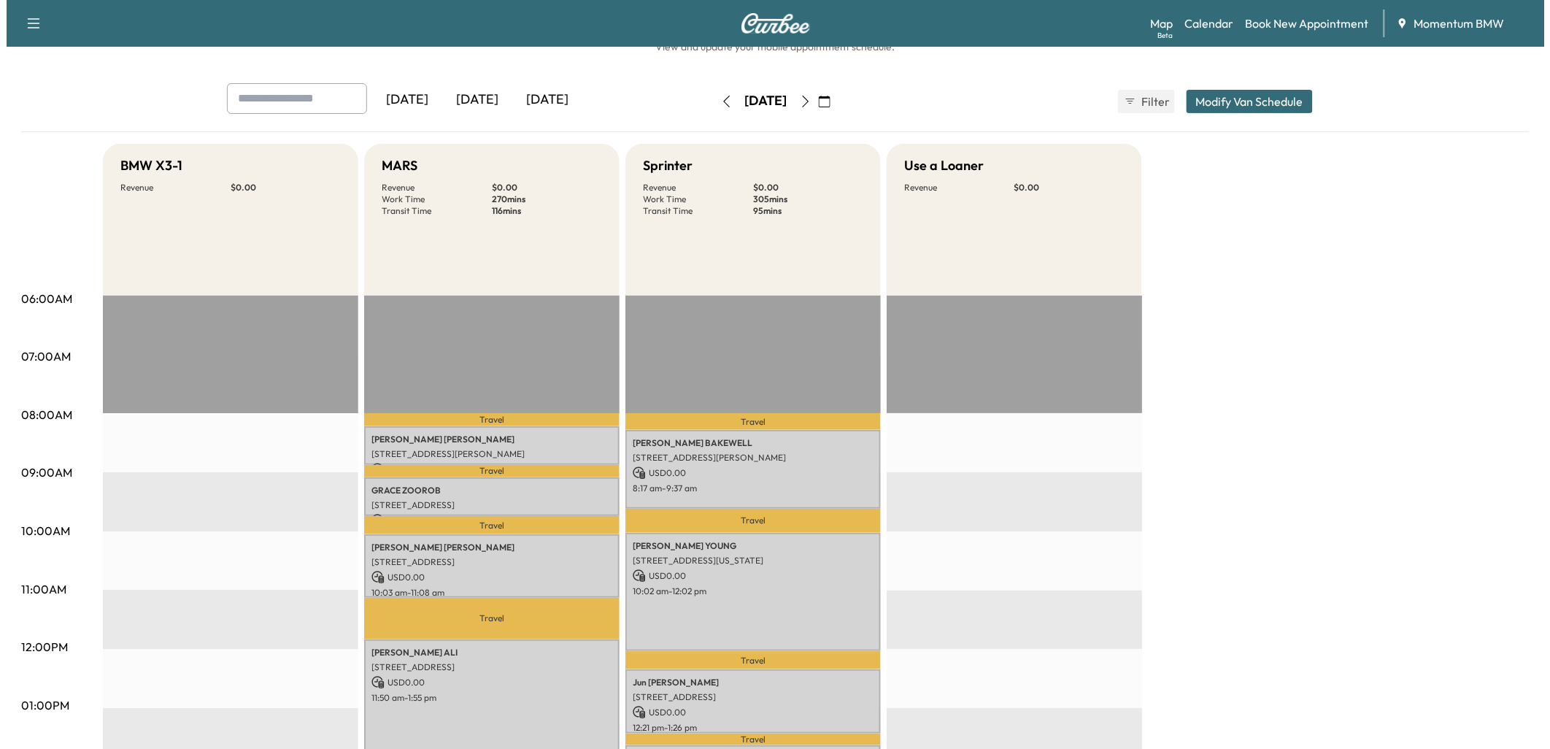
scroll to position [81, 0]
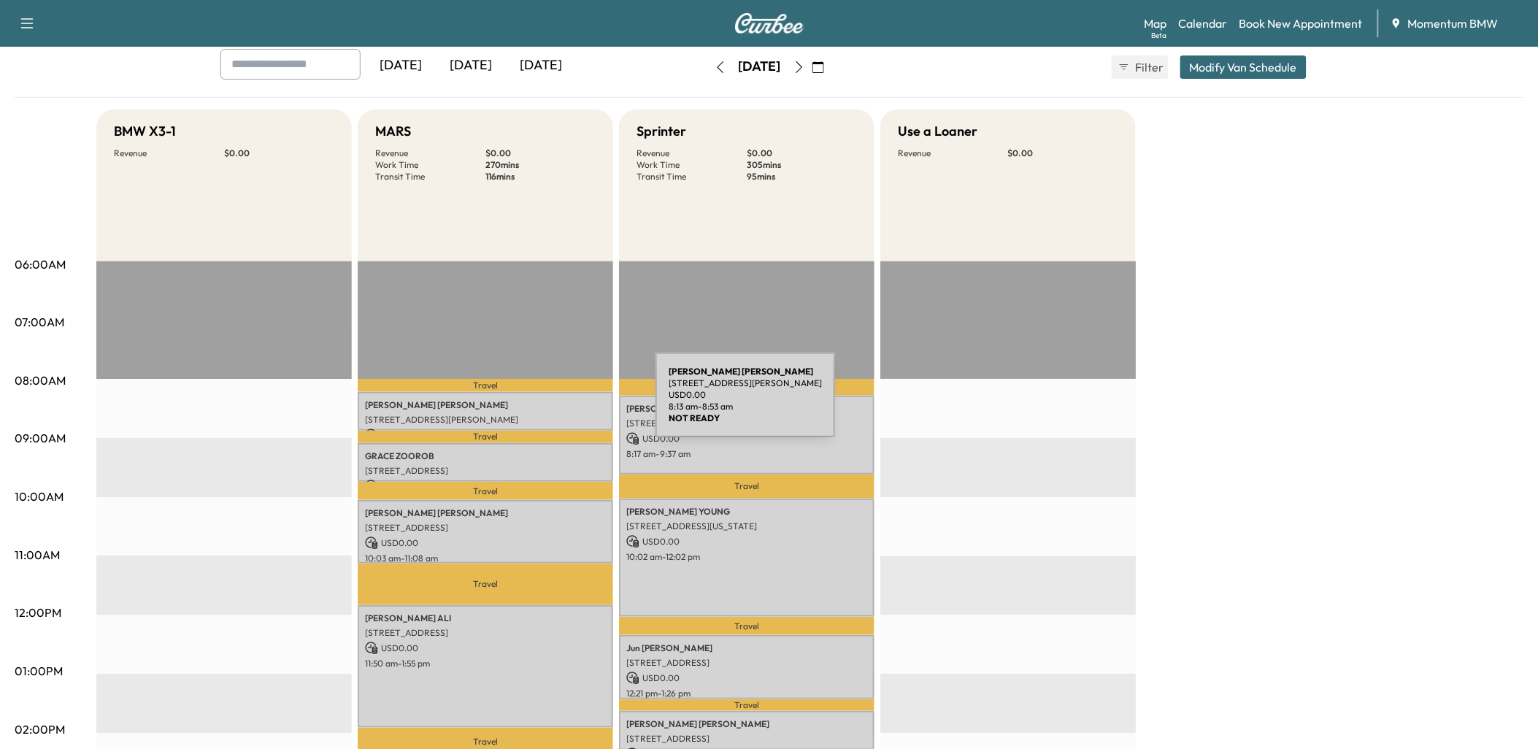
click at [546, 404] on p "[PERSON_NAME]" at bounding box center [485, 405] width 241 height 12
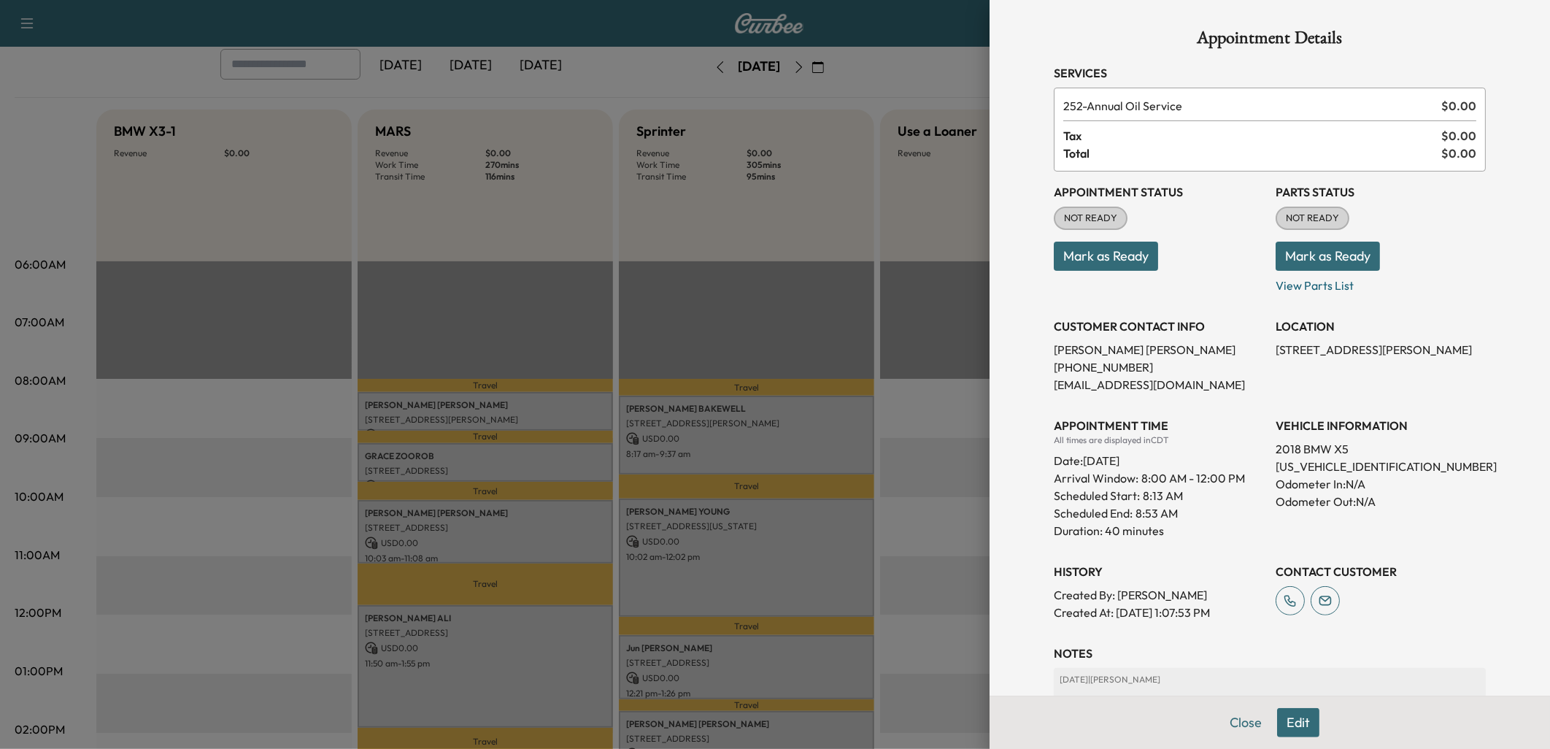
click at [558, 460] on div at bounding box center [775, 374] width 1550 height 749
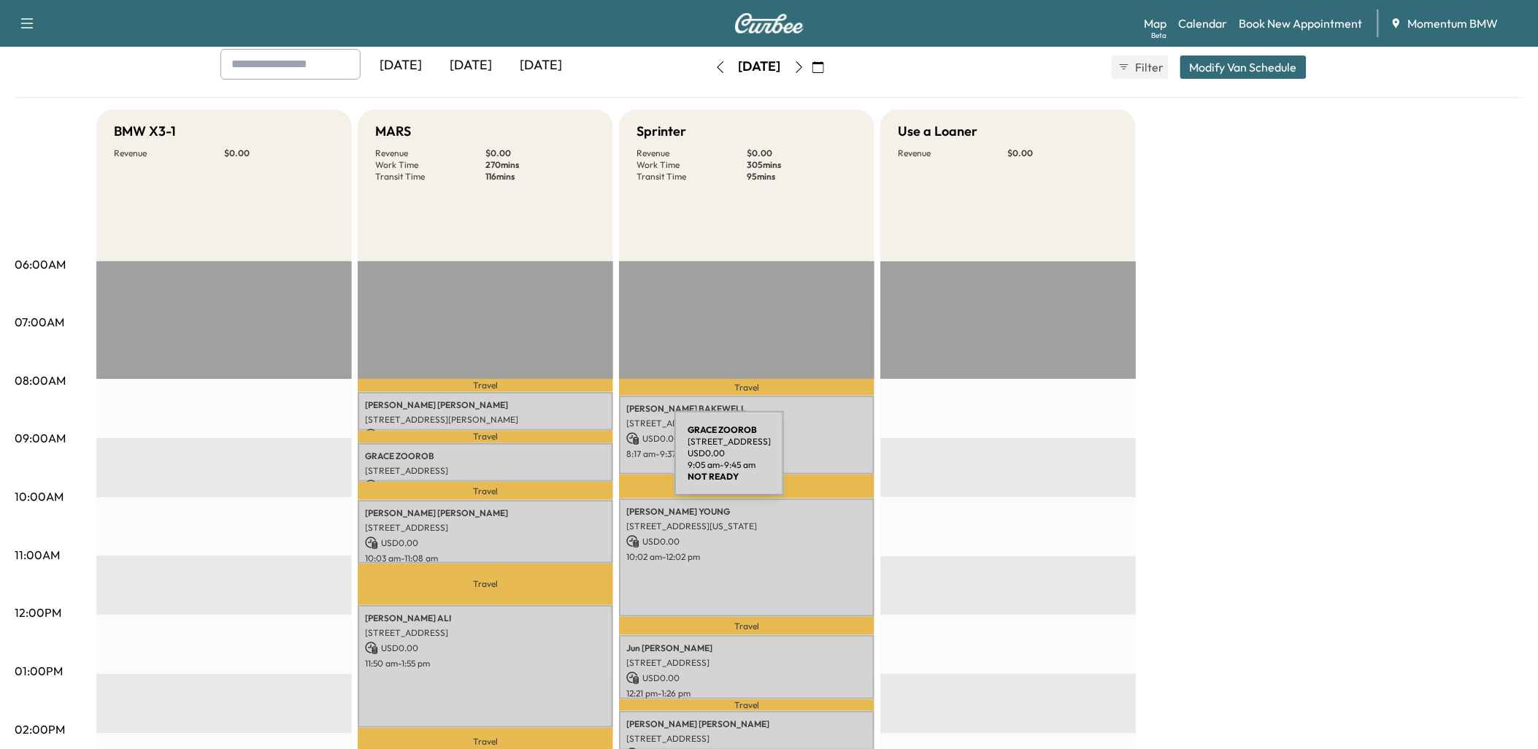
click at [565, 465] on p "[STREET_ADDRESS]" at bounding box center [485, 471] width 241 height 12
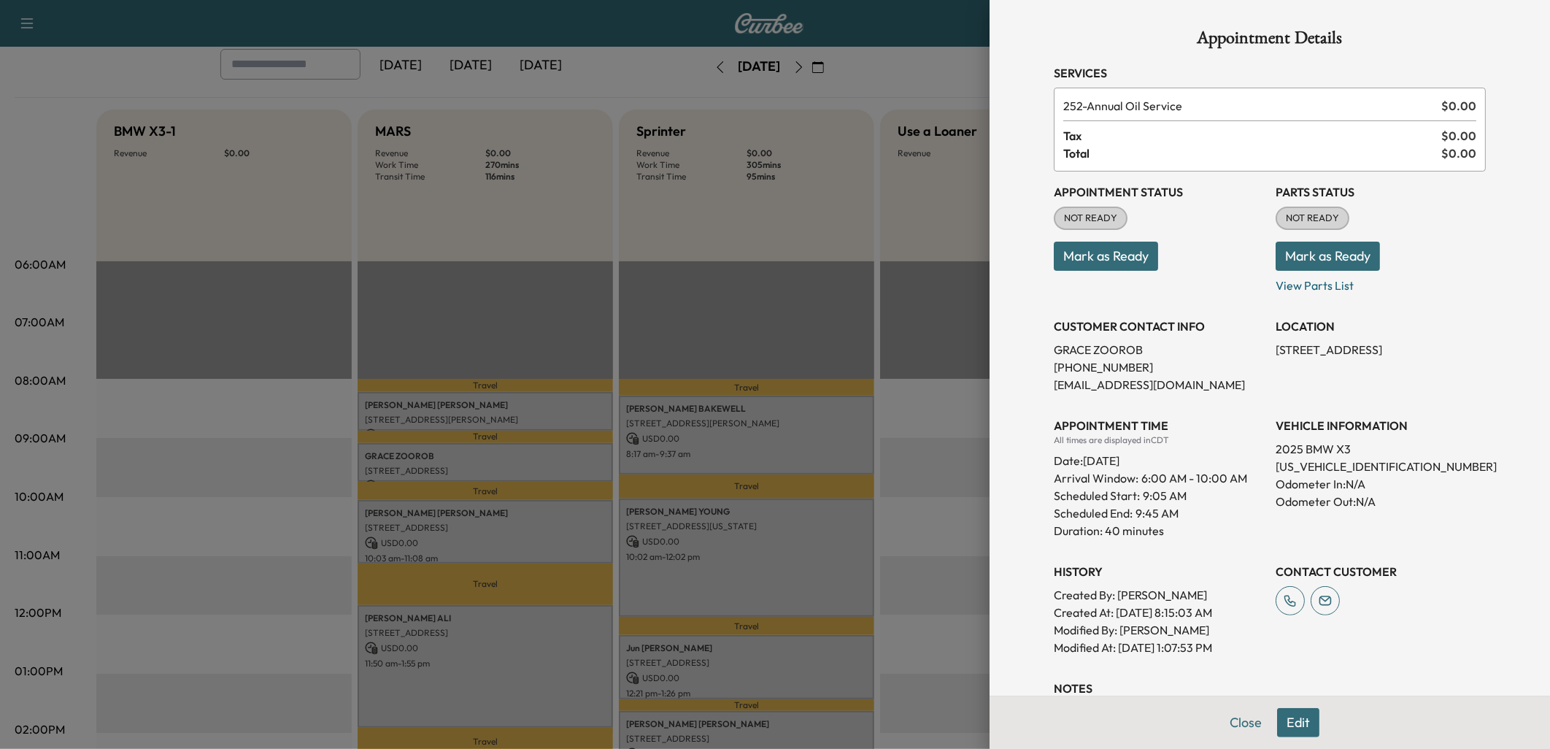
click at [566, 531] on div at bounding box center [775, 374] width 1550 height 749
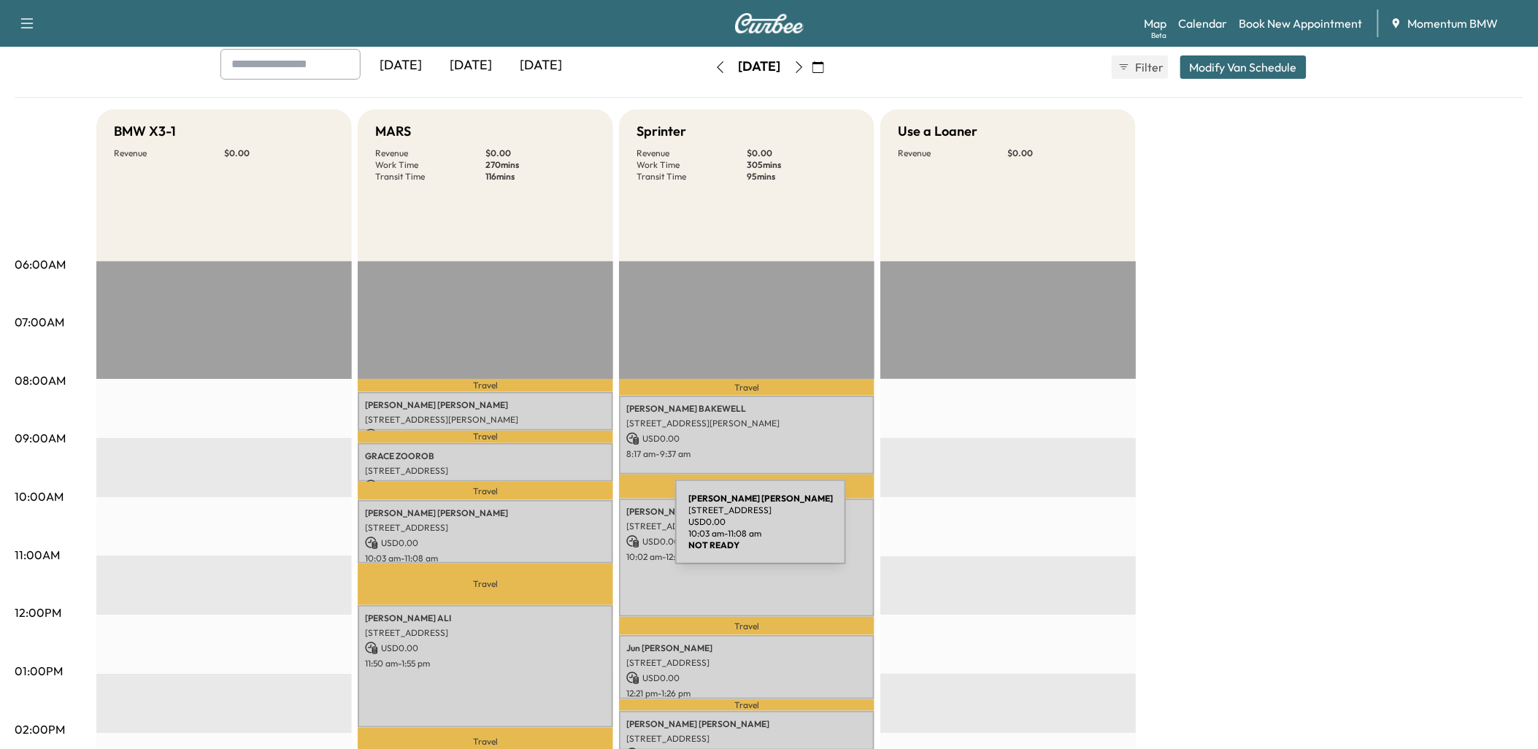
click at [566, 531] on div "[PERSON_NAME] [STREET_ADDRESS] USD 0.00 10:03 am - 11:08 am" at bounding box center [485, 531] width 255 height 63
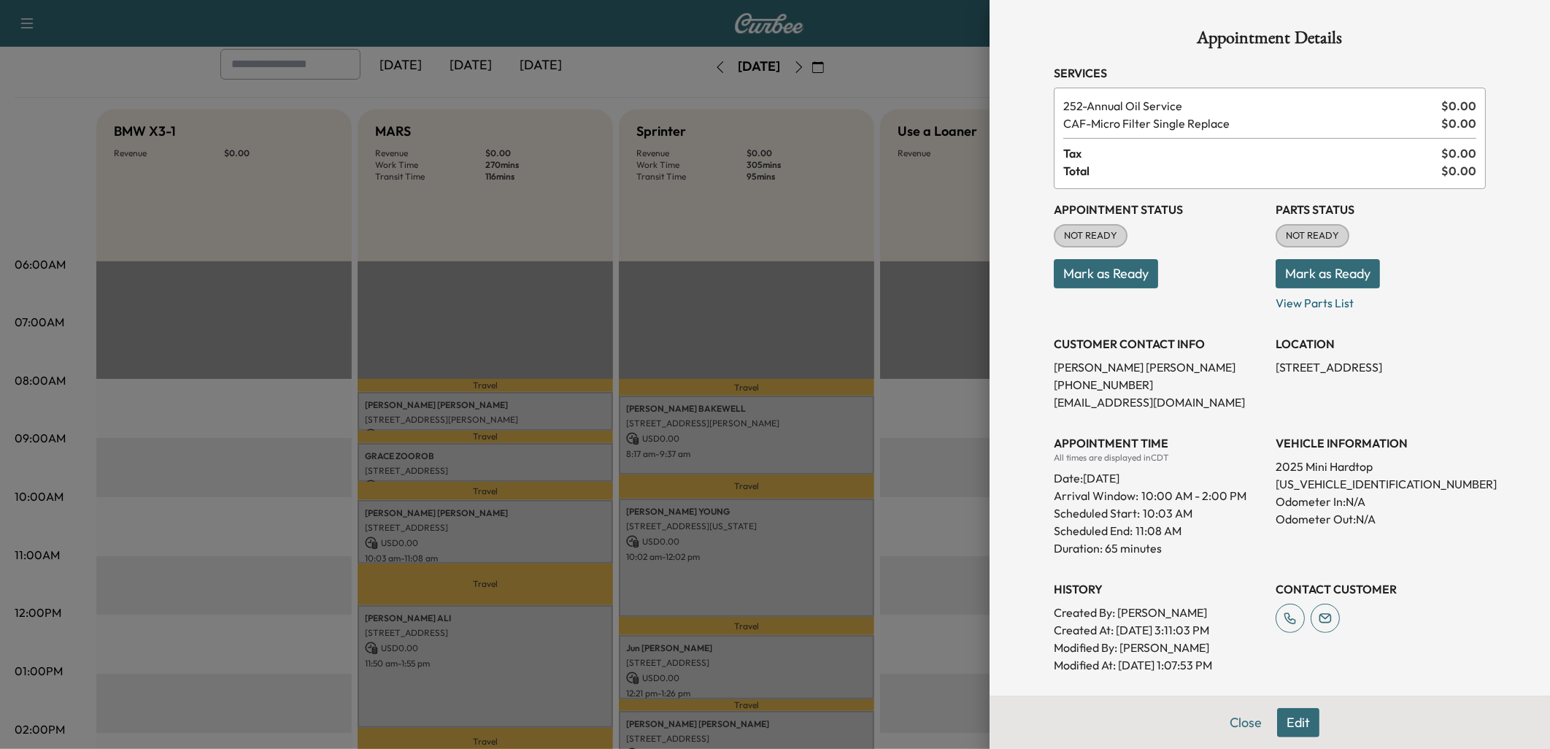
drag, startPoint x: 564, startPoint y: 645, endPoint x: 571, endPoint y: 646, distance: 7.3
click at [571, 646] on div at bounding box center [775, 374] width 1550 height 749
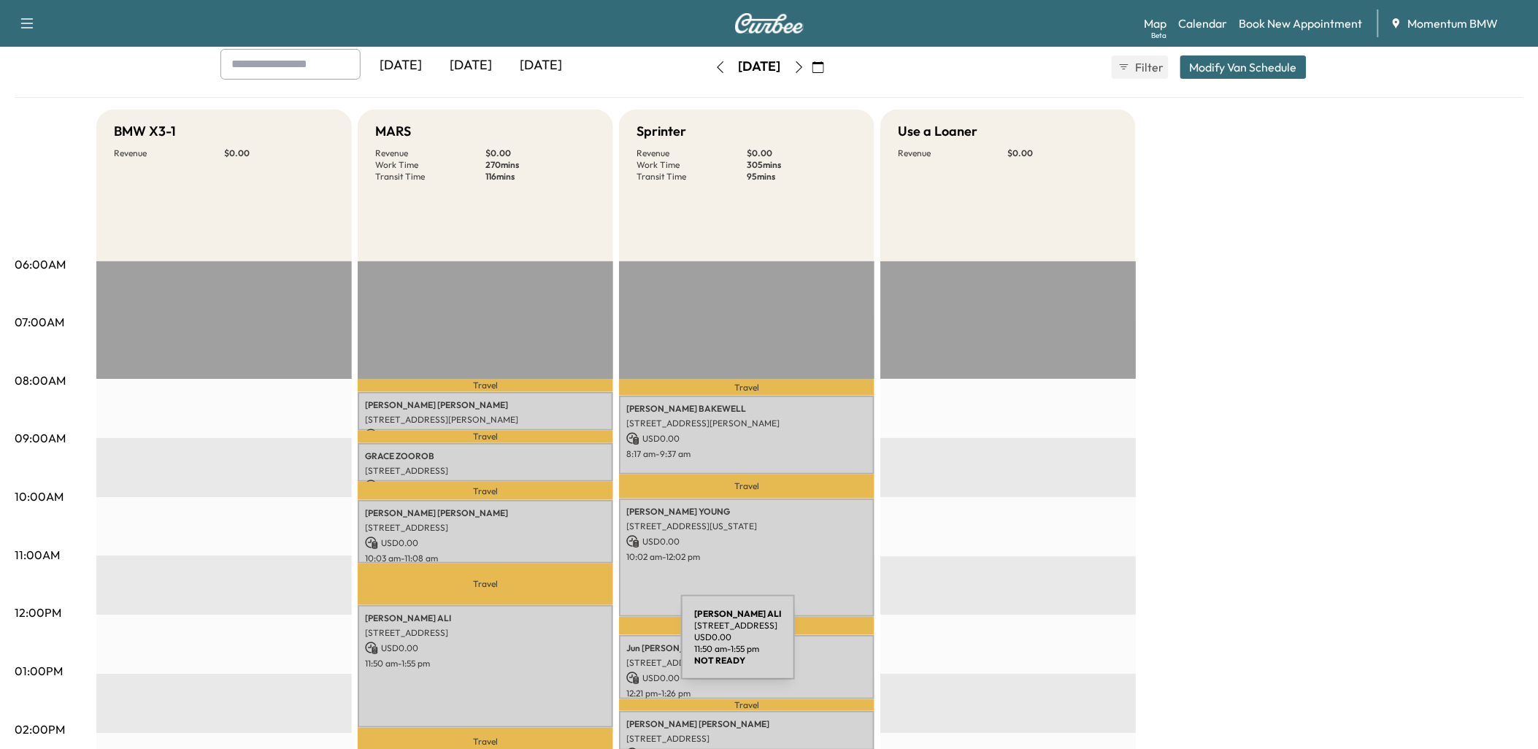
click at [571, 645] on p "USD 0.00" at bounding box center [485, 647] width 241 height 13
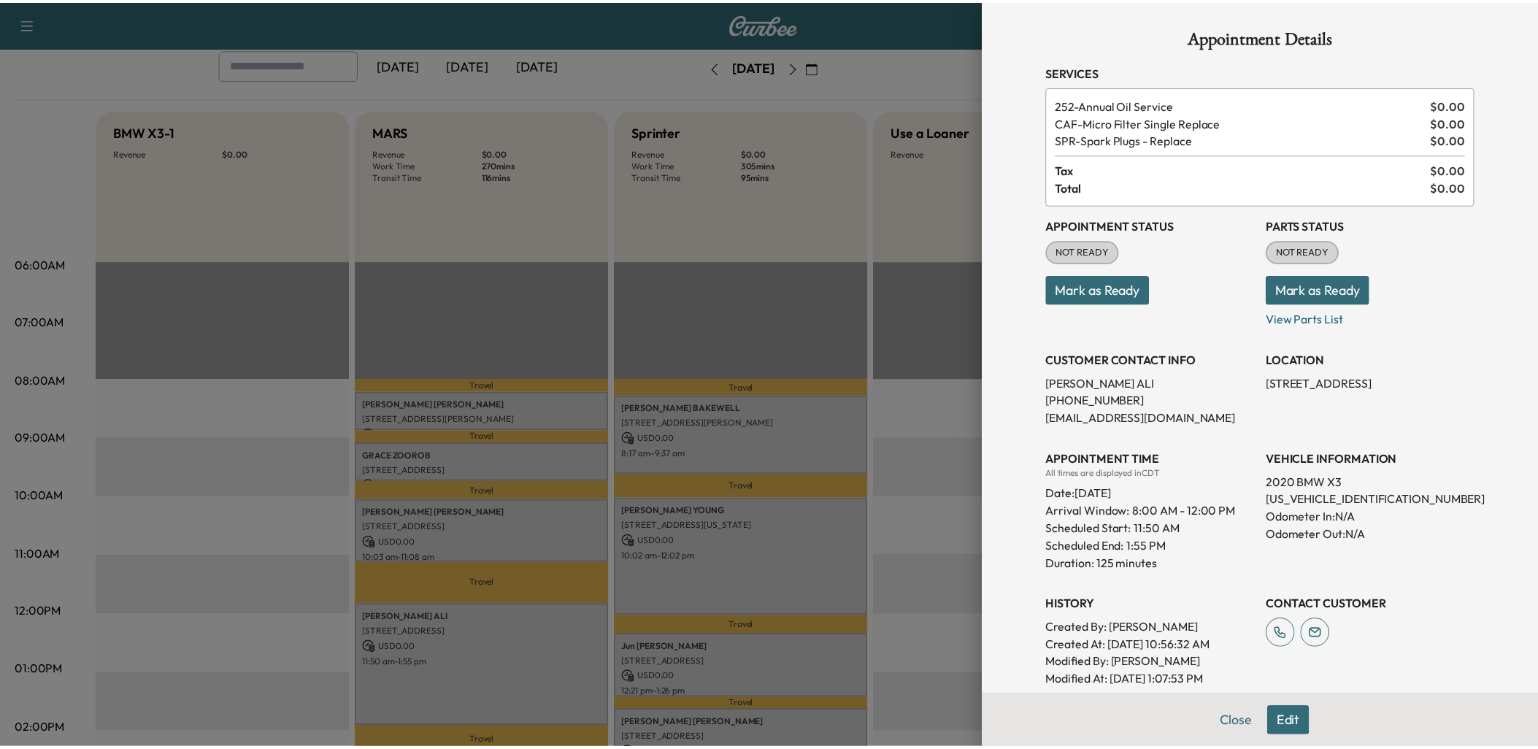
scroll to position [0, 0]
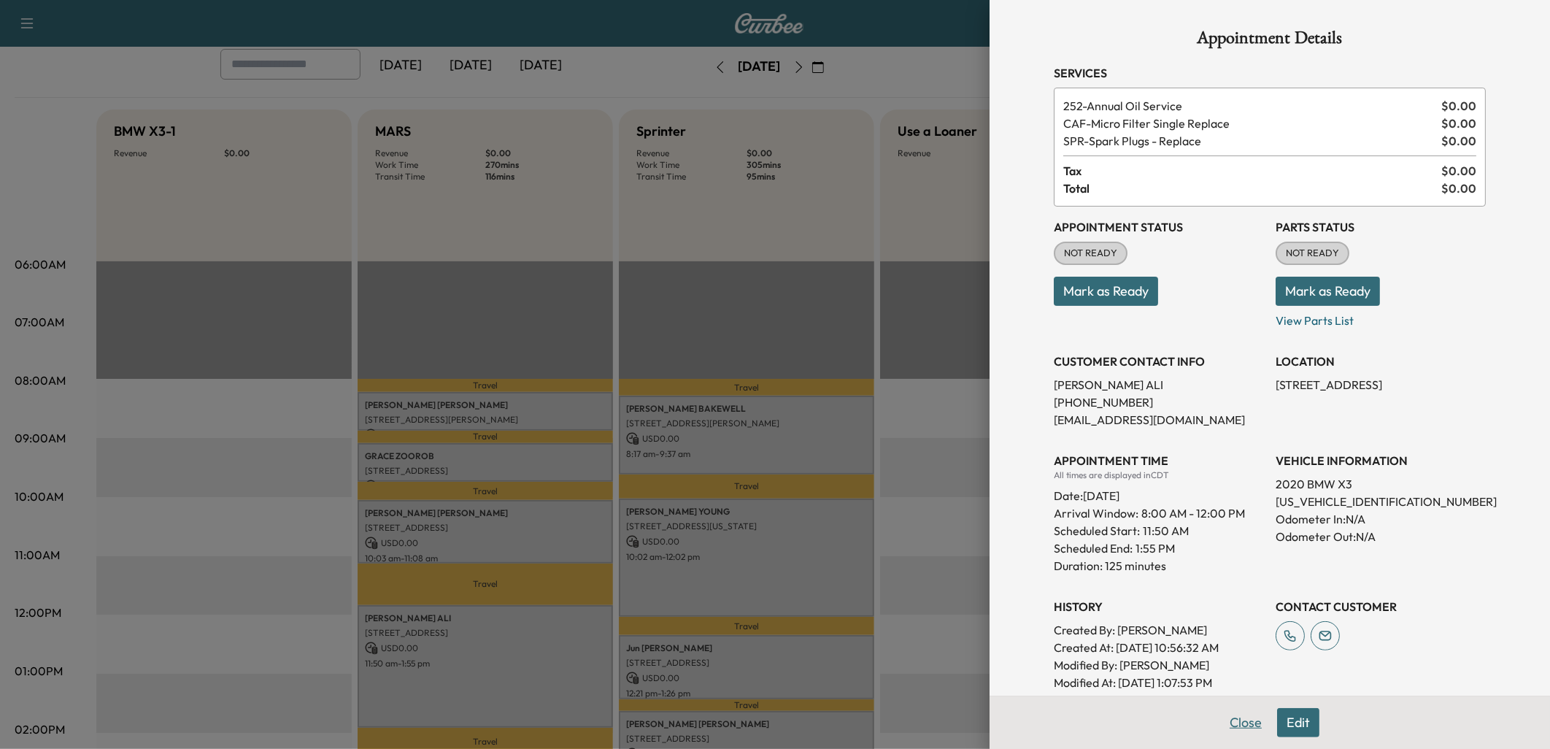
click at [1238, 726] on button "Close" at bounding box center [1245, 722] width 51 height 29
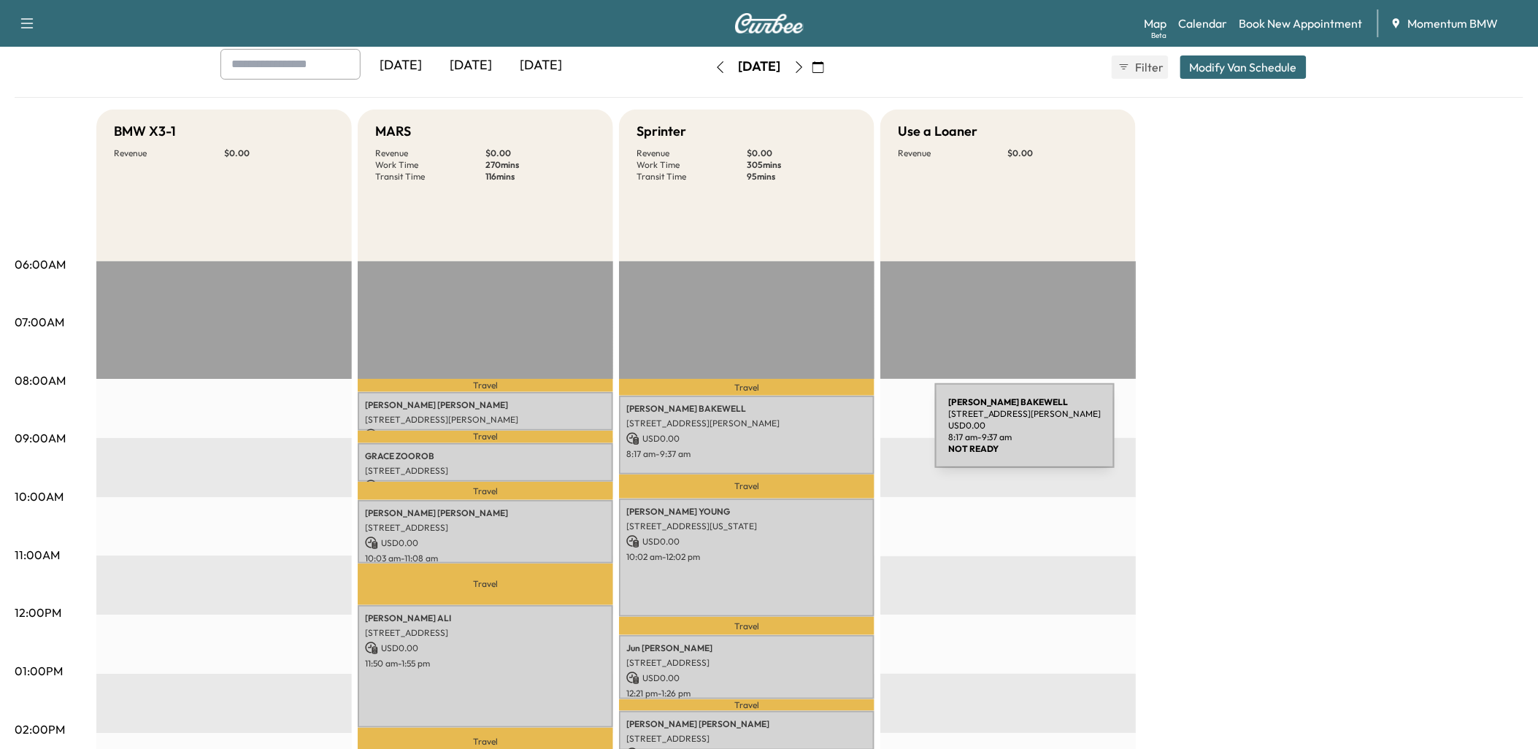
click at [825, 434] on p "USD 0.00" at bounding box center [746, 438] width 241 height 13
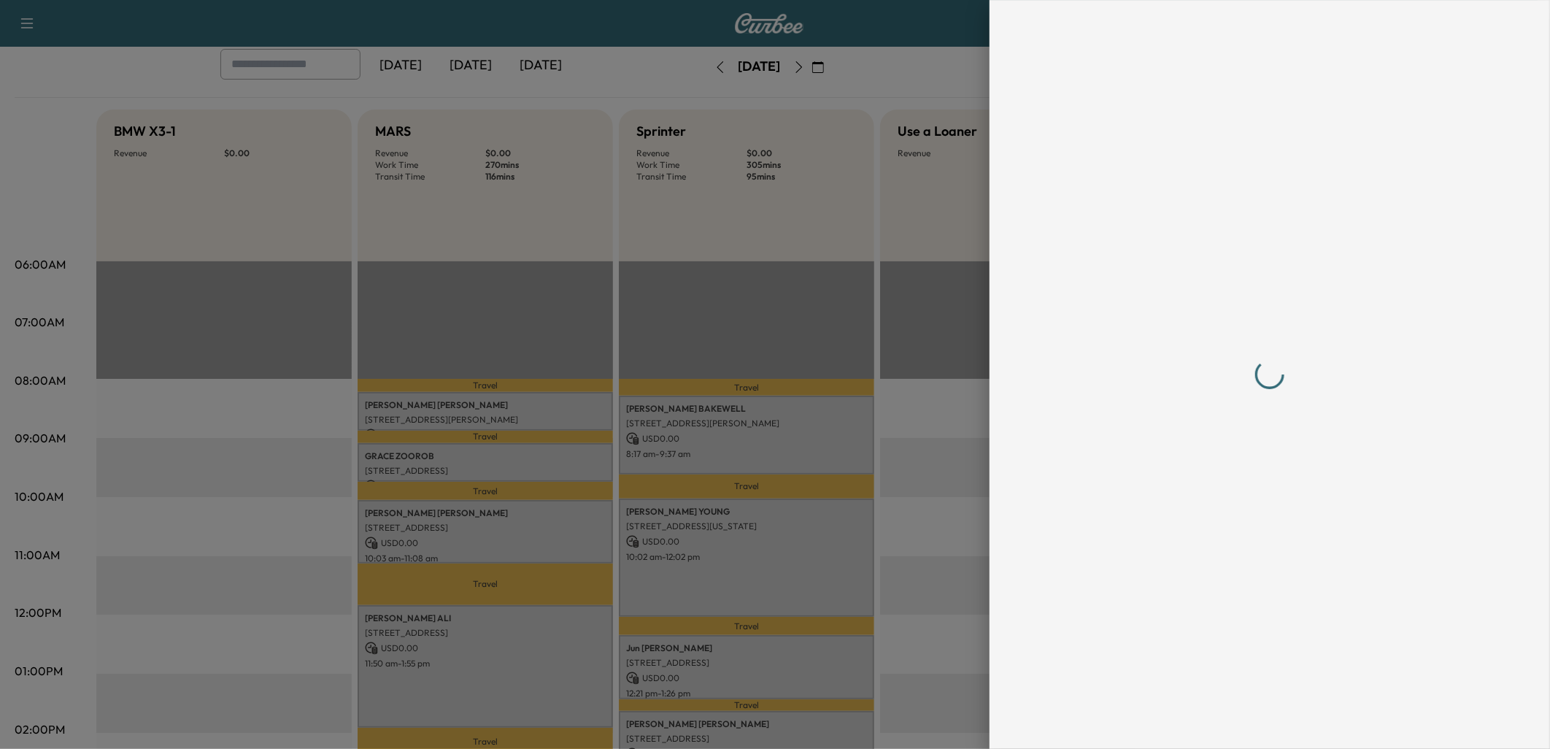
click at [825, 434] on div at bounding box center [775, 374] width 1550 height 749
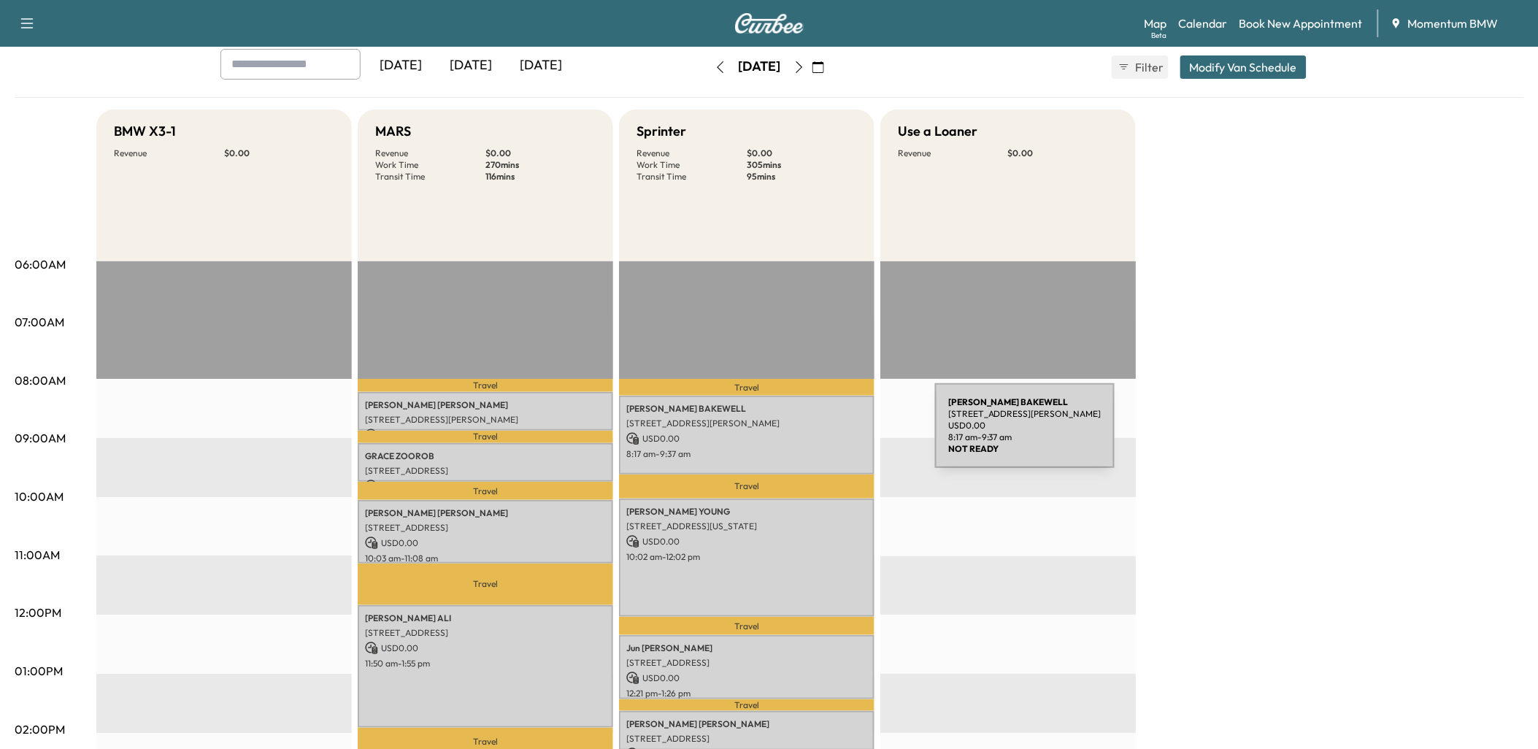
click at [825, 434] on p "USD 0.00" at bounding box center [746, 438] width 241 height 13
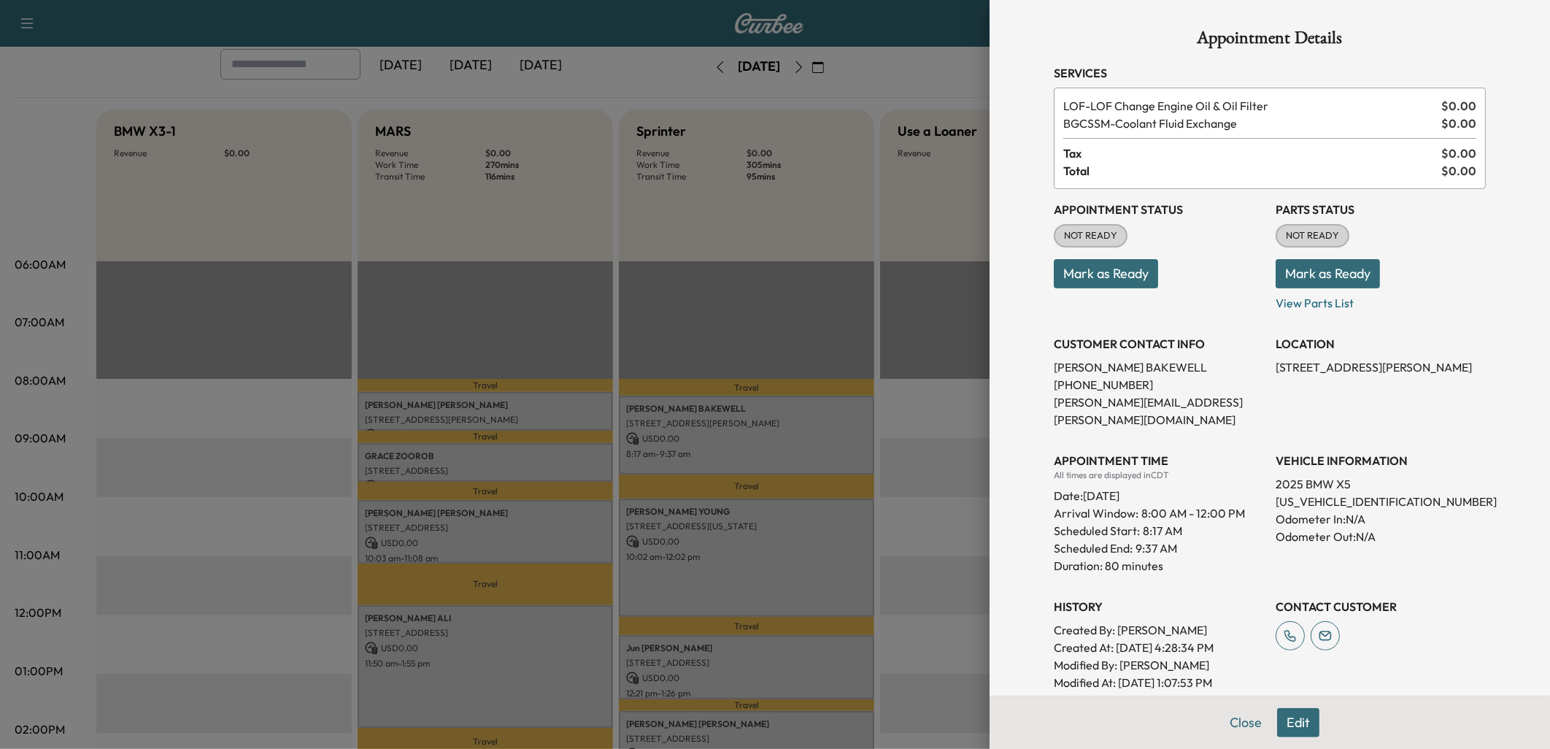
click at [838, 569] on div at bounding box center [775, 374] width 1550 height 749
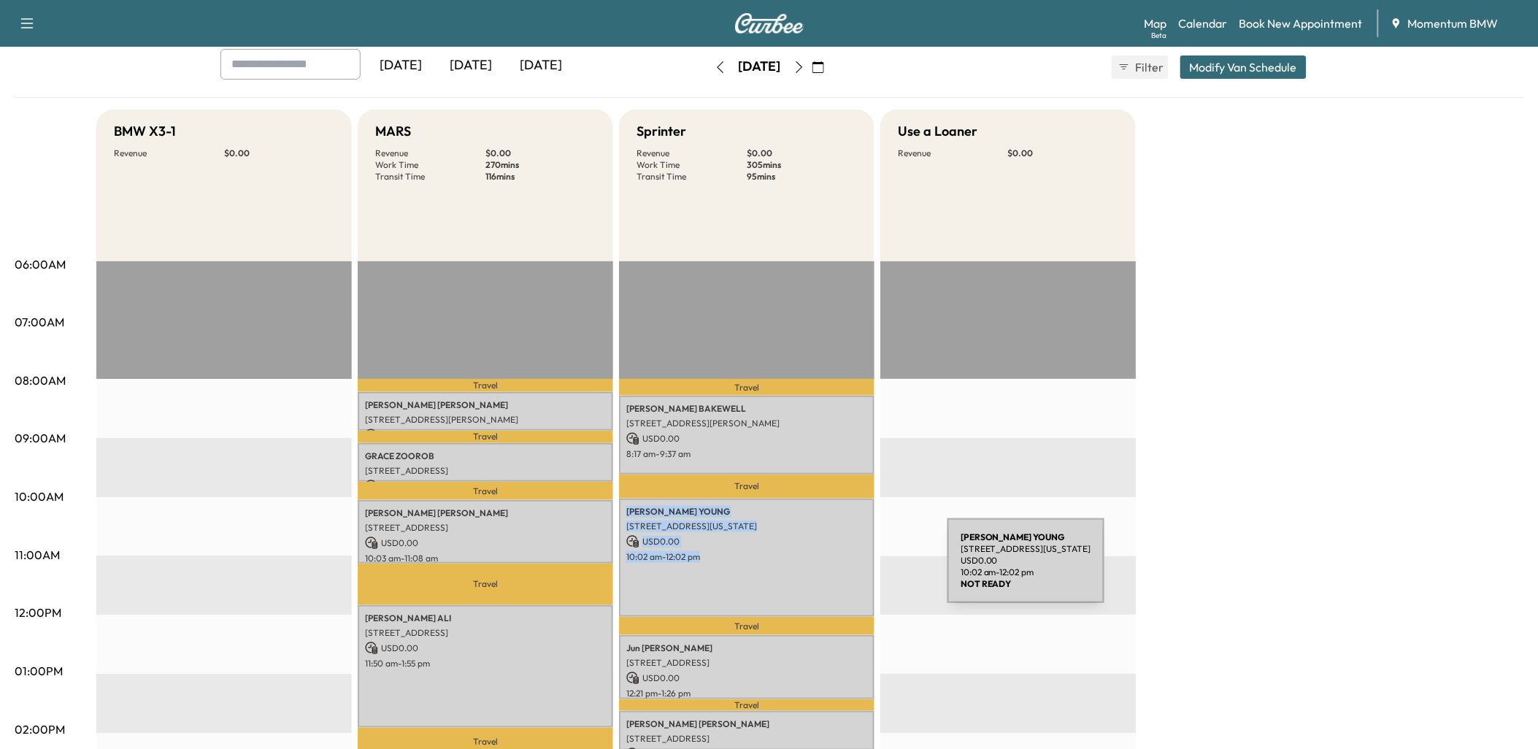
click at [838, 569] on div "[PERSON_NAME] [STREET_ADDRESS][US_STATE] USD 0.00 10:02 am - 12:02 pm" at bounding box center [746, 557] width 255 height 118
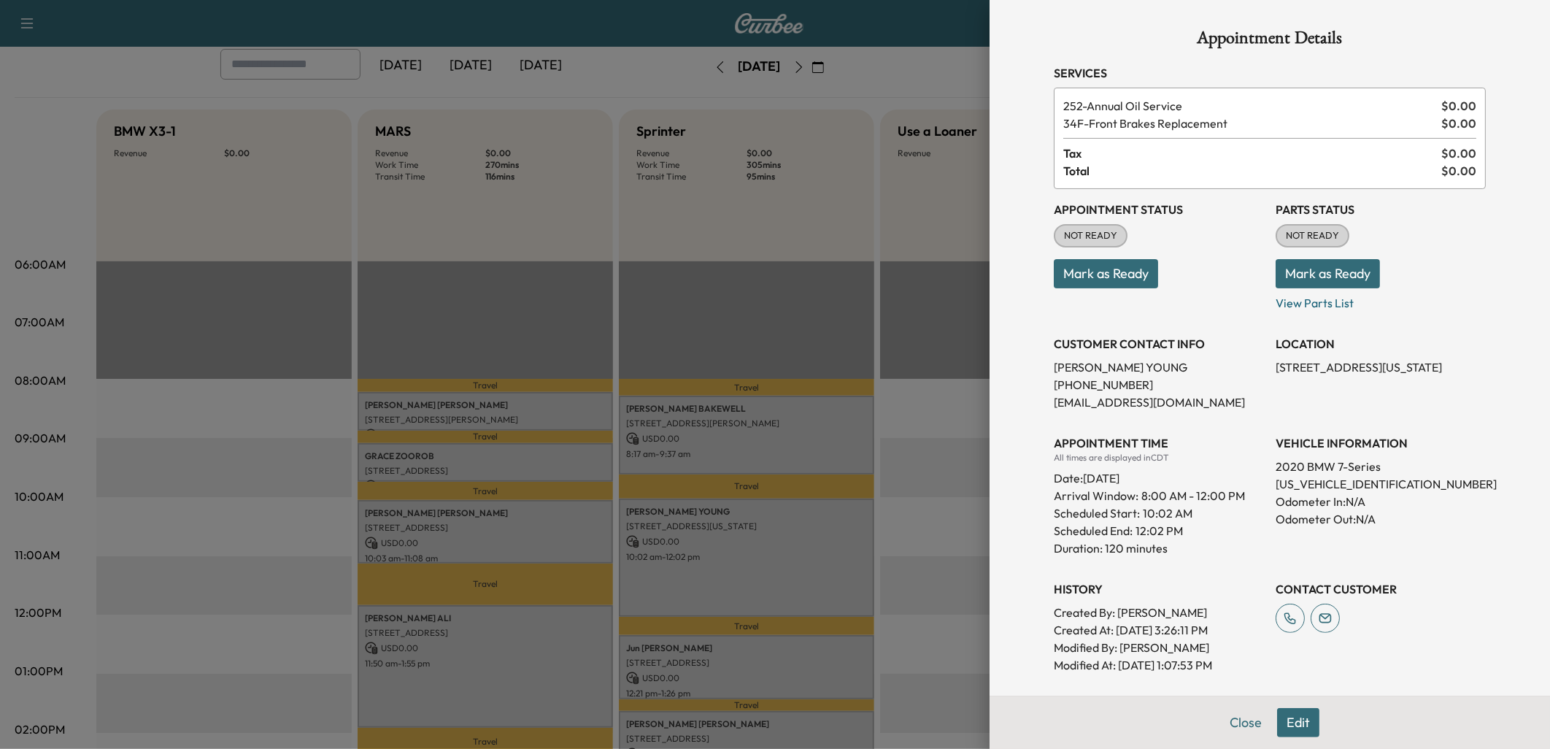
click at [834, 450] on div at bounding box center [775, 374] width 1550 height 749
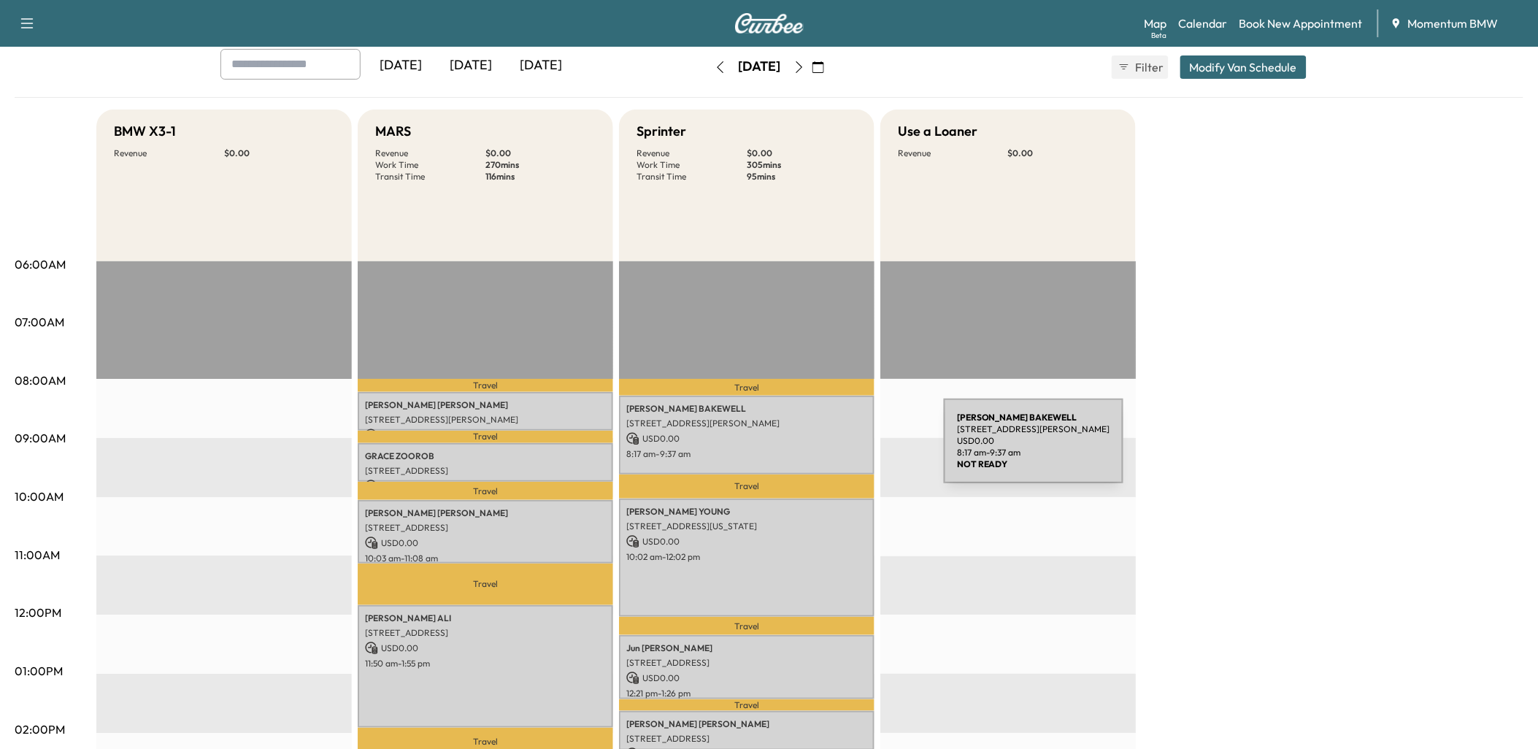
click at [834, 450] on p "8:17 am - 9:37 am" at bounding box center [746, 454] width 241 height 12
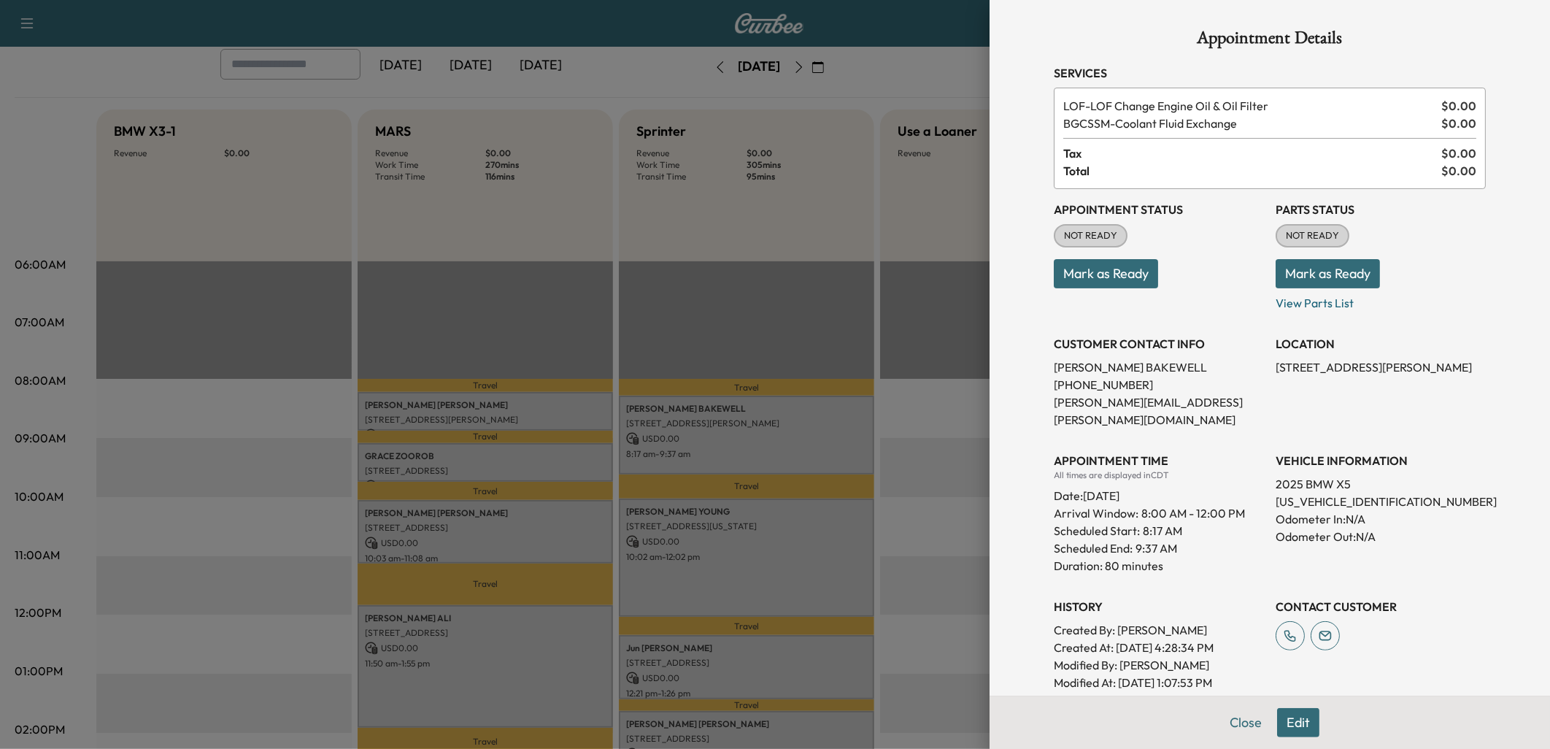
drag, startPoint x: 1292, startPoint y: 720, endPoint x: 1274, endPoint y: 697, distance: 29.1
click at [1292, 719] on button "Edit" at bounding box center [1298, 722] width 42 height 29
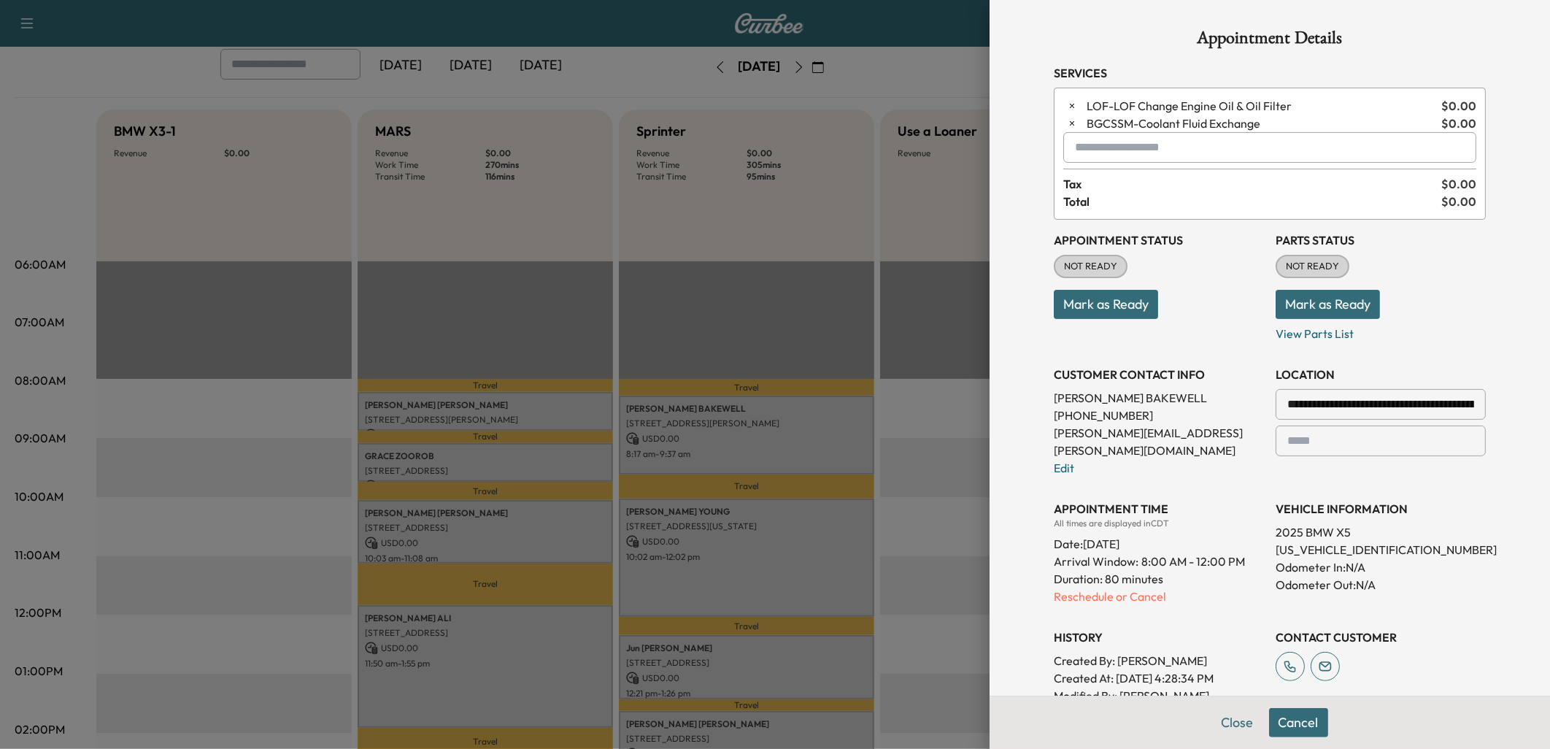
click at [1081, 141] on input "text" at bounding box center [1269, 147] width 413 height 31
click at [1125, 185] on p "SPRINTER - Sprinter" at bounding box center [1217, 185] width 318 height 20
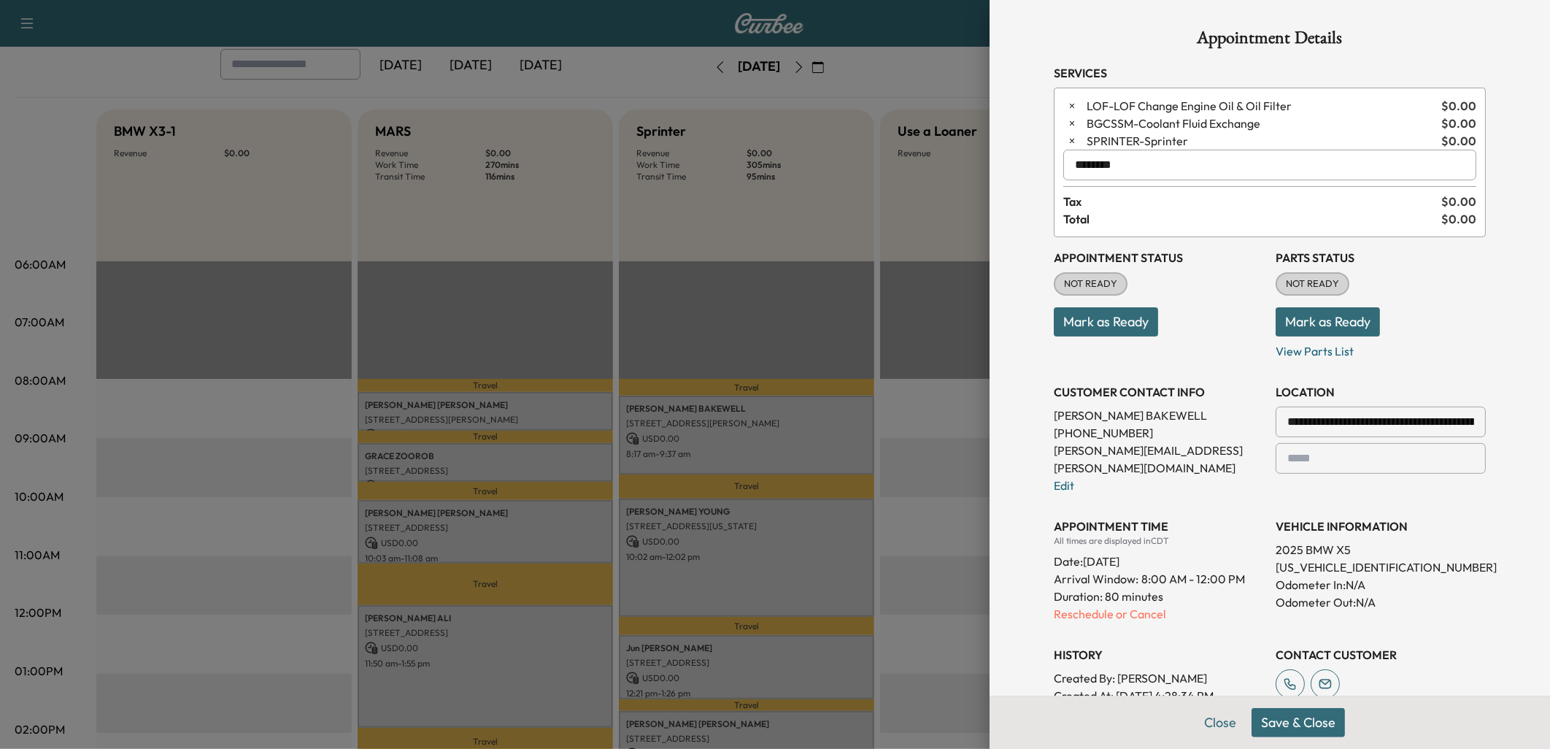
type input "********"
click at [1299, 728] on button "Save & Close" at bounding box center [1298, 722] width 93 height 29
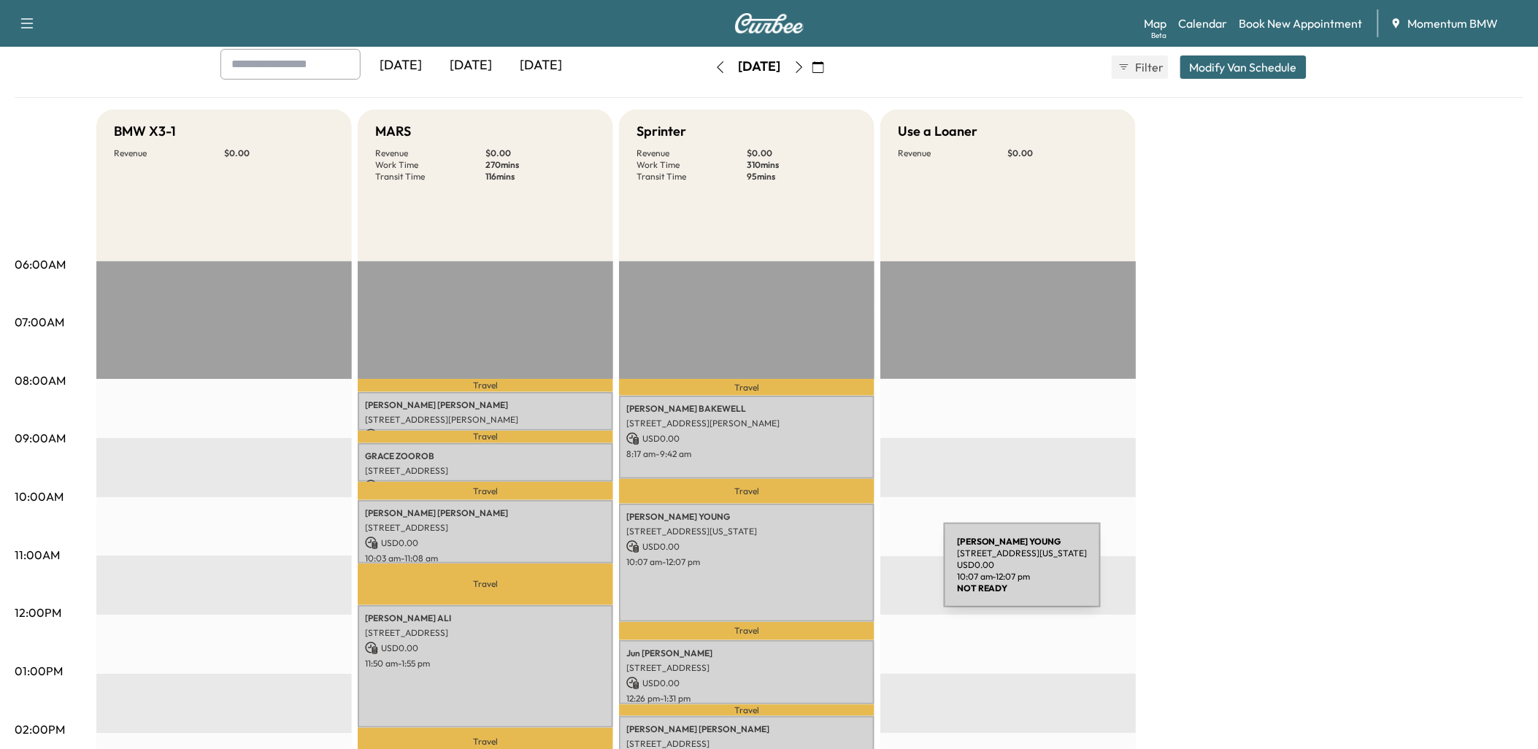
click at [834, 574] on div "[PERSON_NAME] [STREET_ADDRESS][US_STATE] USD 0.00 10:07 am - 12:07 pm" at bounding box center [746, 563] width 255 height 118
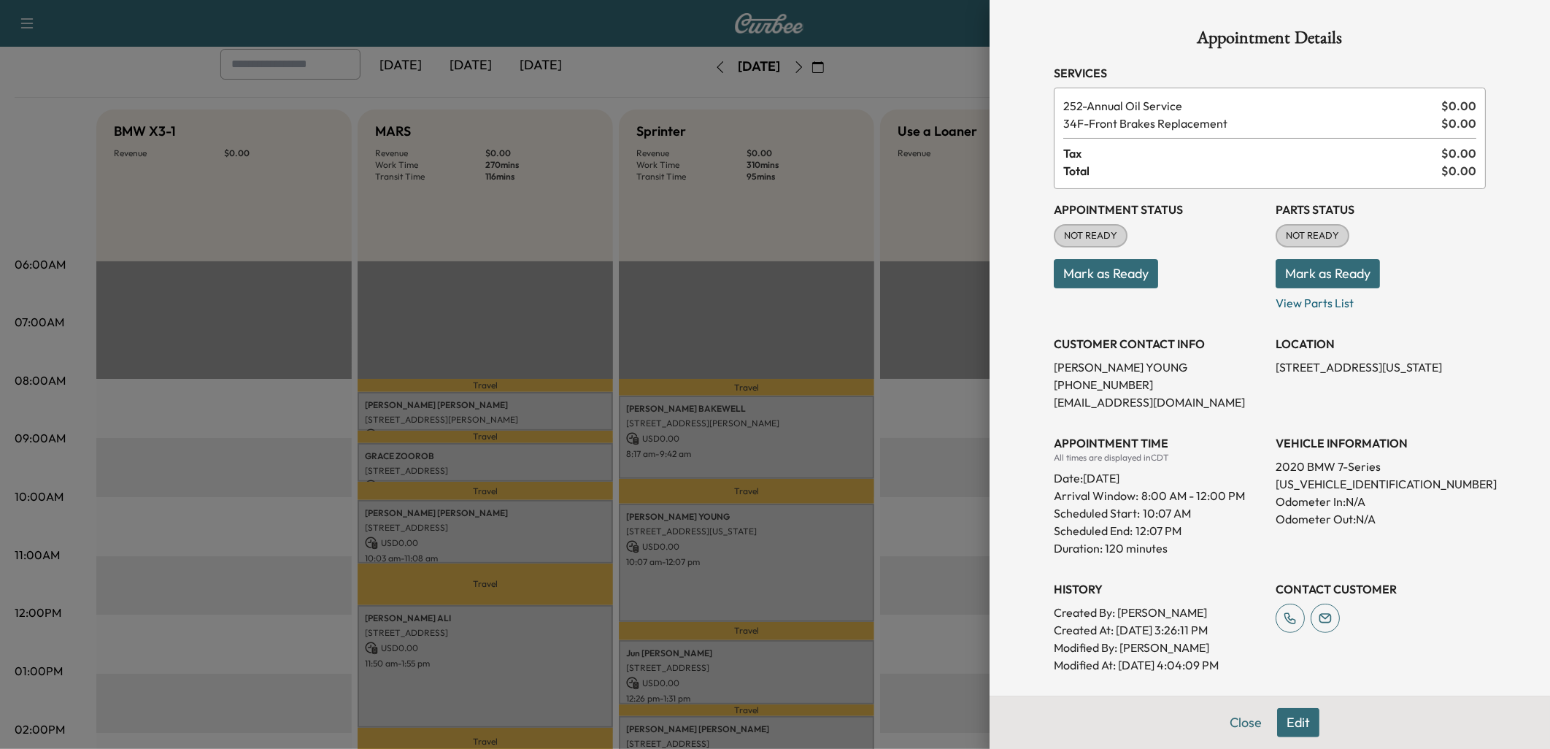
click at [832, 660] on div at bounding box center [775, 374] width 1550 height 749
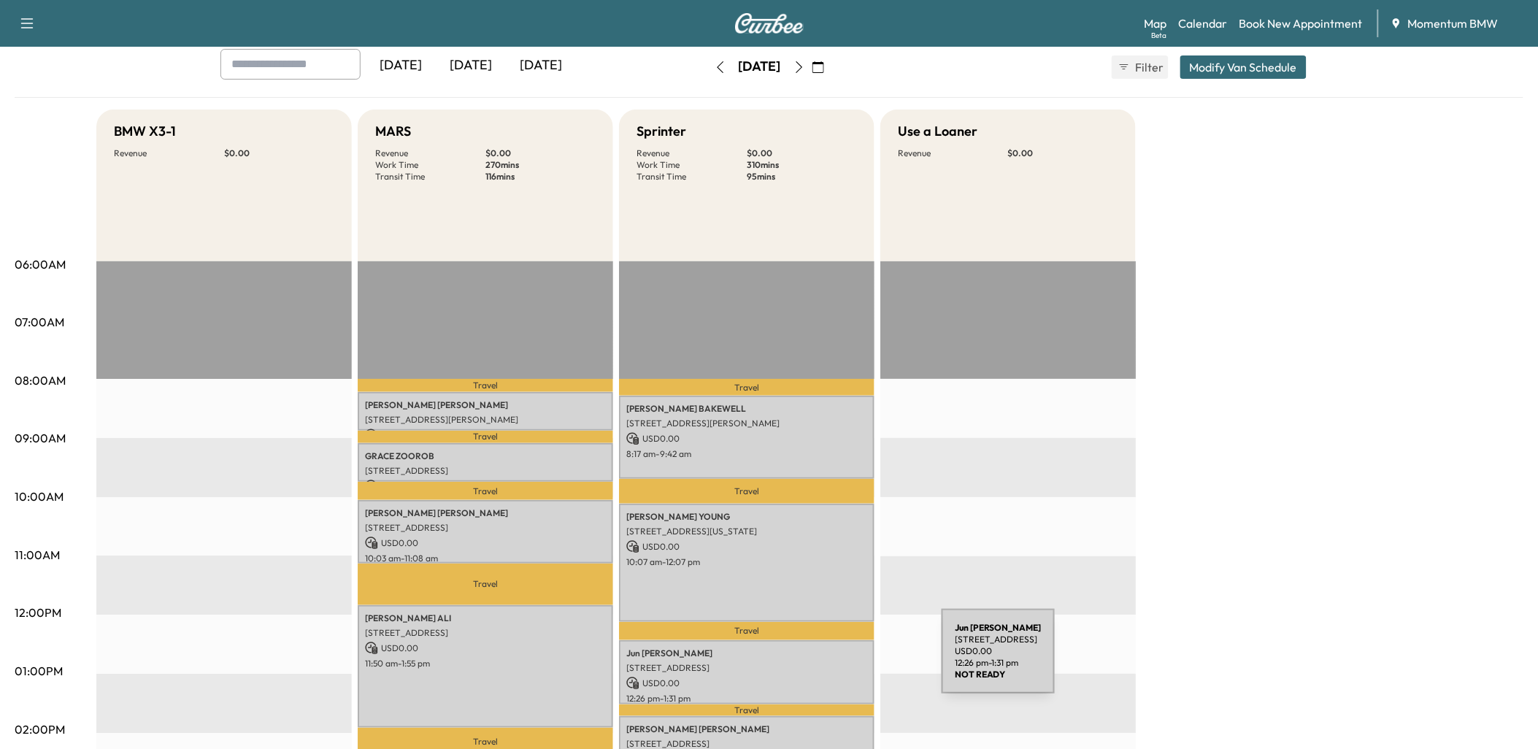
click at [832, 662] on p "[STREET_ADDRESS]" at bounding box center [746, 668] width 241 height 12
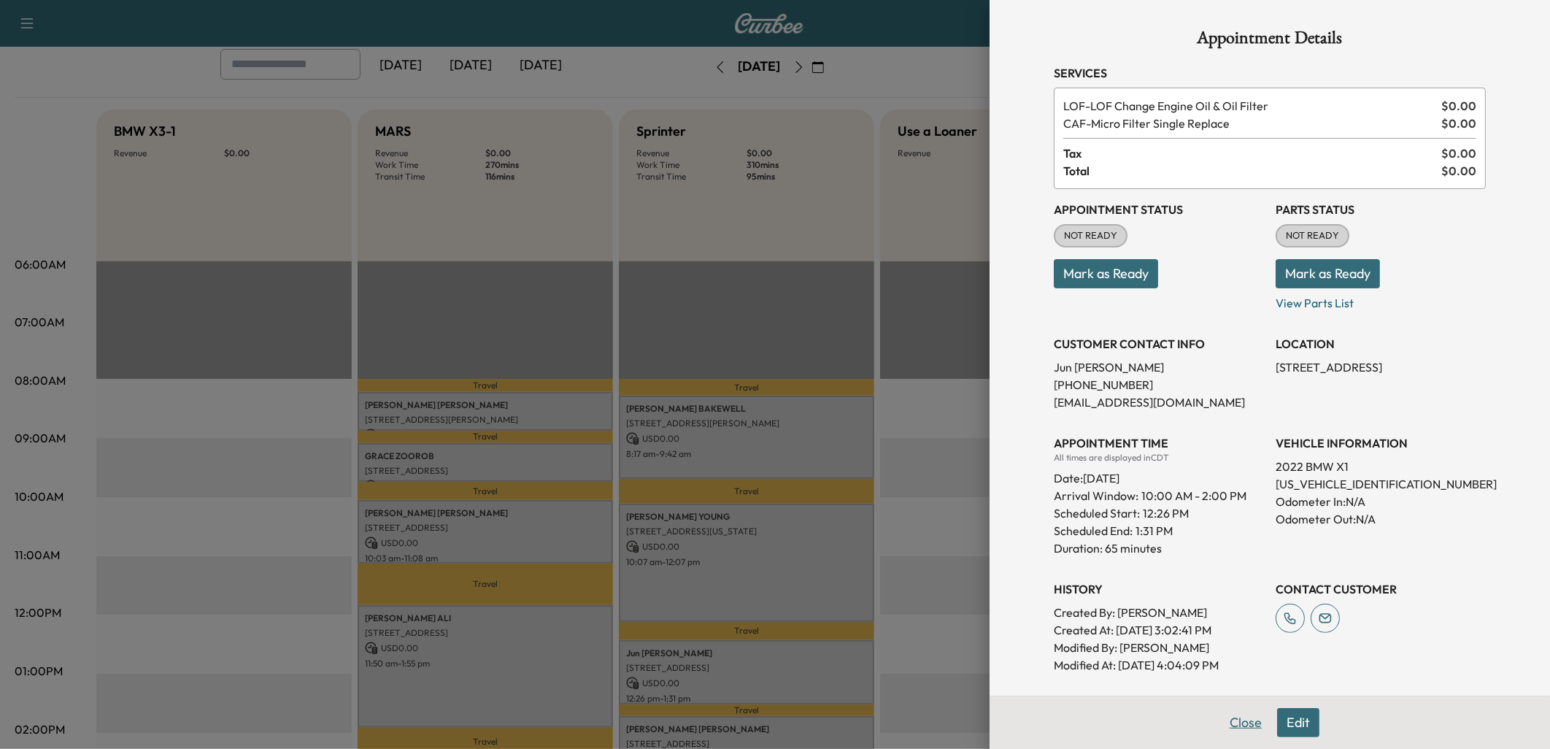
click at [1238, 722] on button "Close" at bounding box center [1245, 722] width 51 height 29
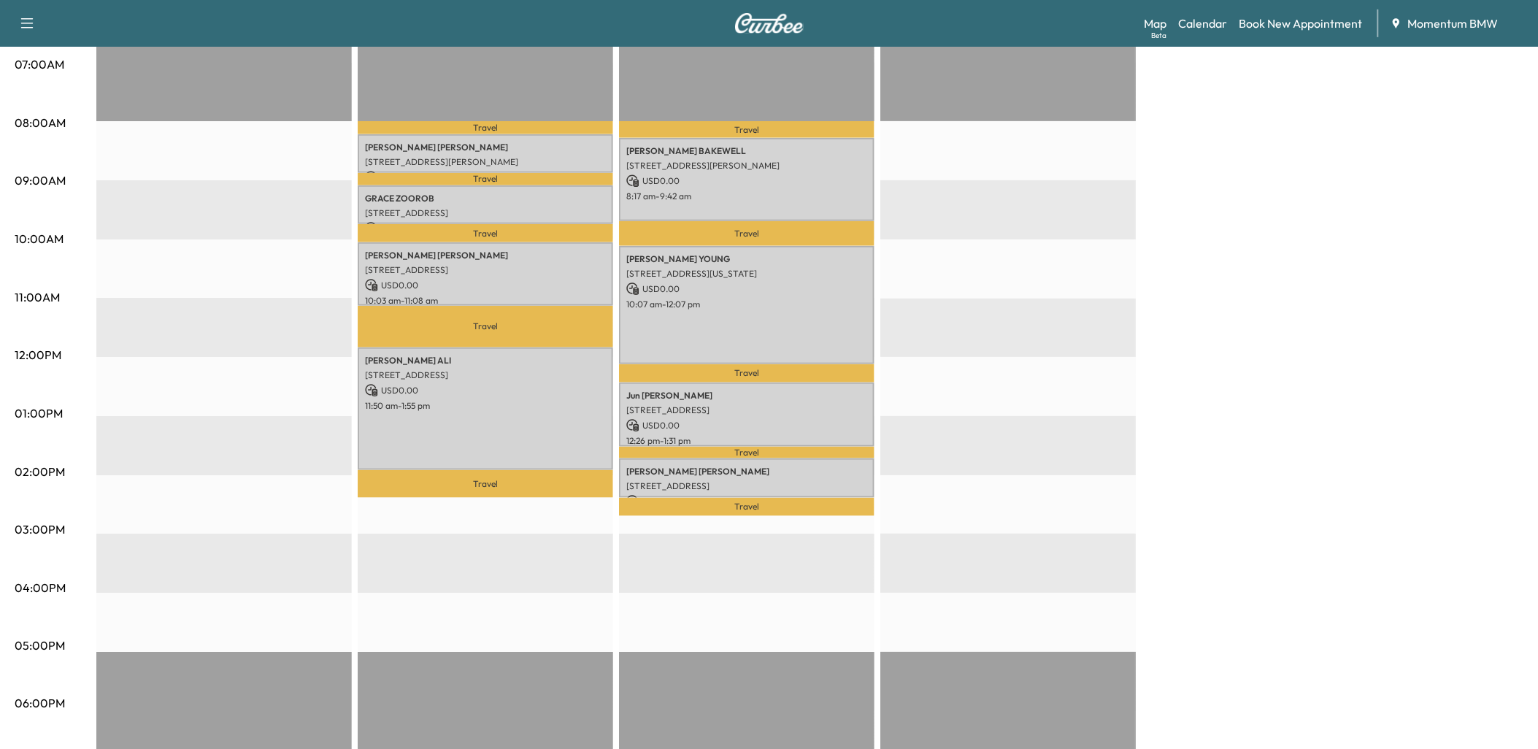
scroll to position [405, 0]
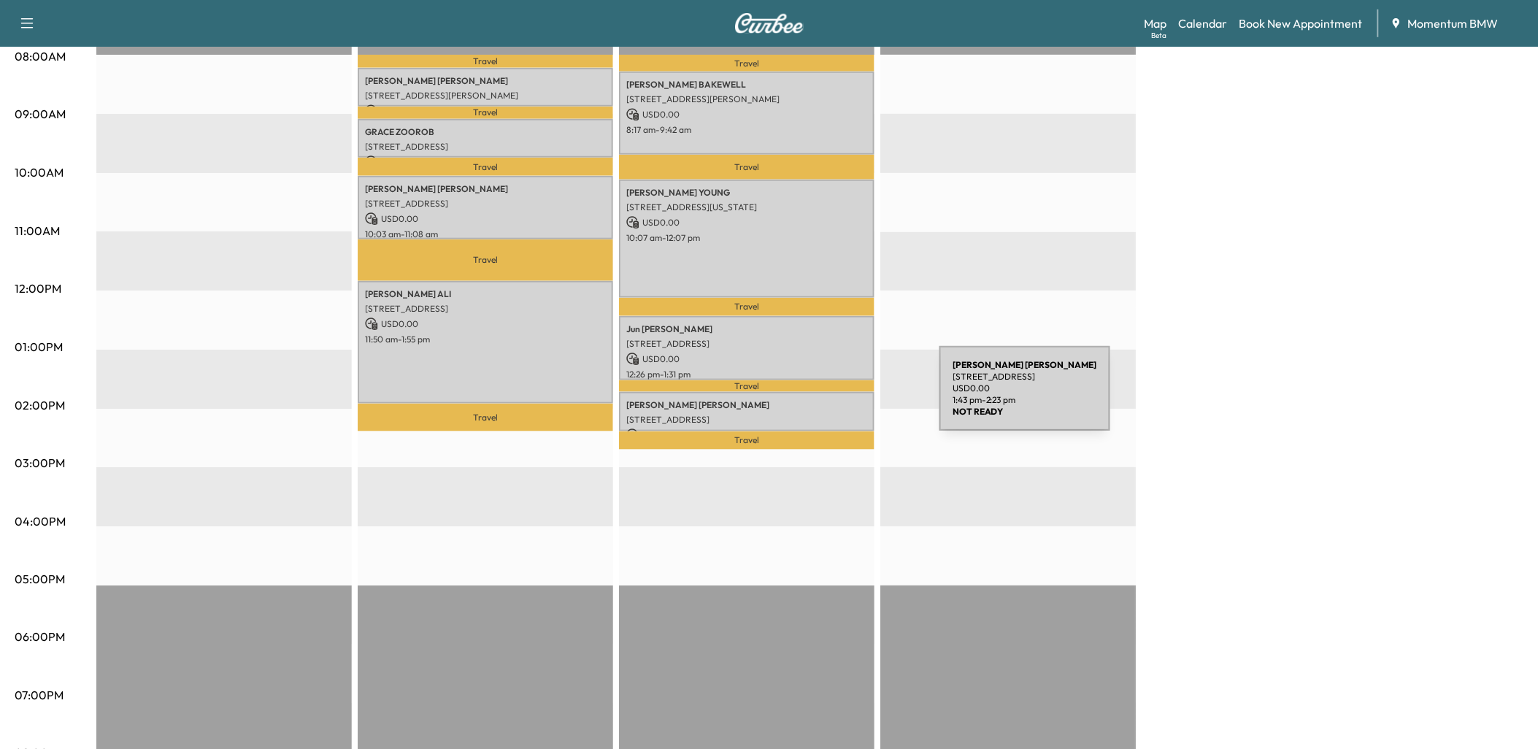
click at [830, 399] on p "[PERSON_NAME]" at bounding box center [746, 405] width 241 height 12
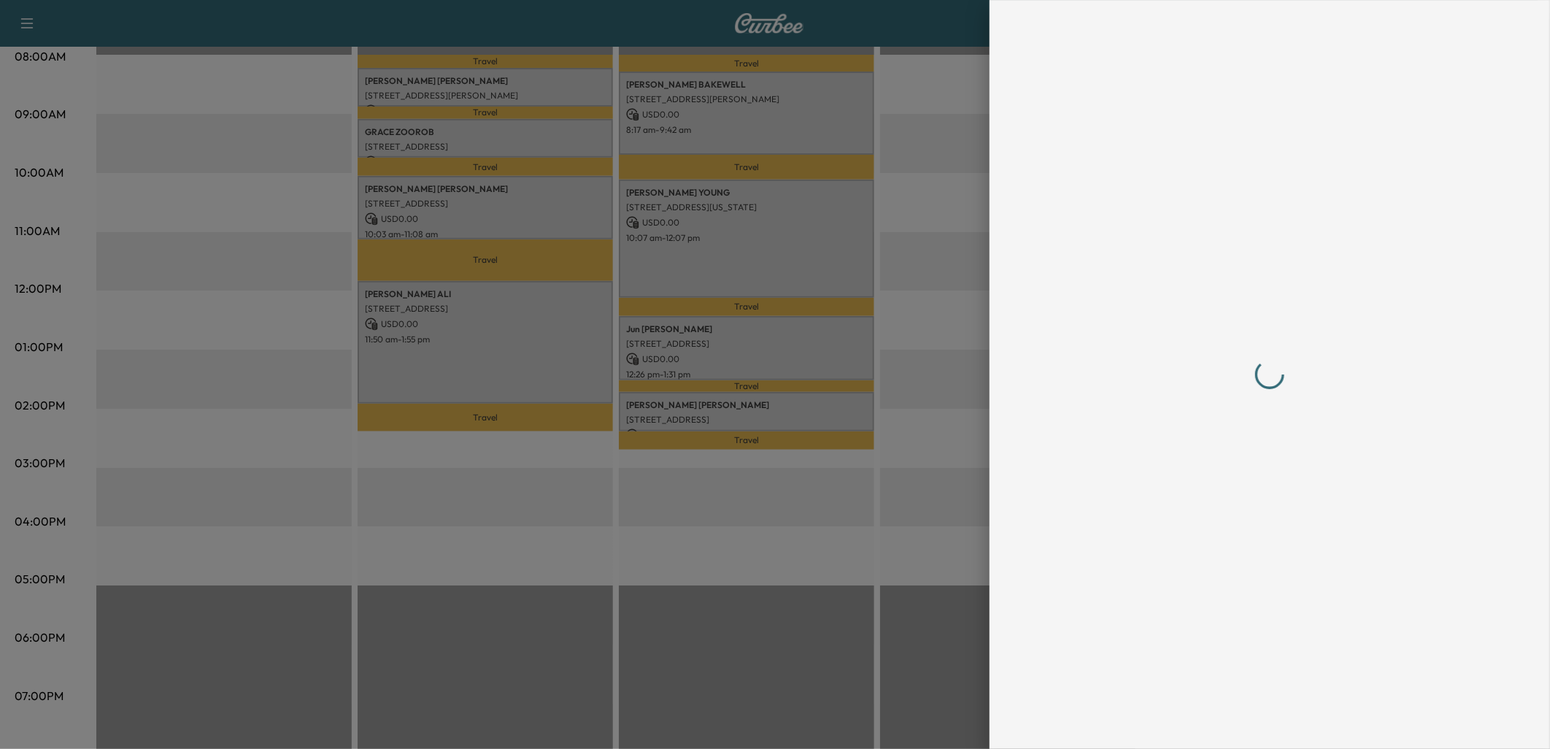
click at [830, 397] on div at bounding box center [775, 374] width 1550 height 749
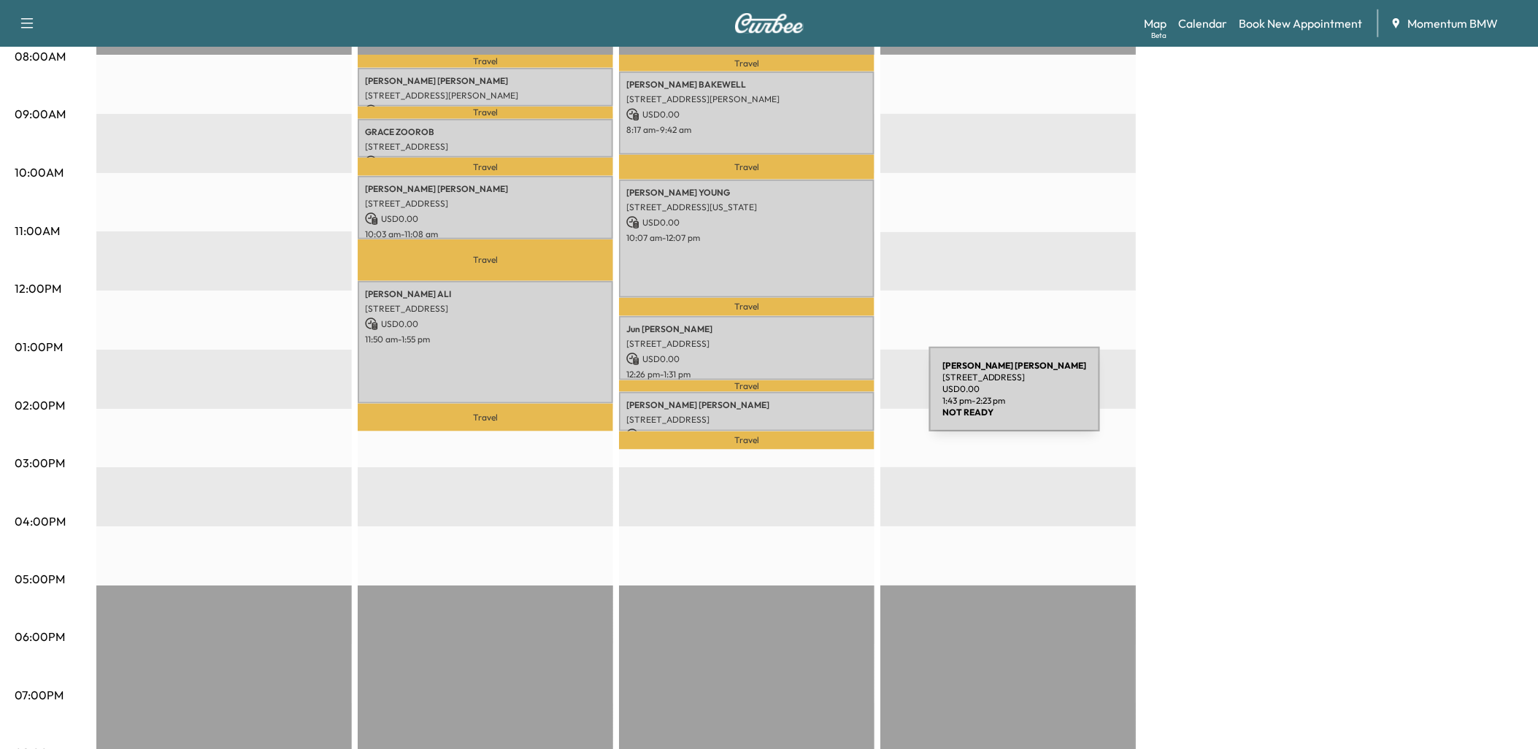
click at [820, 399] on p "[PERSON_NAME]" at bounding box center [746, 405] width 241 height 12
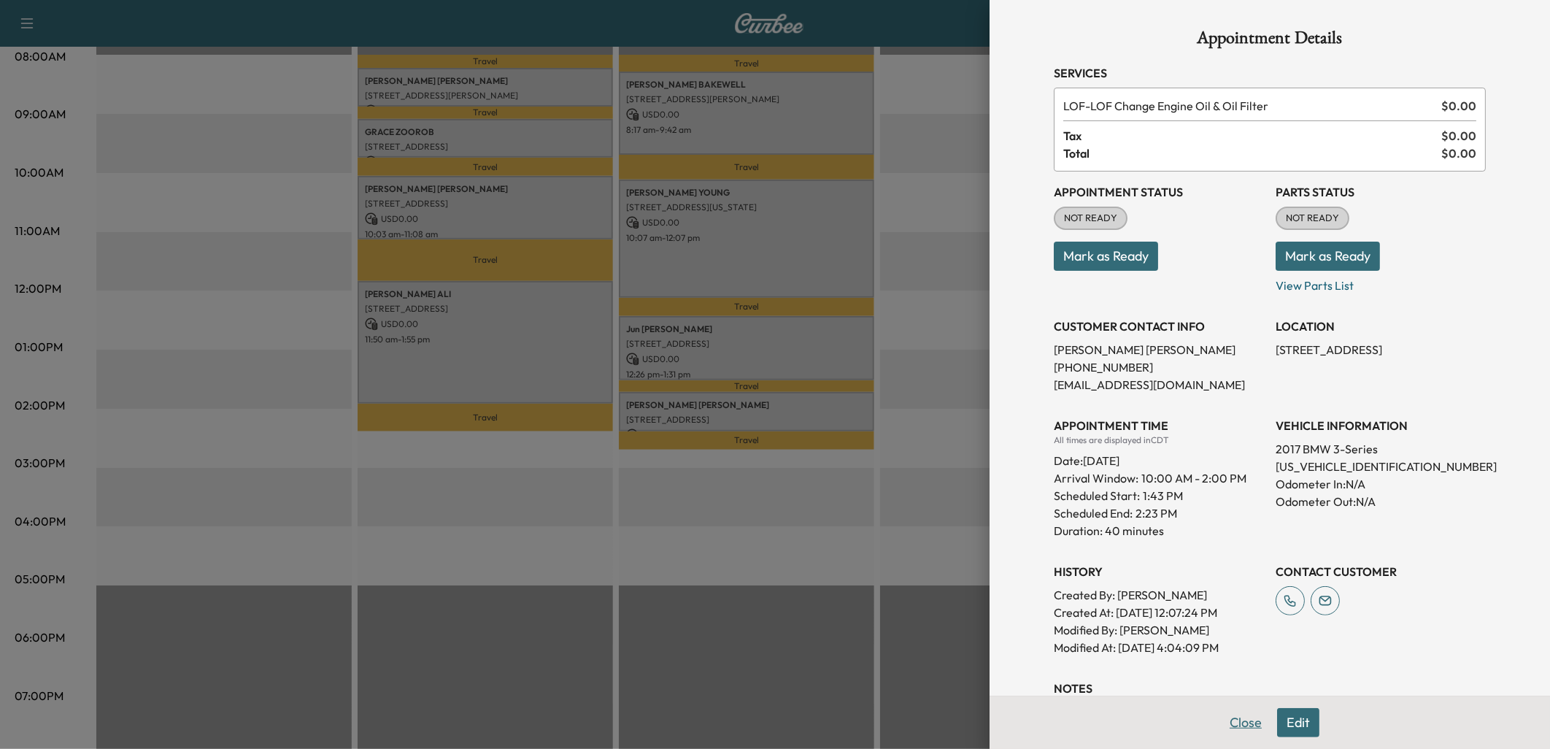
click at [1230, 726] on button "Close" at bounding box center [1245, 722] width 51 height 29
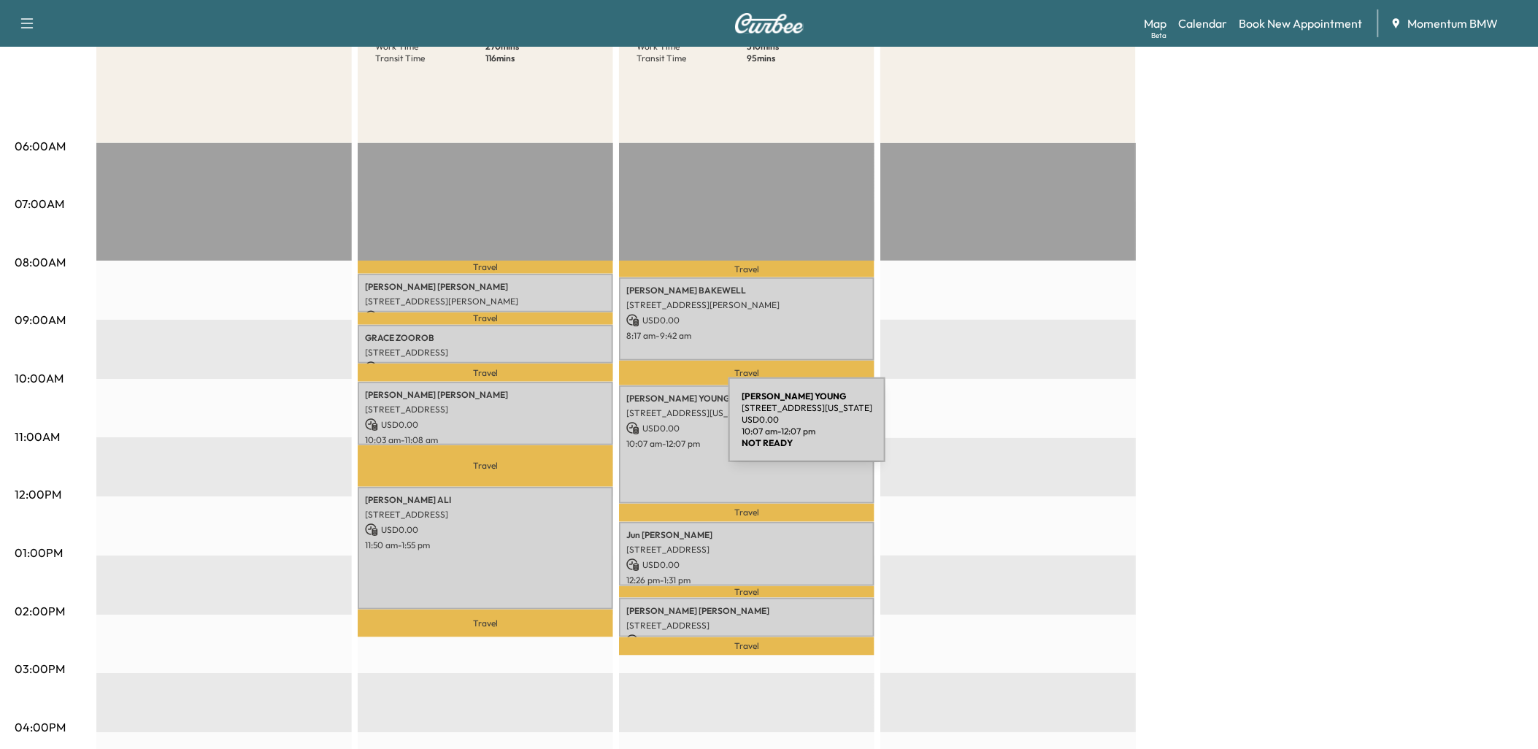
scroll to position [162, 0]
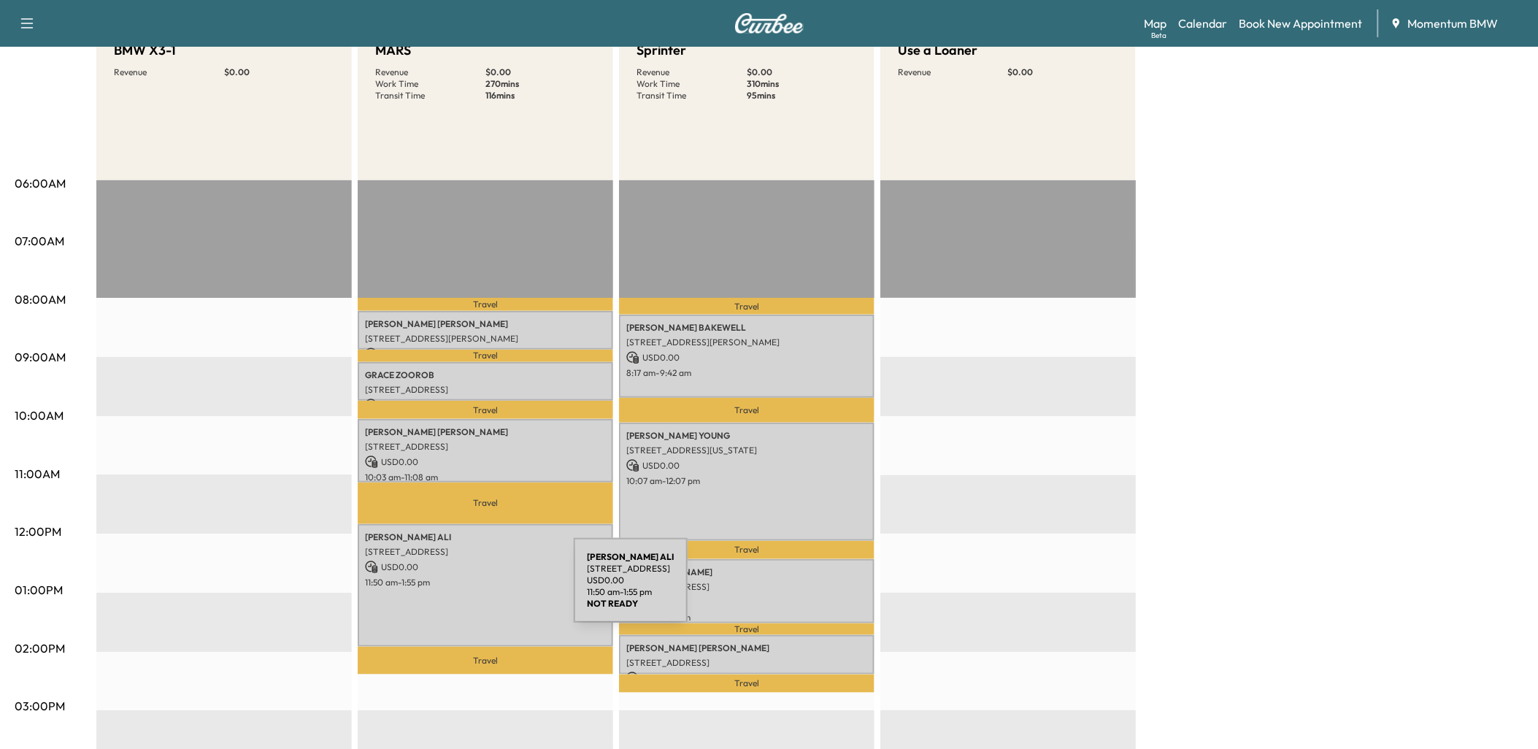
click at [464, 589] on div "[PERSON_NAME] [STREET_ADDRESS] USD 0.00 11:50 am - 1:55 pm" at bounding box center [485, 585] width 255 height 123
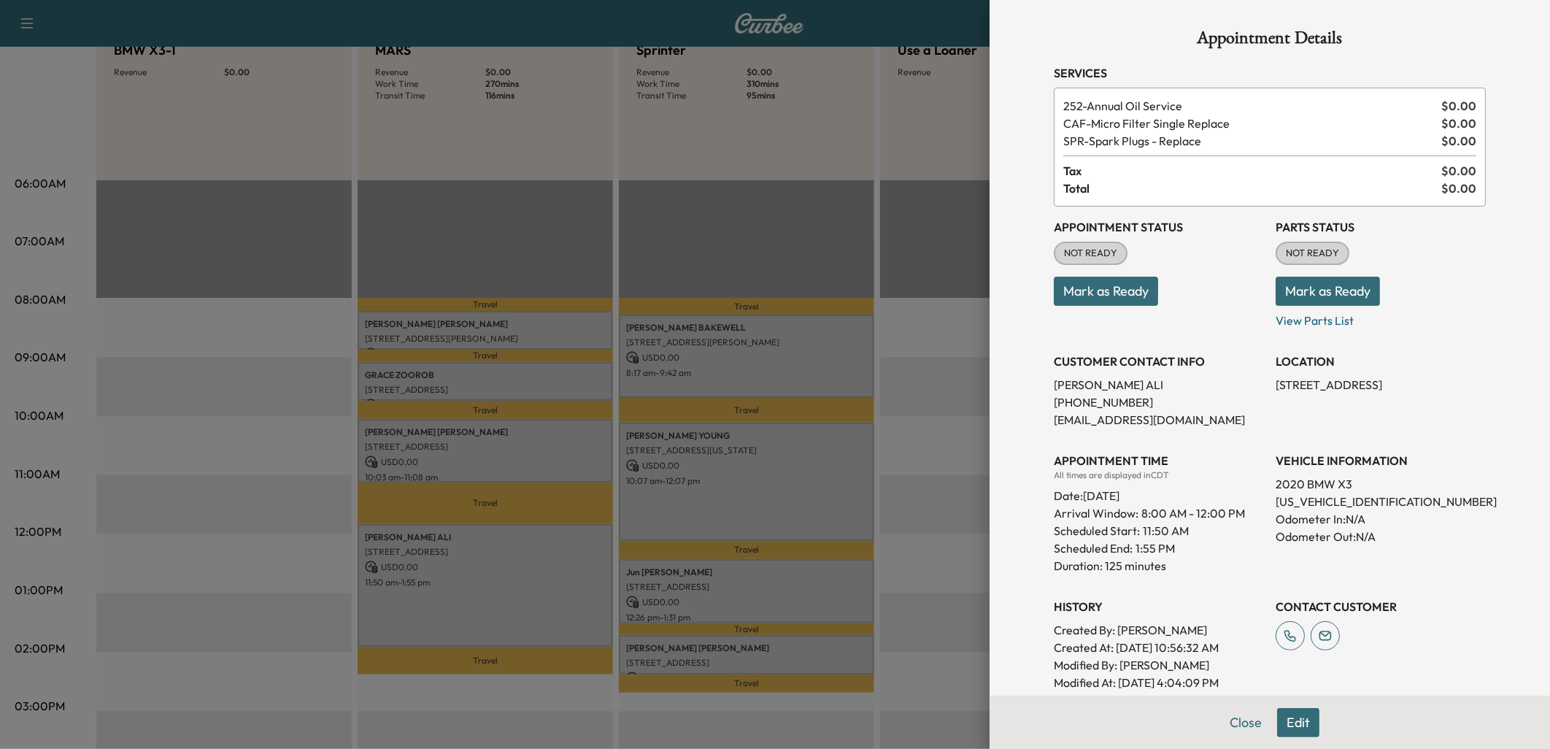
click at [524, 389] on div at bounding box center [775, 374] width 1550 height 749
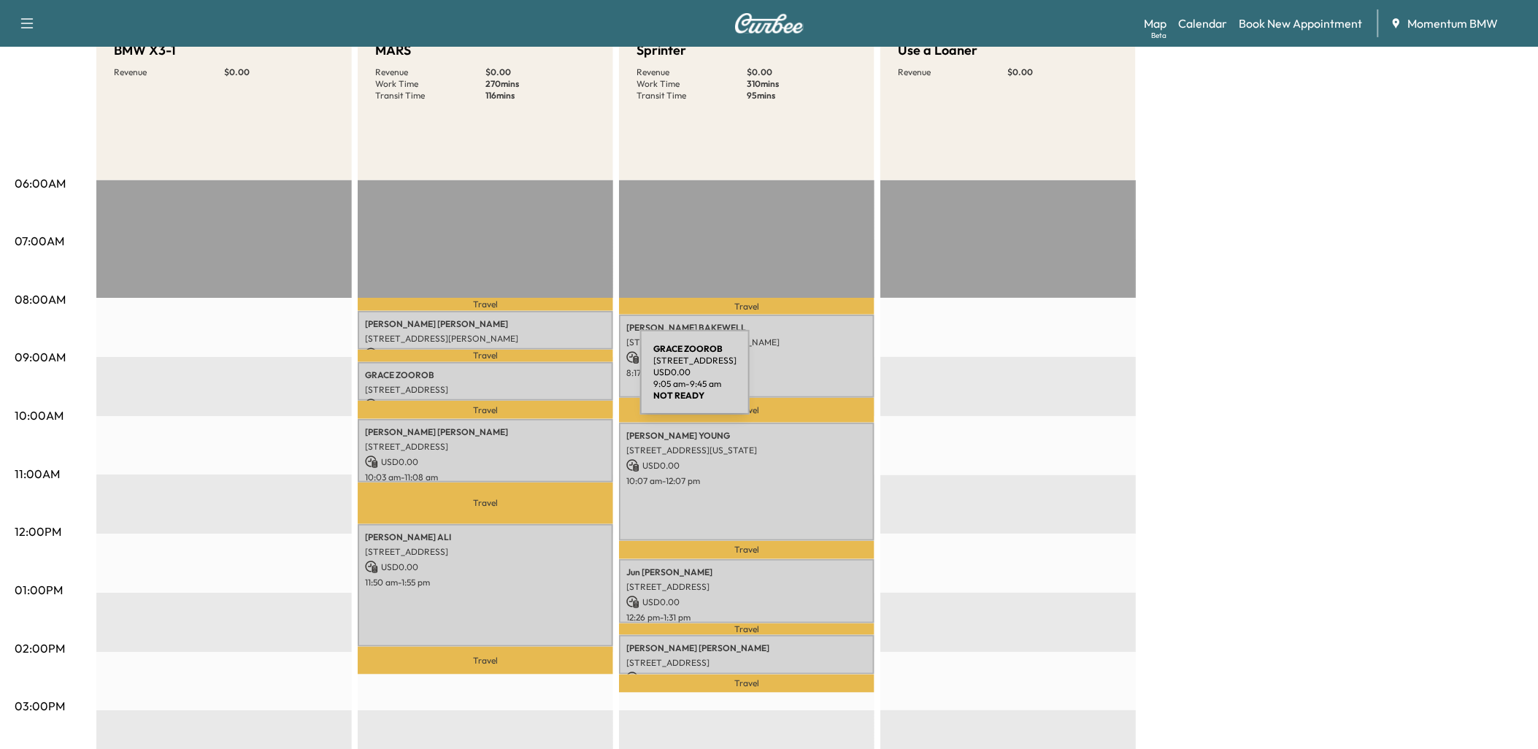
click at [531, 384] on p "[STREET_ADDRESS]" at bounding box center [485, 390] width 241 height 12
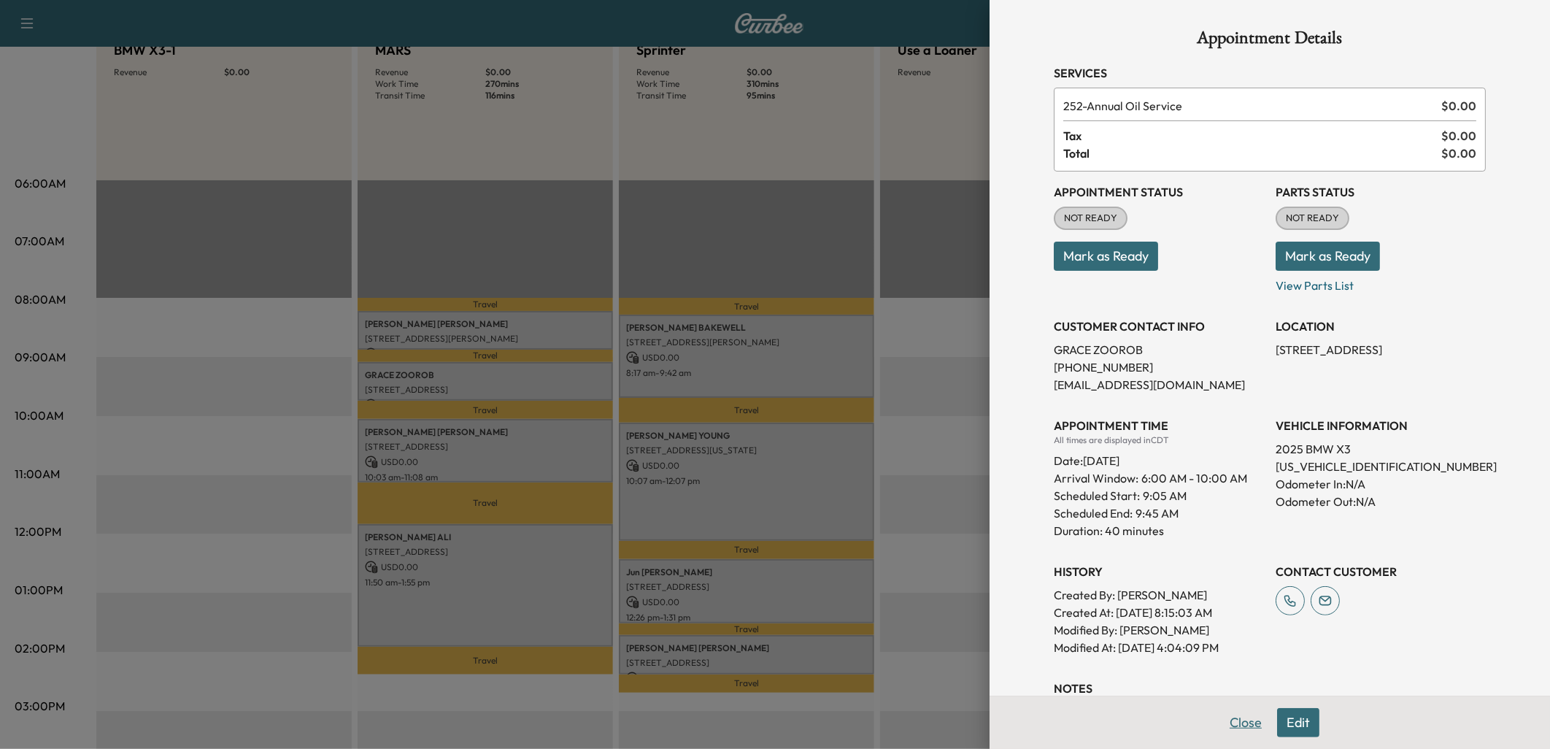
click at [1228, 727] on button "Close" at bounding box center [1245, 722] width 51 height 29
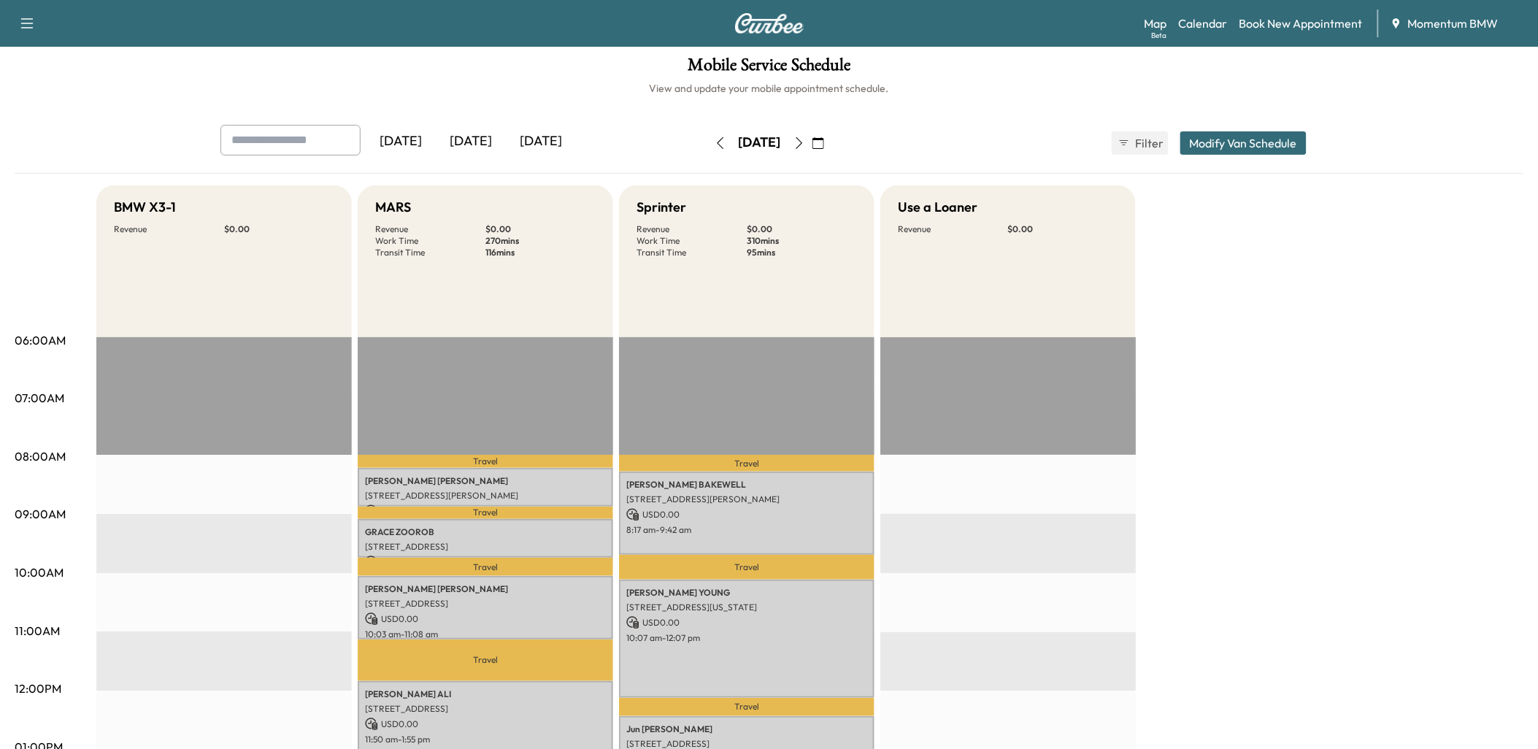
scroll to position [0, 0]
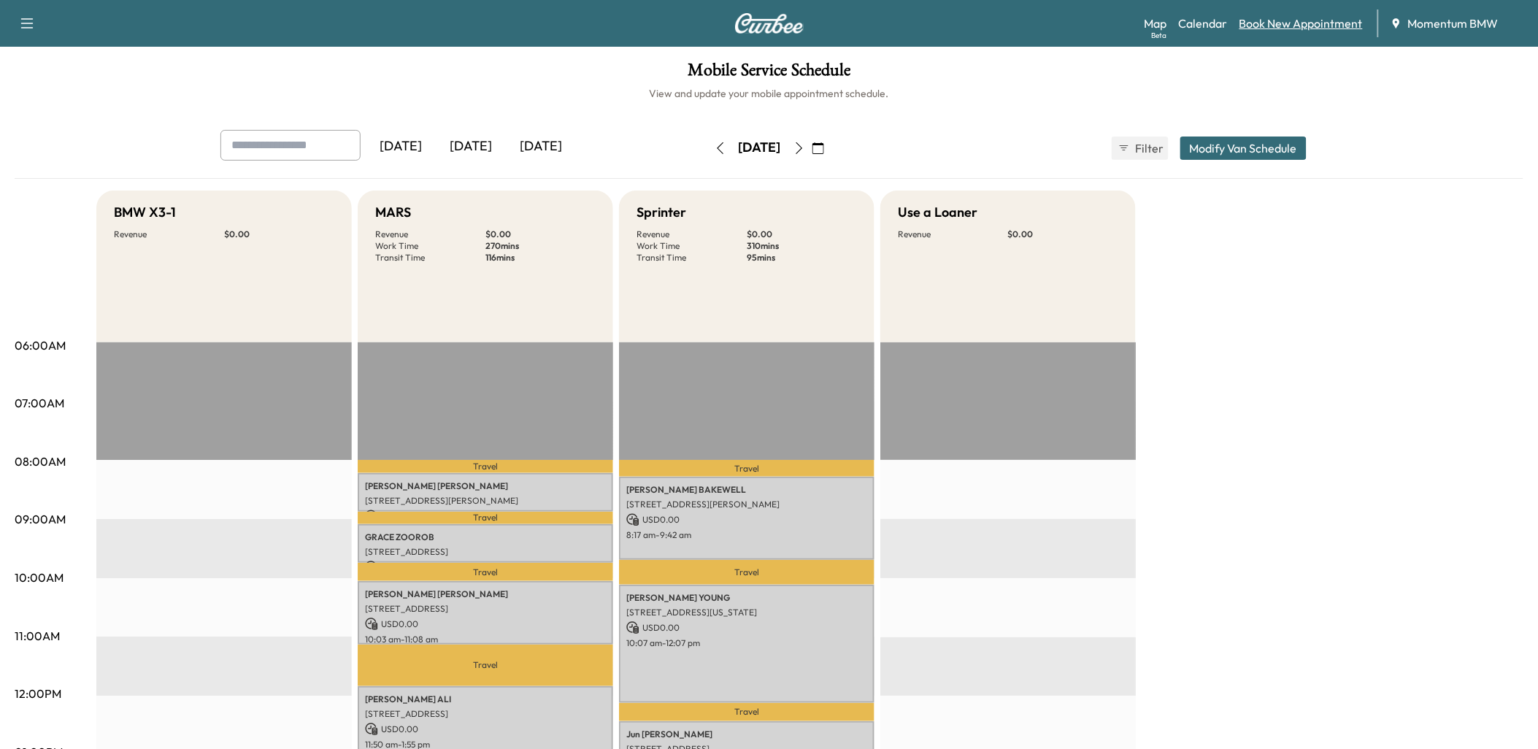
click at [1290, 23] on link "Book New Appointment" at bounding box center [1300, 24] width 123 height 18
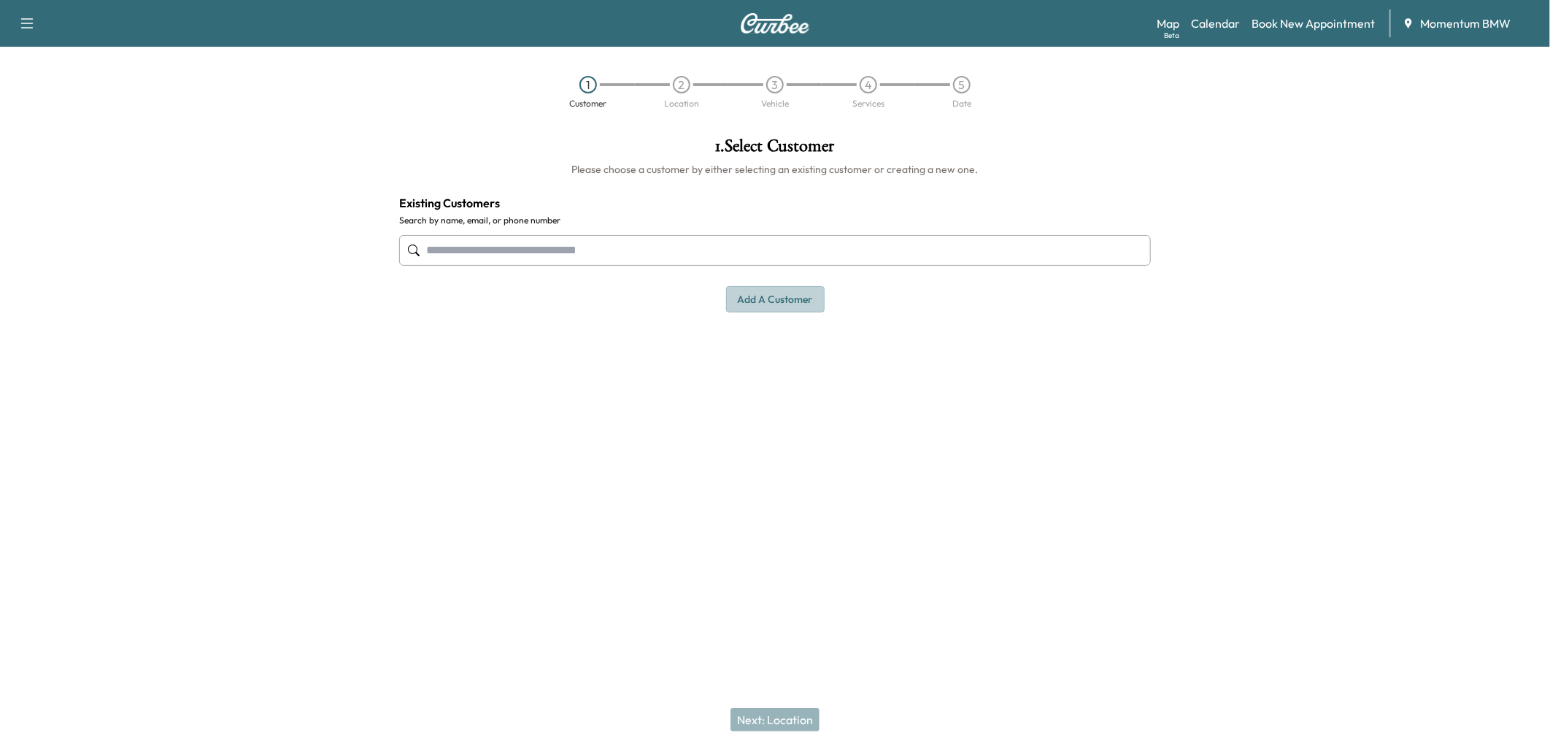
click at [785, 298] on button "Add a customer" at bounding box center [775, 299] width 99 height 27
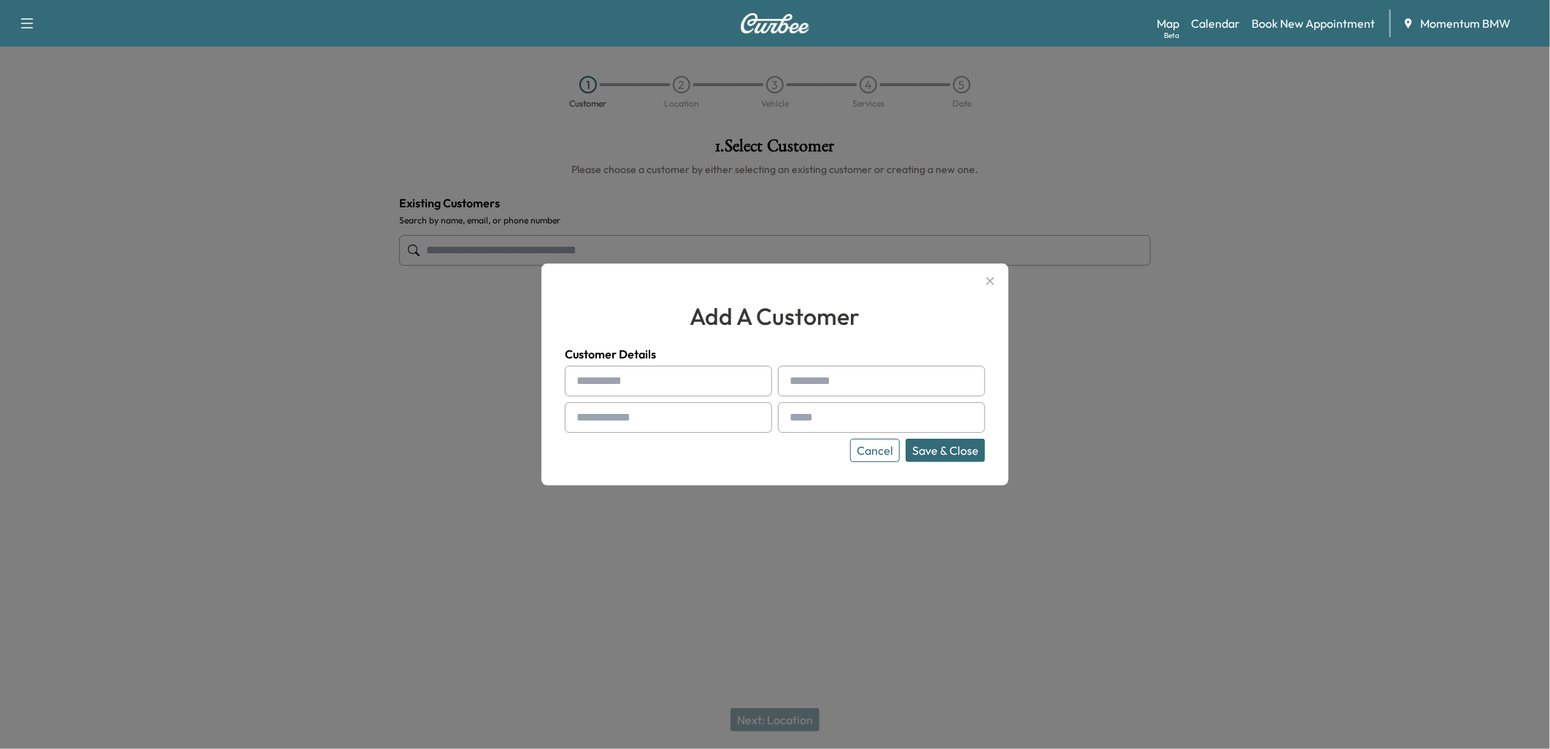
click at [633, 379] on input "text" at bounding box center [668, 381] width 207 height 31
click at [635, 376] on input "text" at bounding box center [668, 381] width 207 height 31
paste input "****"
type input "****"
click at [803, 380] on input "text" at bounding box center [881, 381] width 207 height 31
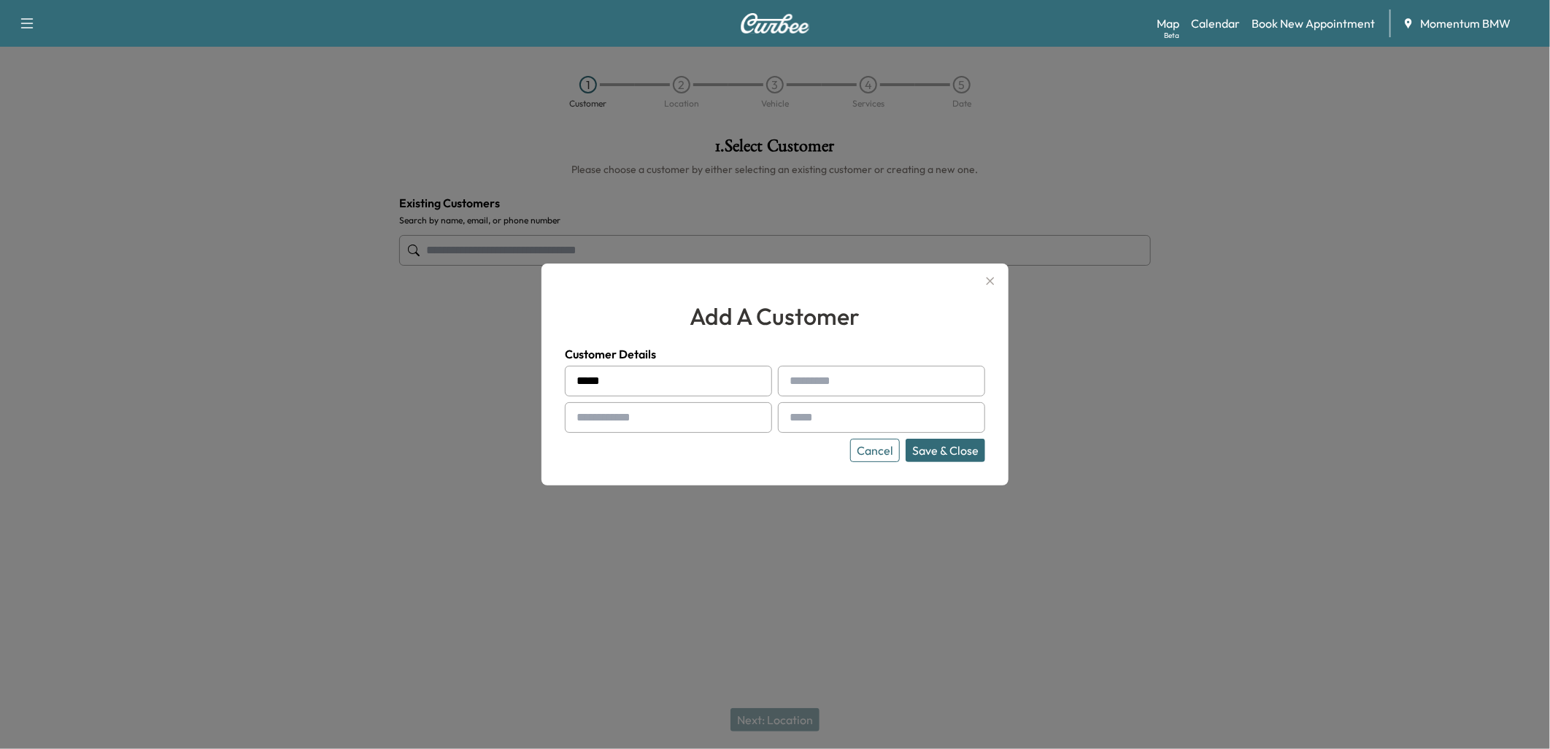
paste input "**********"
type input "**********"
click at [660, 423] on input "text" at bounding box center [668, 417] width 207 height 31
paste input "**********"
type input "**********"
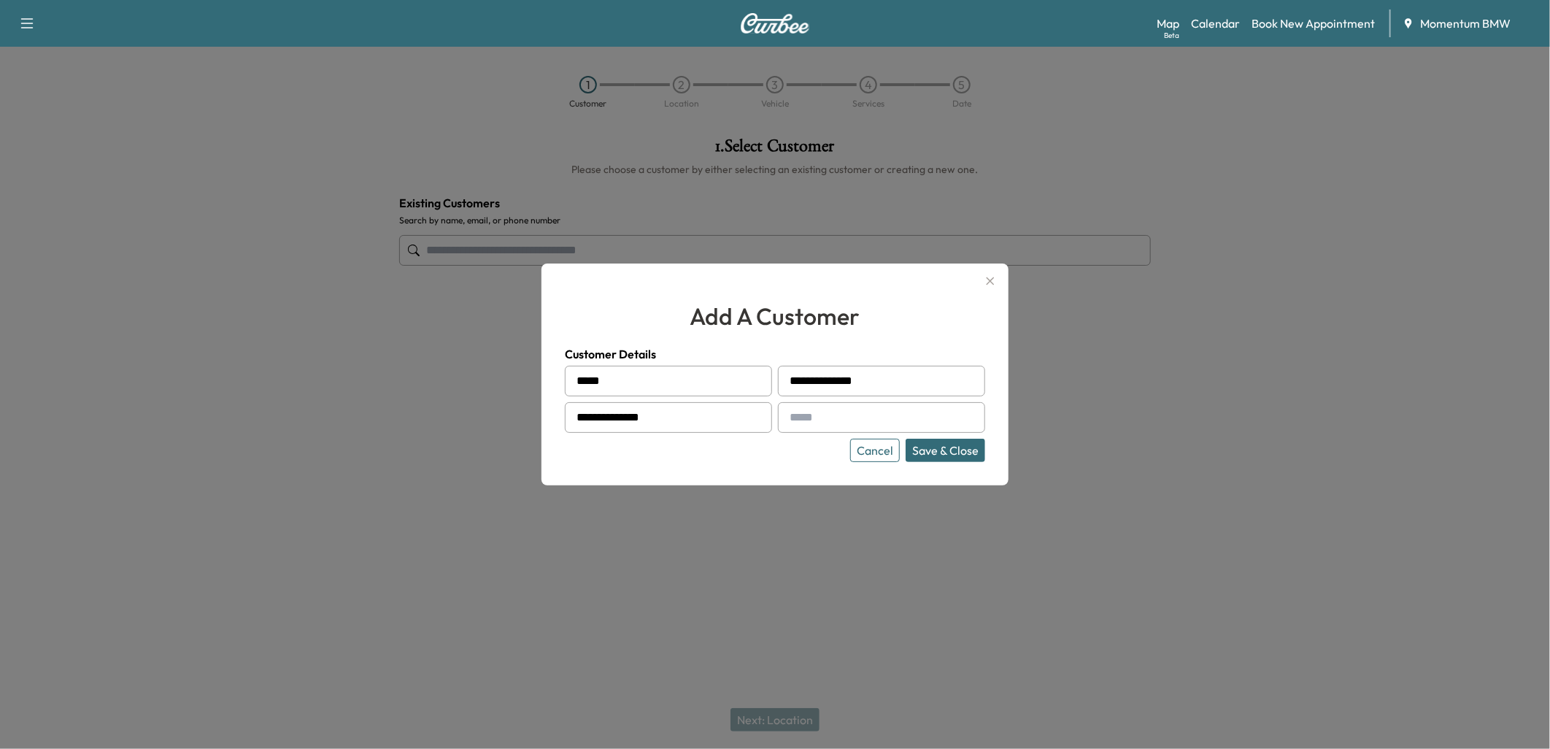
click at [814, 413] on input "text" at bounding box center [881, 417] width 207 height 31
paste input "**********"
type input "**********"
click at [944, 449] on button "Save & Close" at bounding box center [946, 450] width 80 height 23
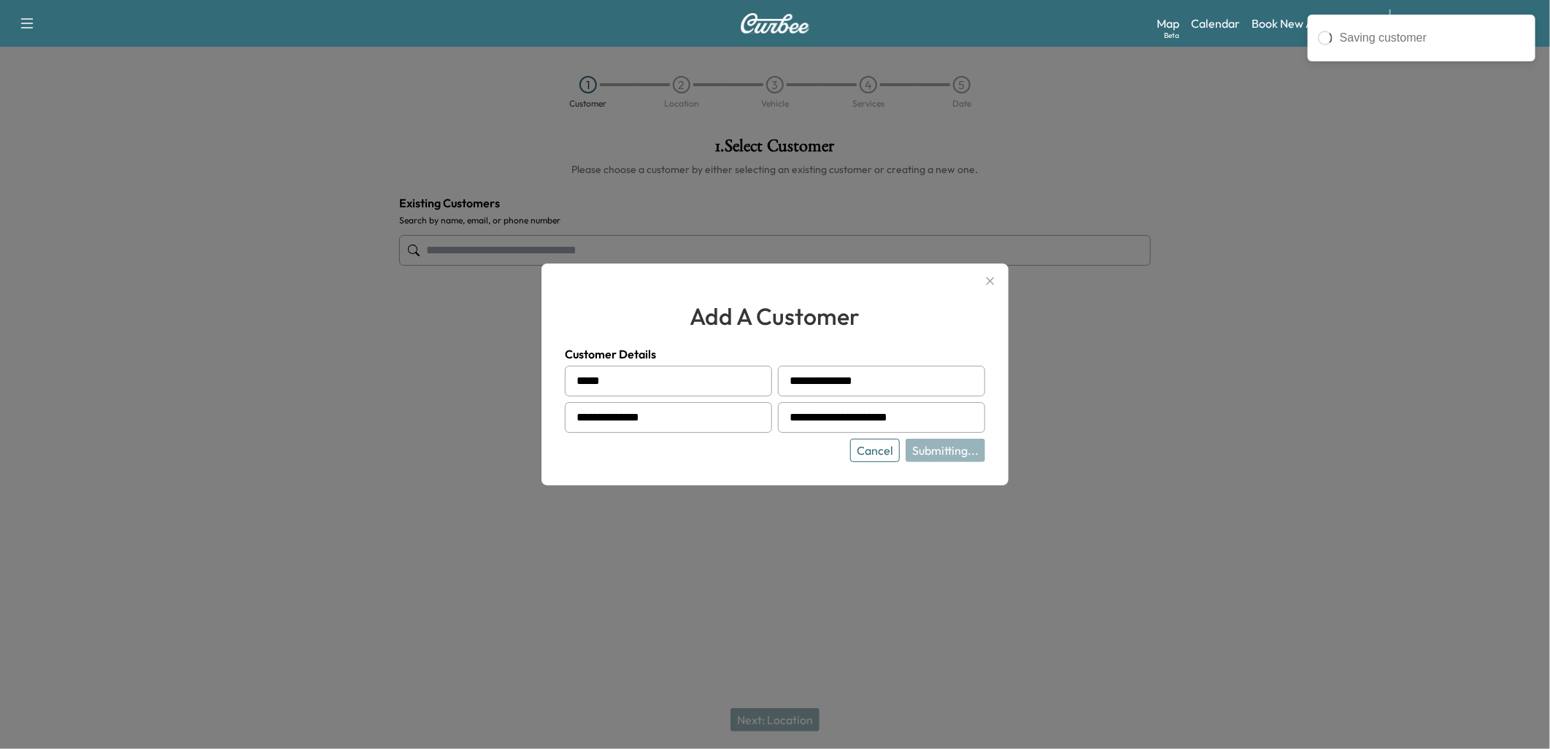
type input "**********"
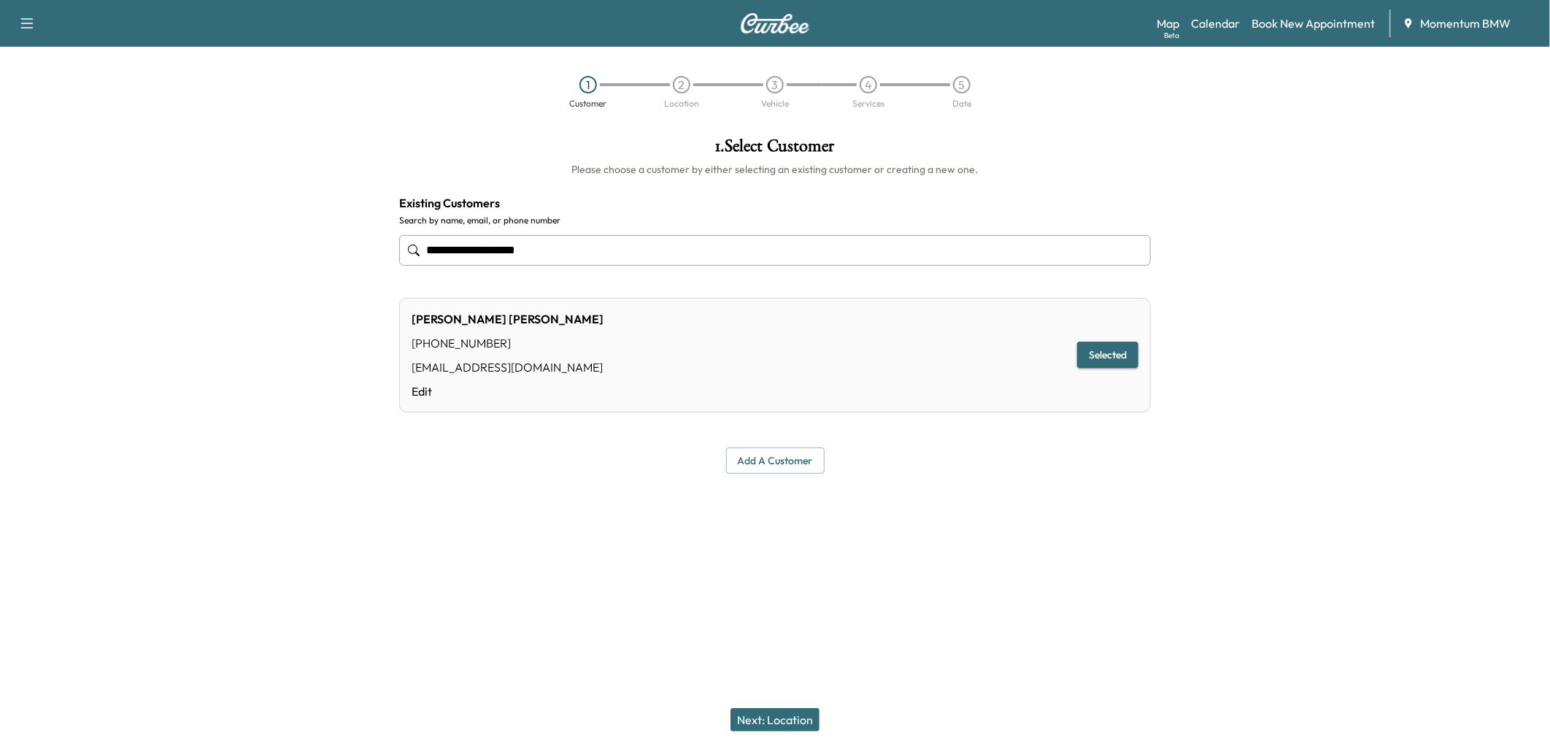
click at [766, 717] on button "Next: Location" at bounding box center [775, 719] width 89 height 23
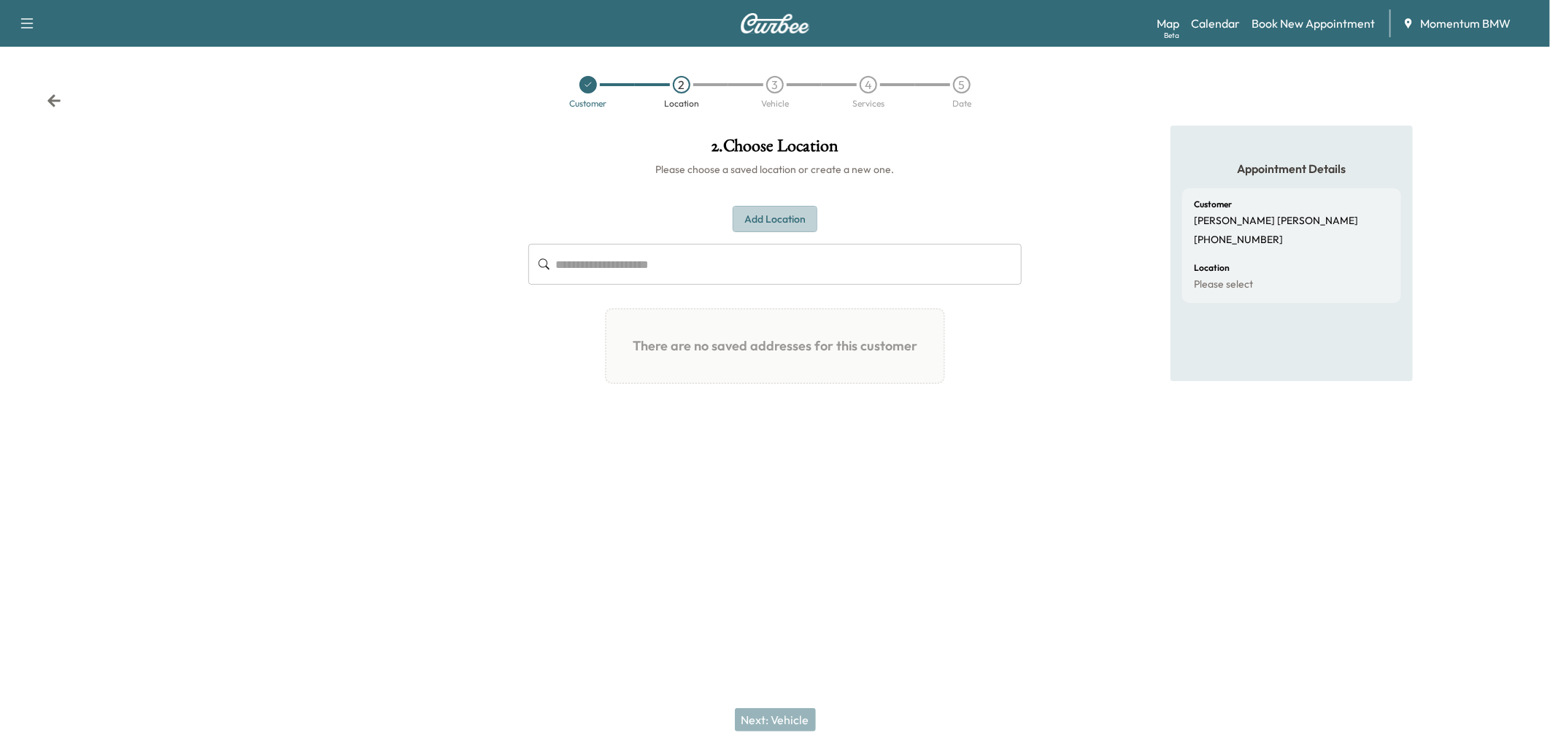
drag, startPoint x: 768, startPoint y: 217, endPoint x: 758, endPoint y: 228, distance: 15.5
click at [766, 217] on button "Add Location" at bounding box center [775, 219] width 85 height 27
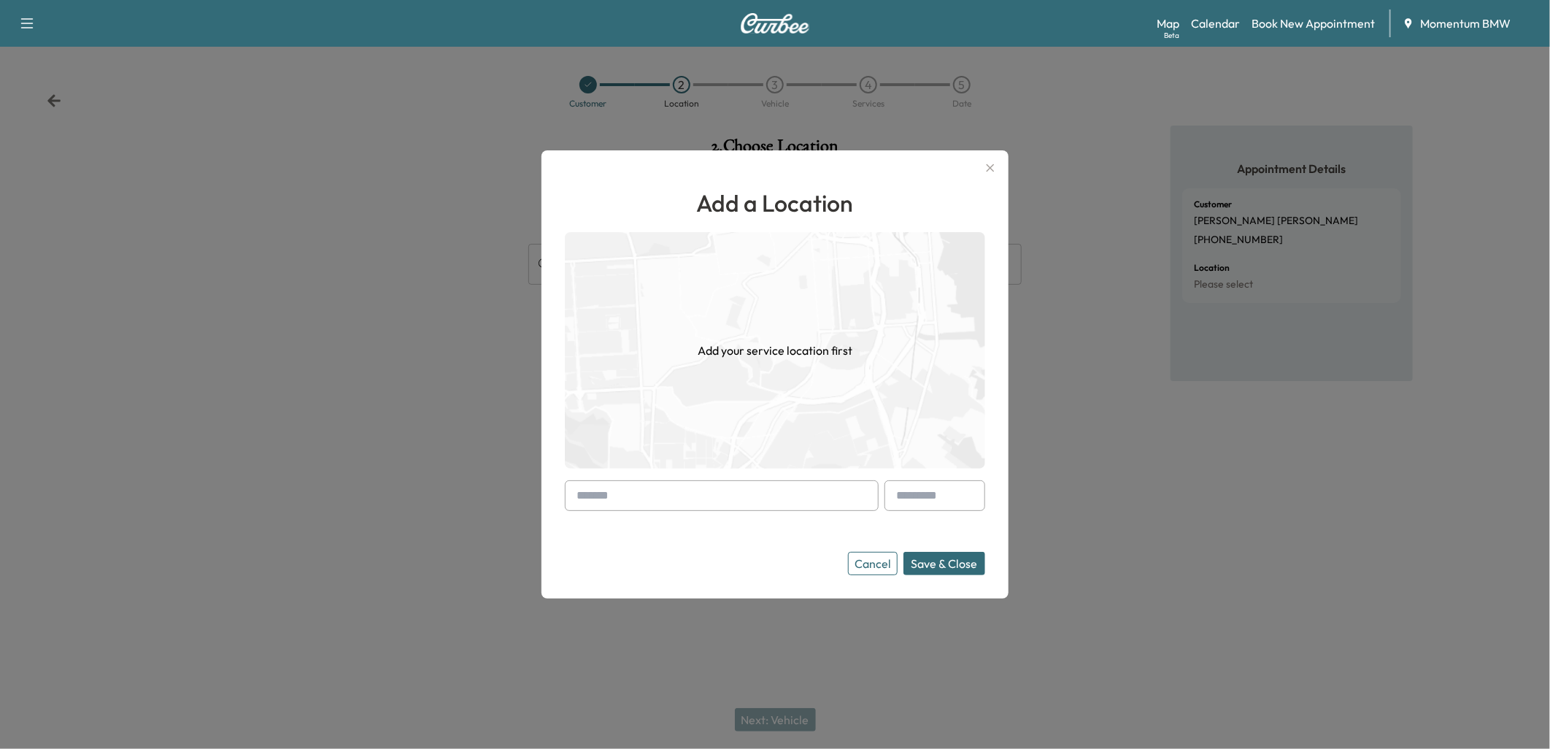
click at [663, 501] on input "text" at bounding box center [722, 495] width 314 height 31
paste input "**********"
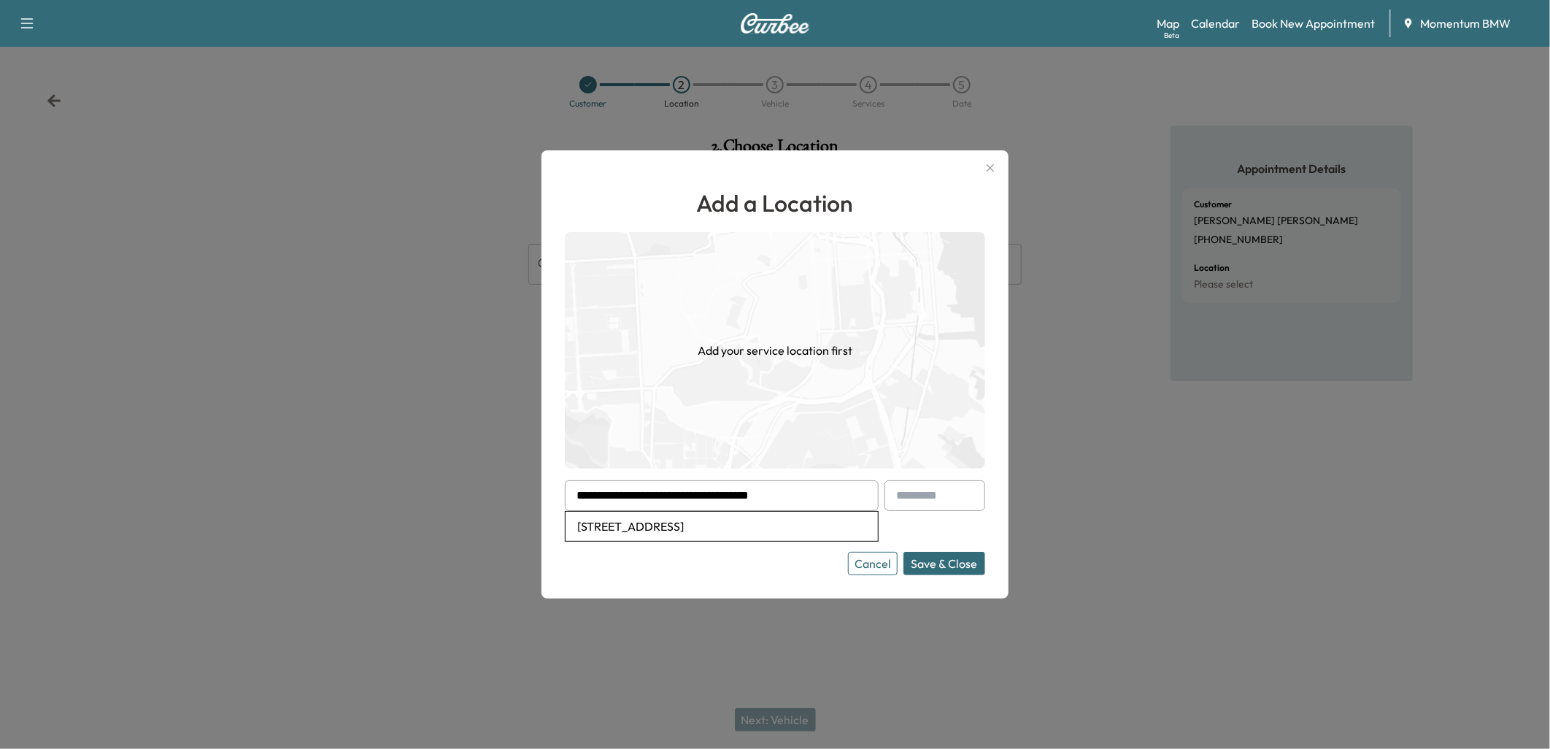
click at [964, 560] on button "Save & Close" at bounding box center [944, 563] width 82 height 23
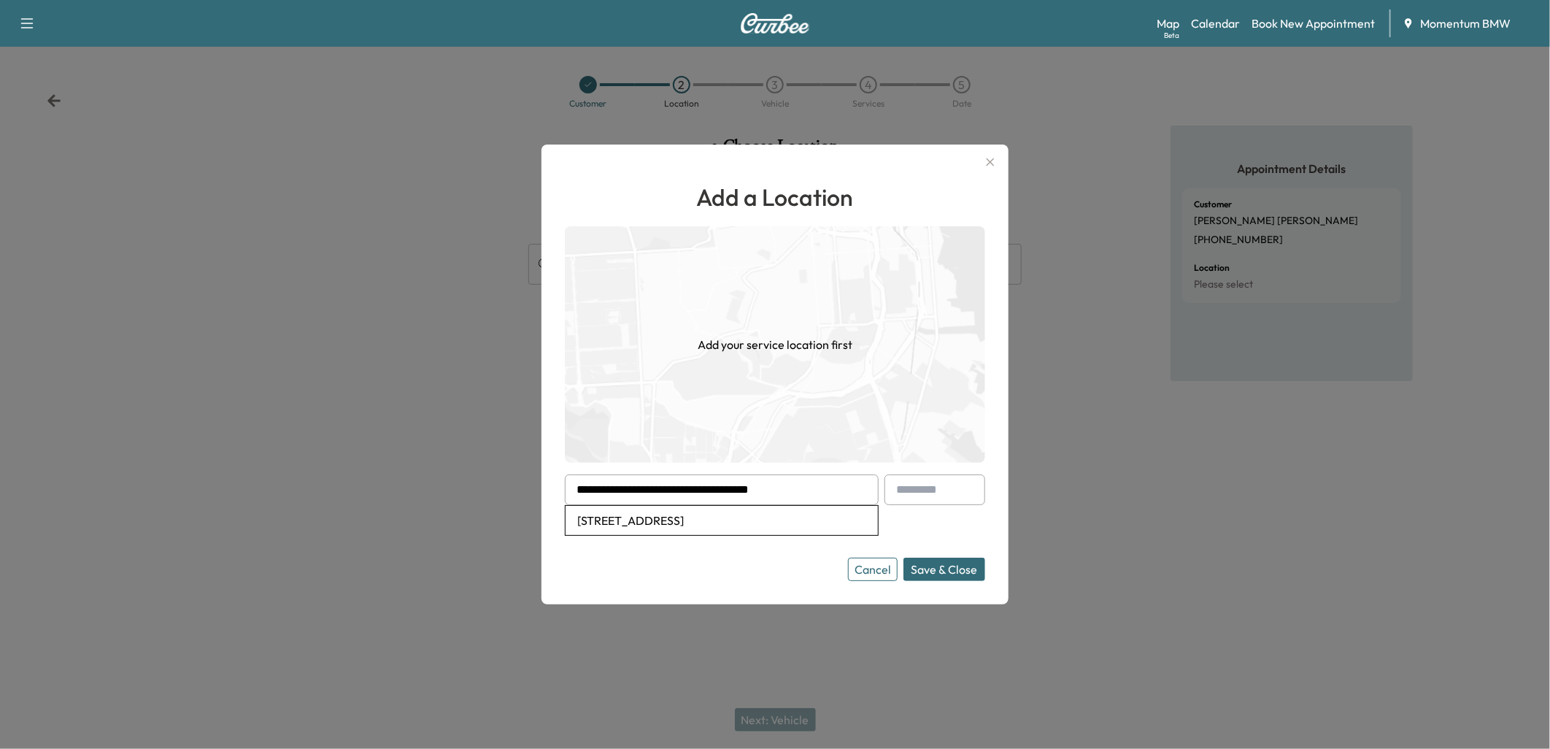
click at [781, 519] on li "[STREET_ADDRESS]" at bounding box center [722, 520] width 312 height 29
type input "**********"
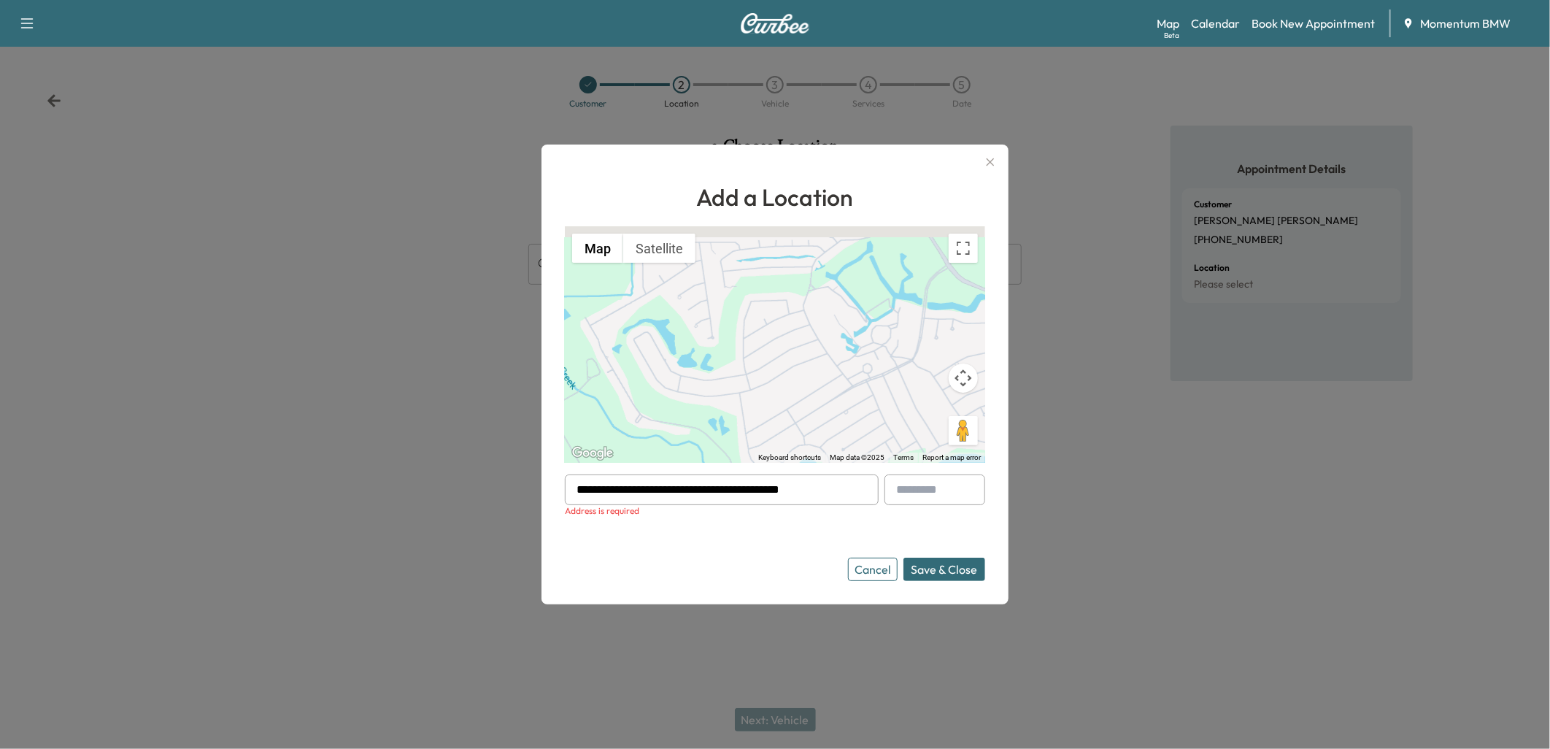
click at [957, 570] on button "Save & Close" at bounding box center [944, 569] width 82 height 23
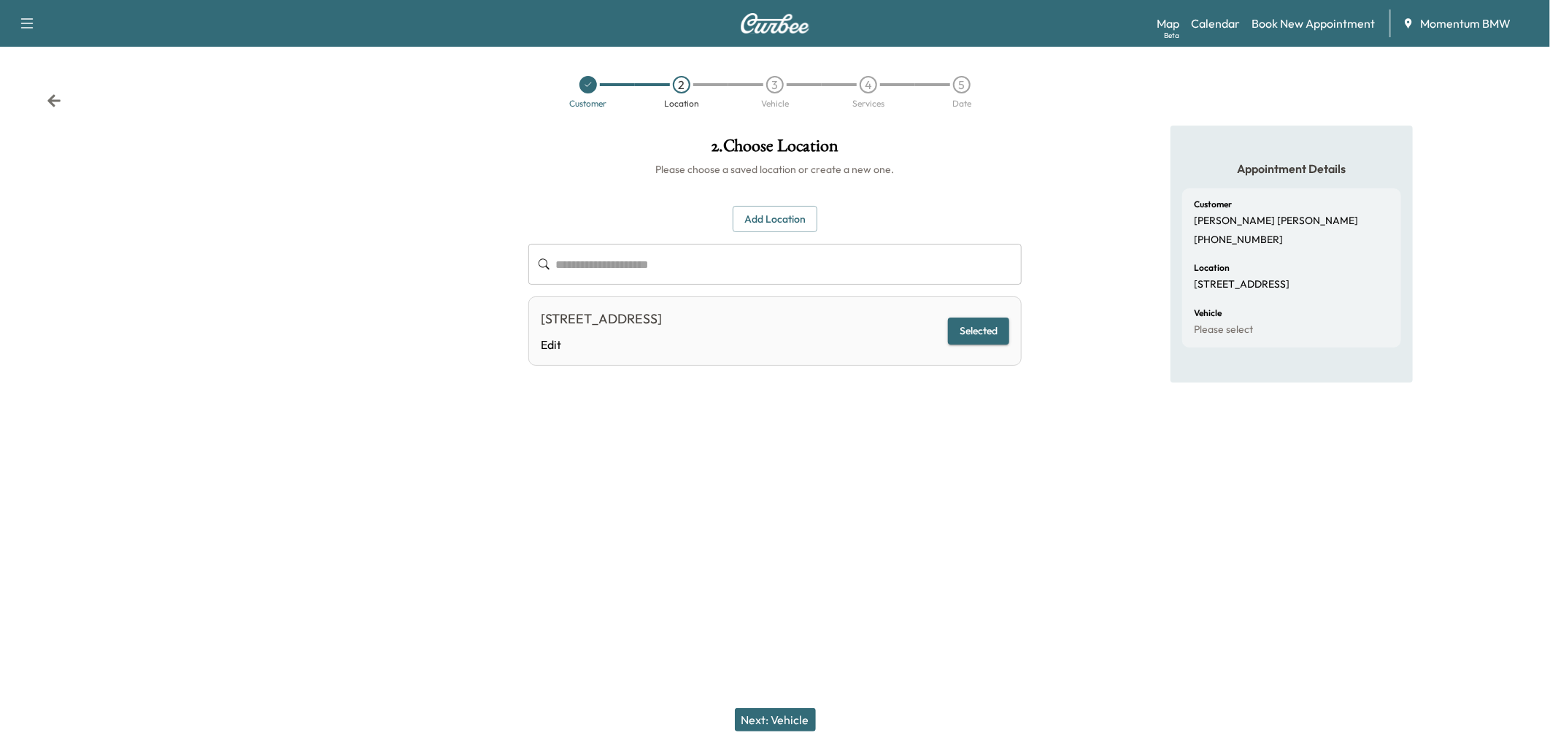
click at [782, 721] on button "Next: Vehicle" at bounding box center [775, 719] width 81 height 23
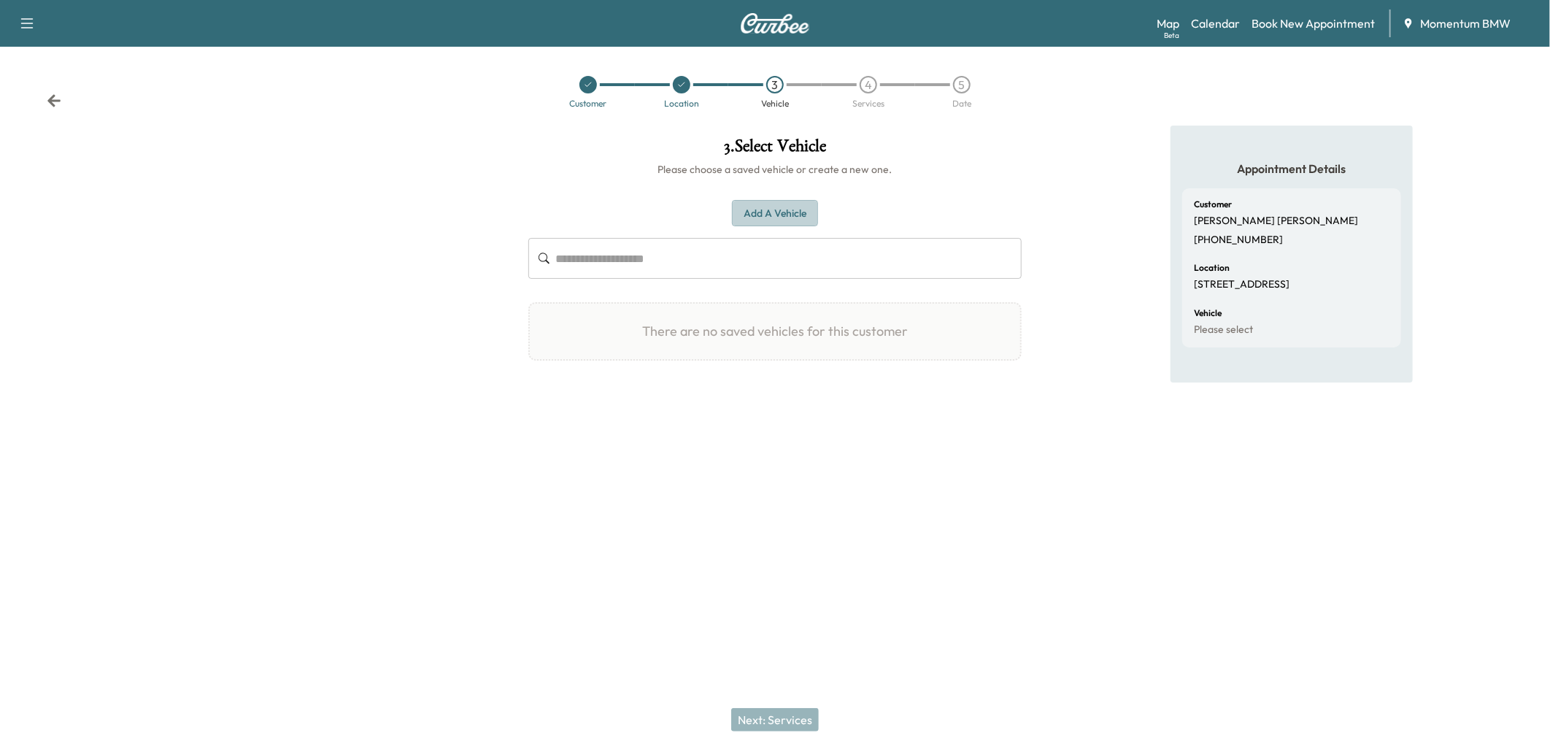
click at [785, 212] on button "Add a Vehicle" at bounding box center [775, 213] width 86 height 27
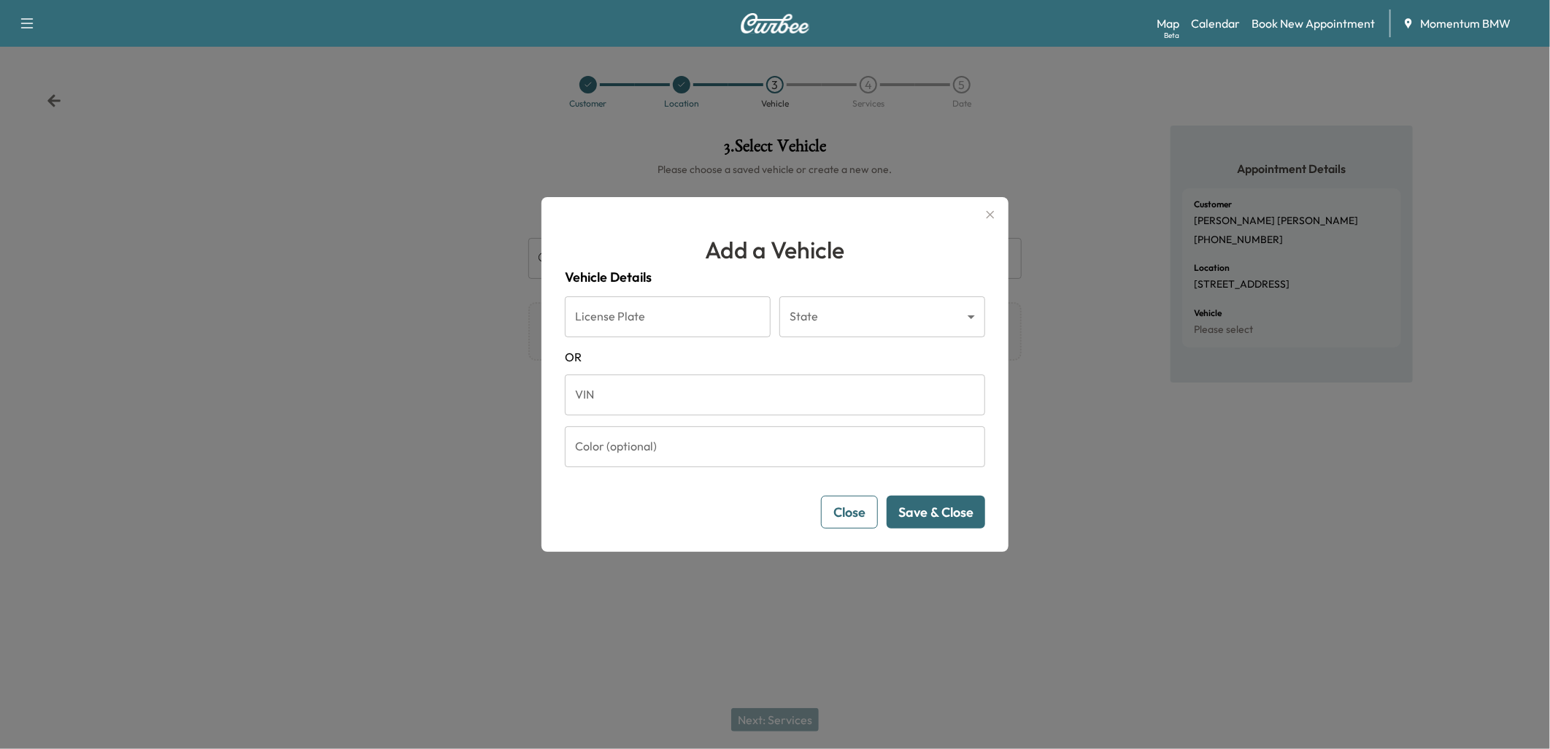
click at [671, 389] on input "VIN" at bounding box center [775, 394] width 420 height 41
paste input "**********"
type input "**********"
click at [936, 512] on button "Save & Close" at bounding box center [936, 512] width 99 height 33
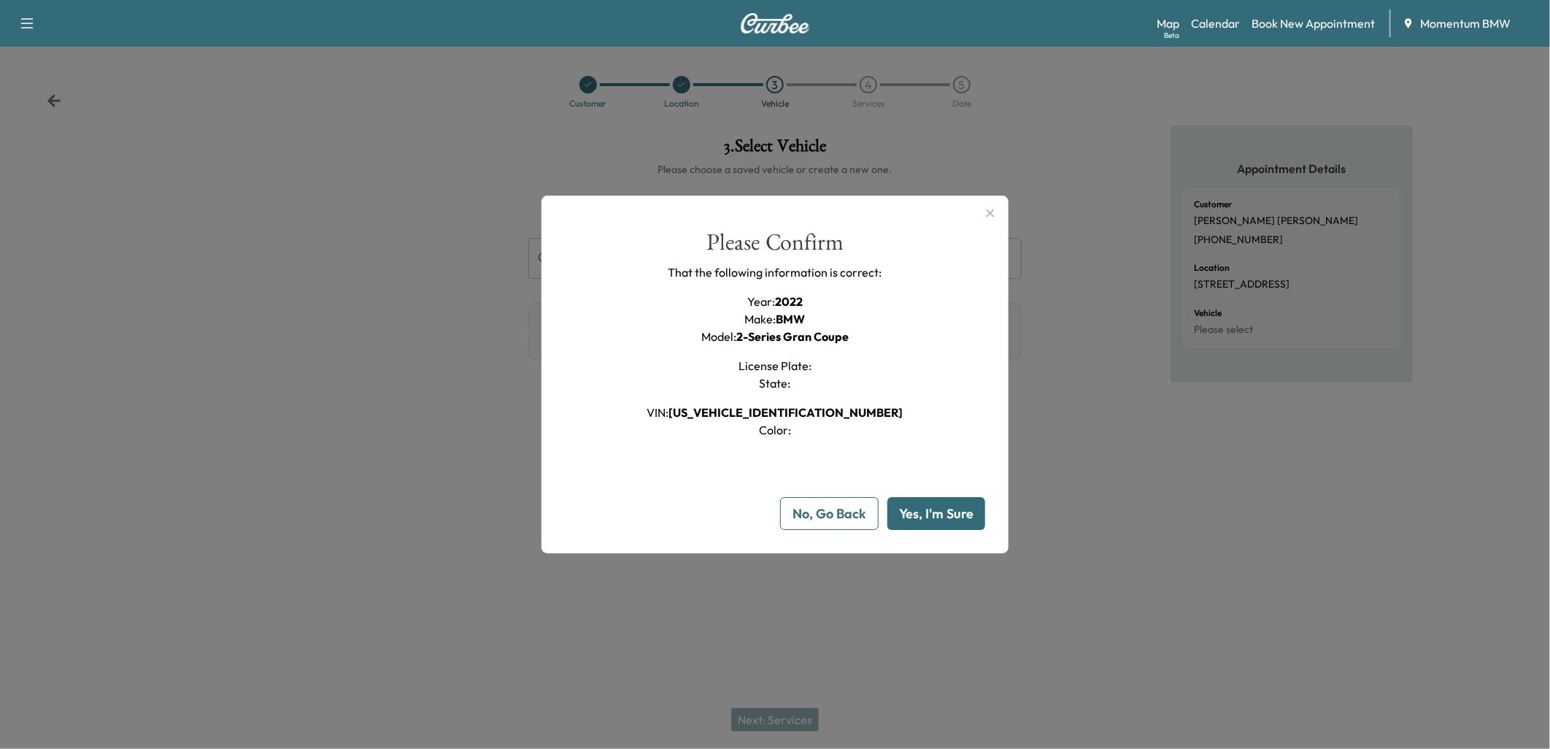
click at [933, 512] on button "Yes, I'm Sure" at bounding box center [936, 513] width 98 height 33
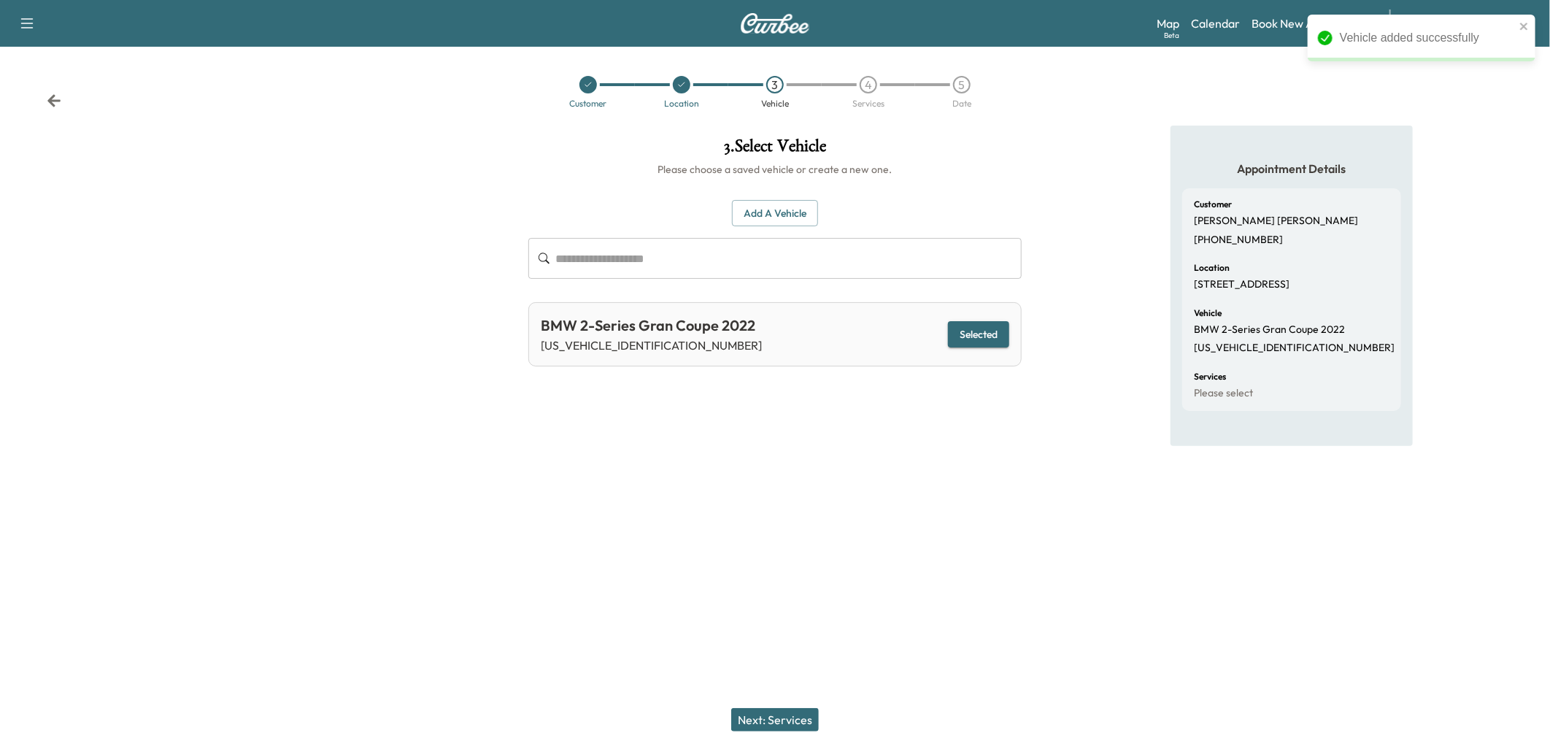
click at [792, 715] on button "Next: Services" at bounding box center [775, 719] width 88 height 23
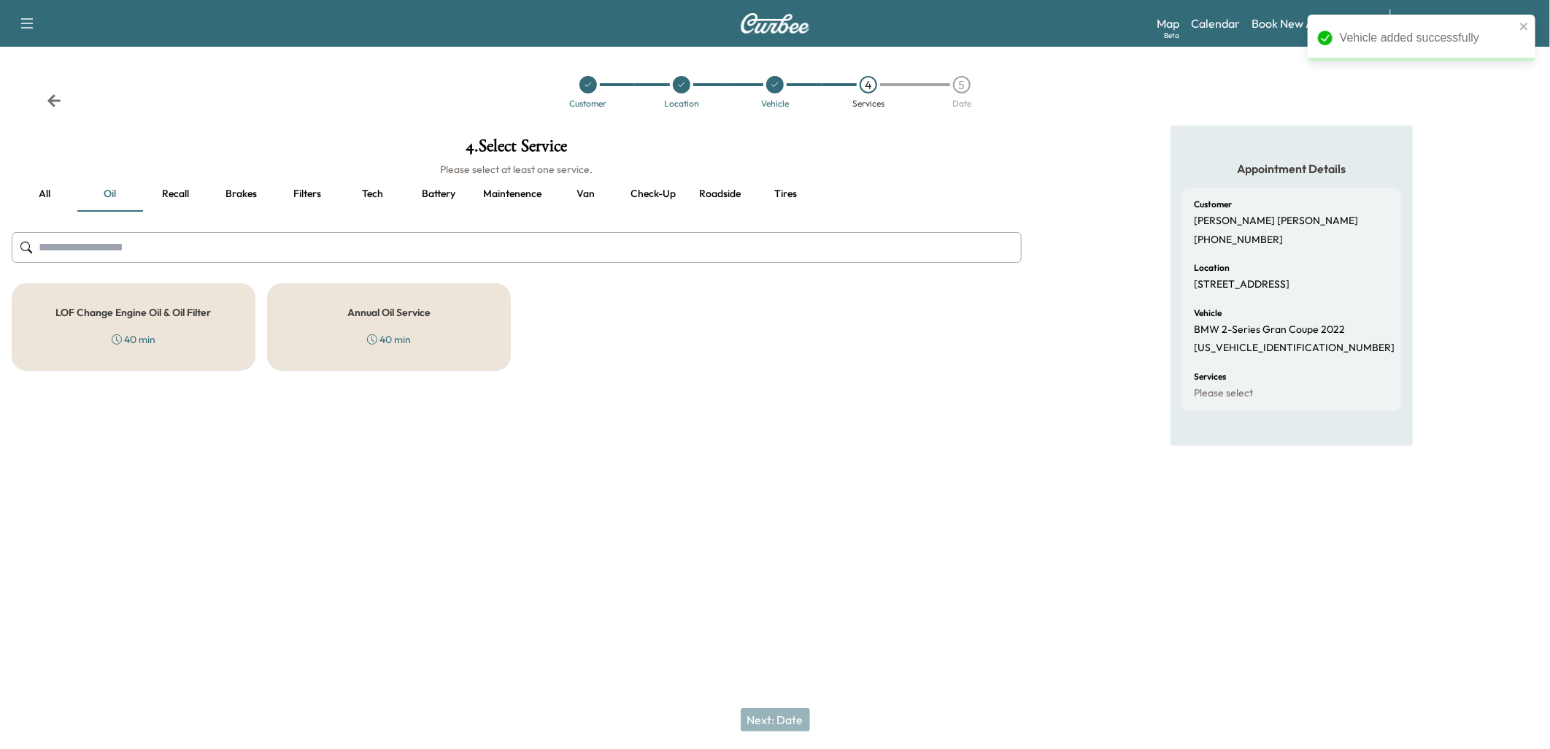
click at [351, 323] on div "Annual Oil Service 40 min" at bounding box center [389, 327] width 244 height 88
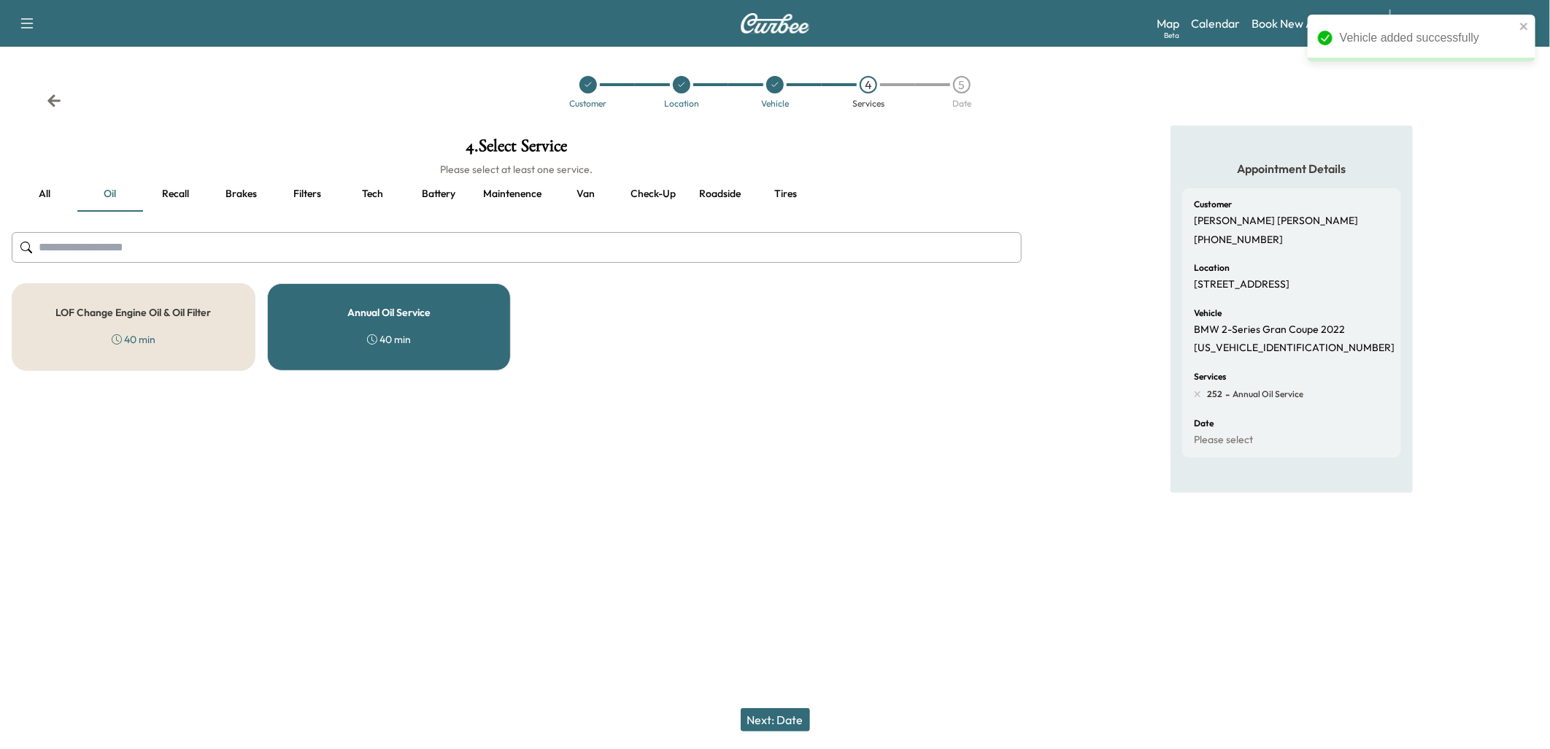
click at [797, 718] on button "Next: Date" at bounding box center [775, 719] width 69 height 23
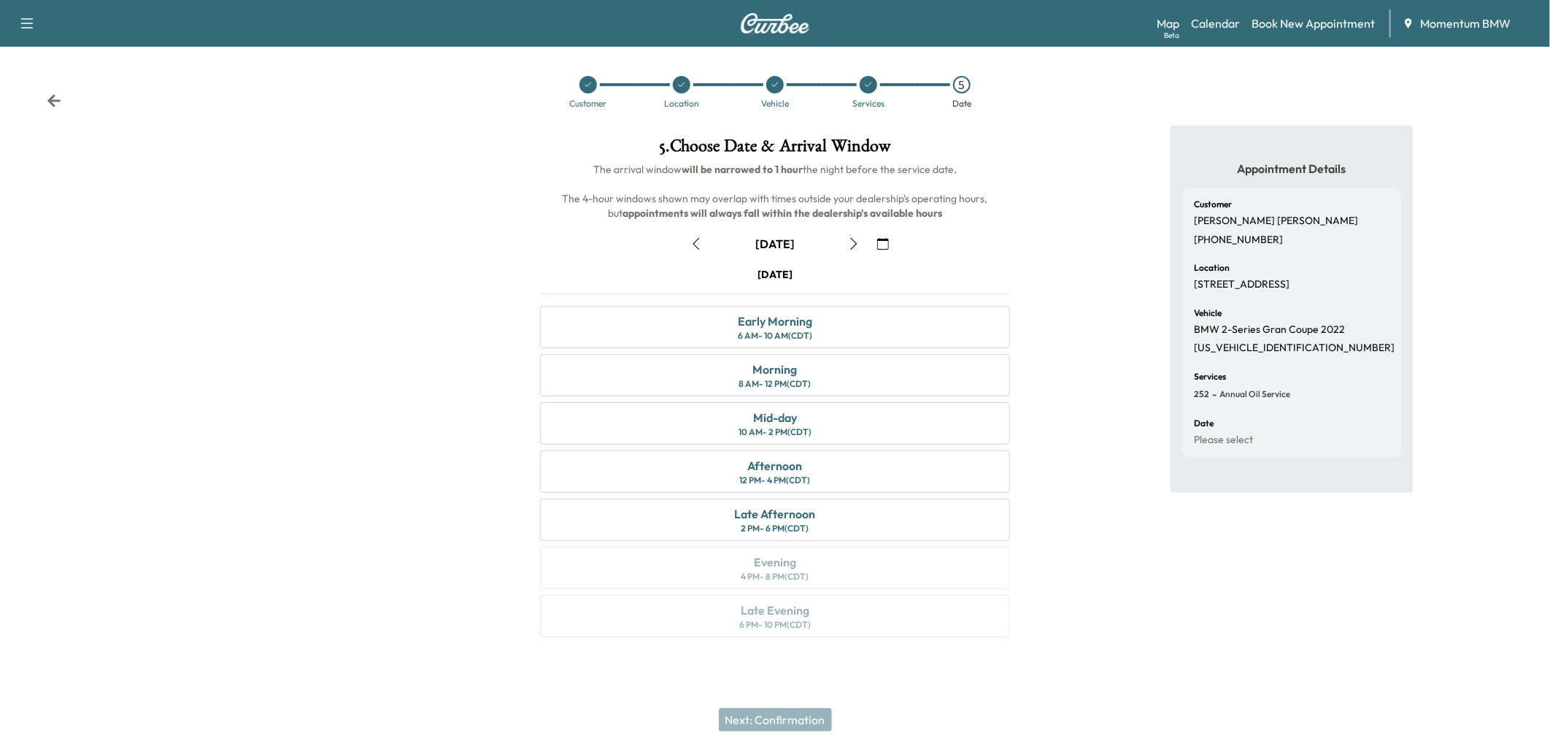
click at [851, 243] on icon "button" at bounding box center [854, 244] width 12 height 12
click at [809, 468] on div "Afternoon 12 PM - 4 PM (CDT)" at bounding box center [775, 471] width 470 height 42
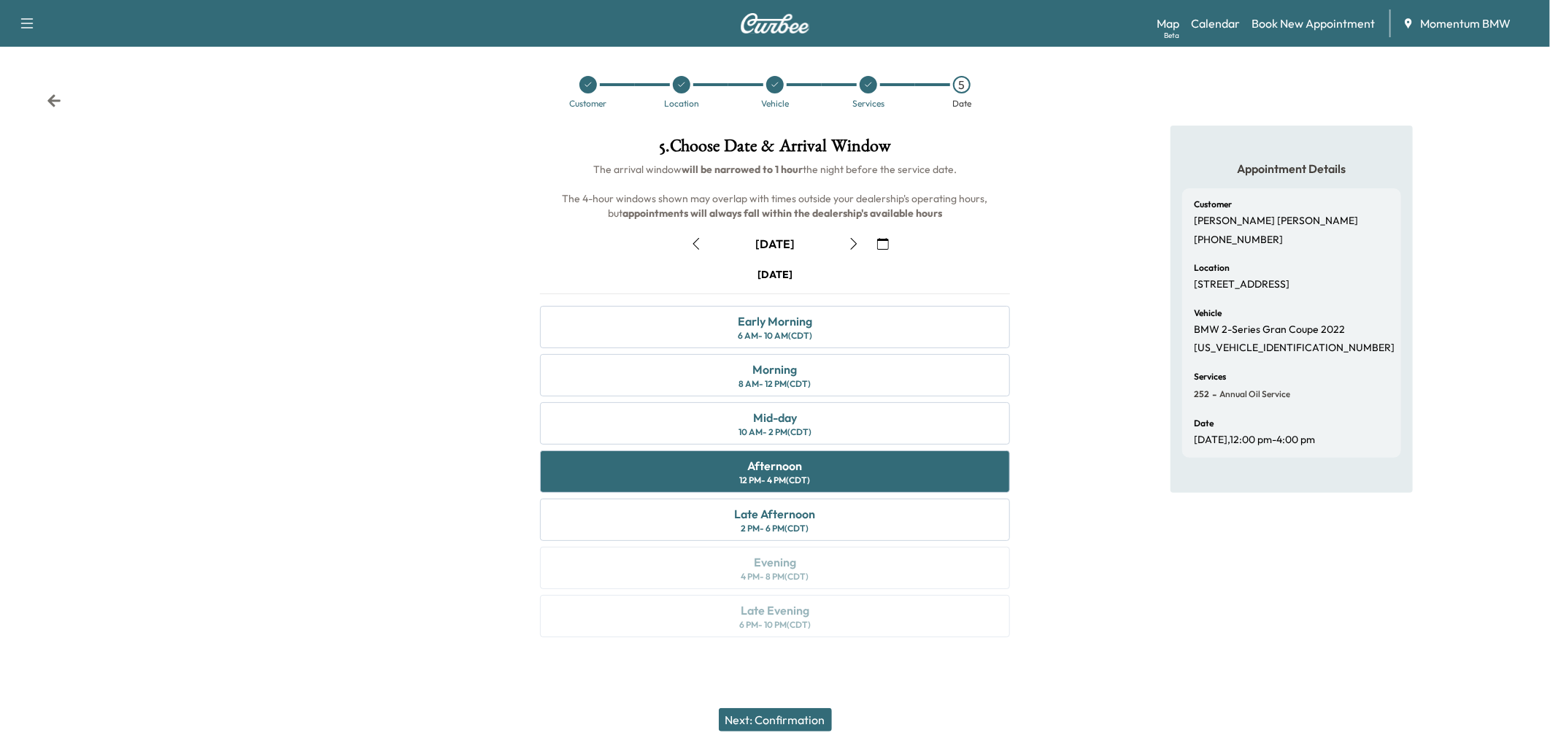
click at [798, 715] on button "Next: Confirmation" at bounding box center [775, 719] width 113 height 23
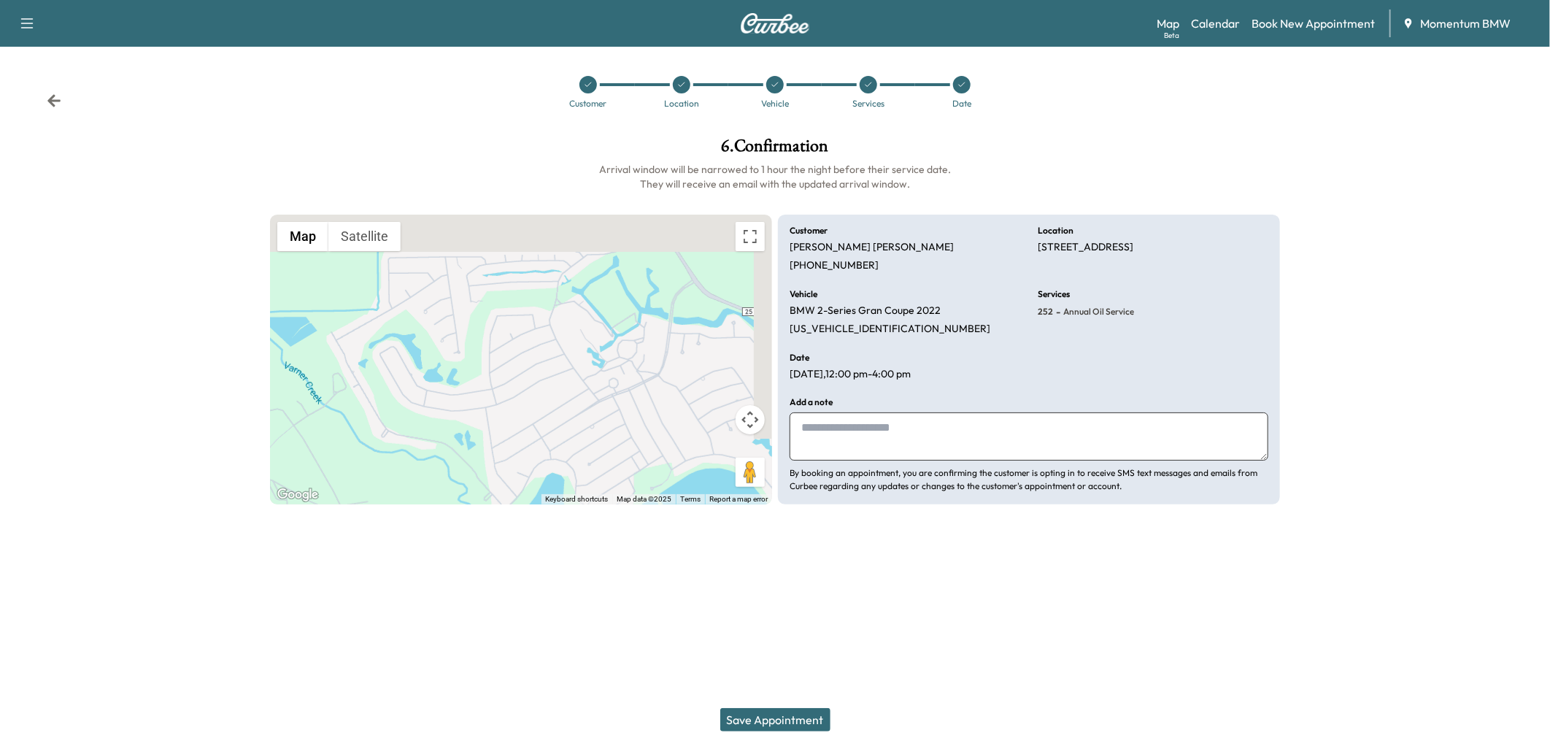
click at [826, 433] on textarea at bounding box center [1029, 436] width 479 height 48
type textarea "**********"
click at [766, 720] on button "Save Appointment" at bounding box center [775, 719] width 110 height 23
